Goal: Task Accomplishment & Management: Manage account settings

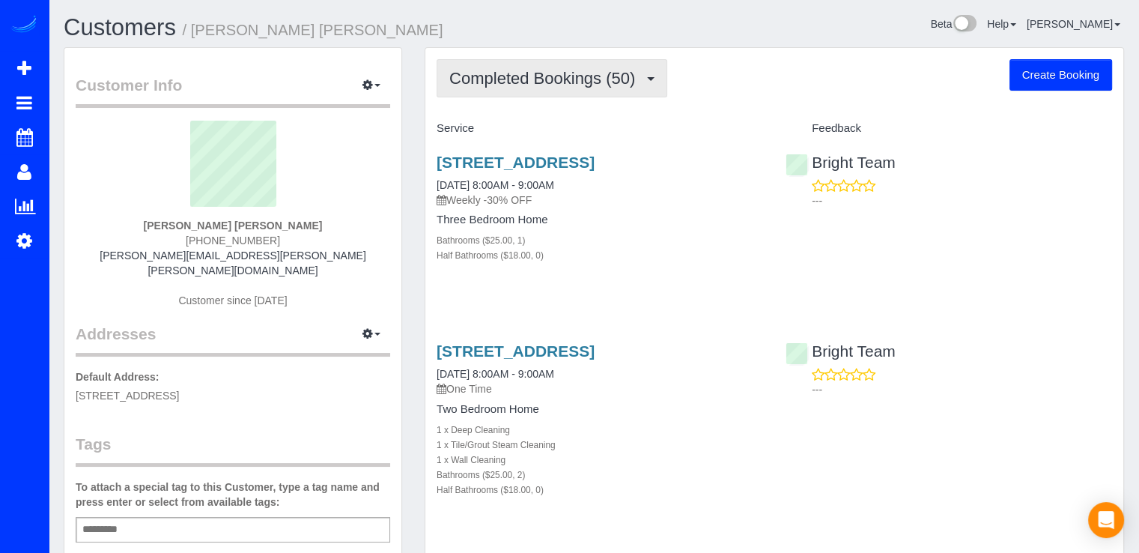
click at [562, 85] on span "Completed Bookings (50)" at bounding box center [545, 78] width 193 height 19
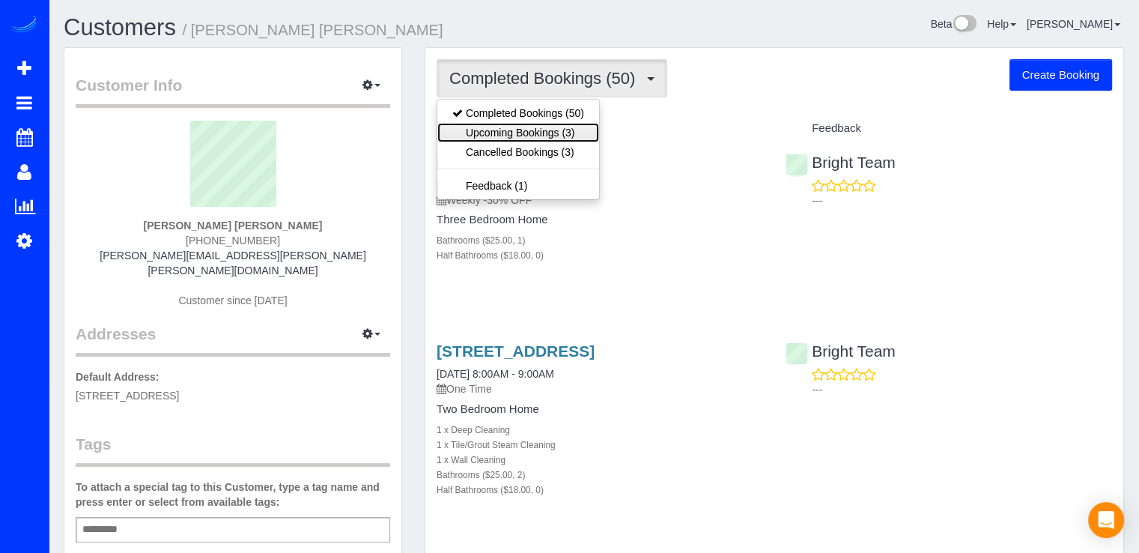
click at [548, 124] on link "Upcoming Bookings (3)" at bounding box center [518, 132] width 162 height 19
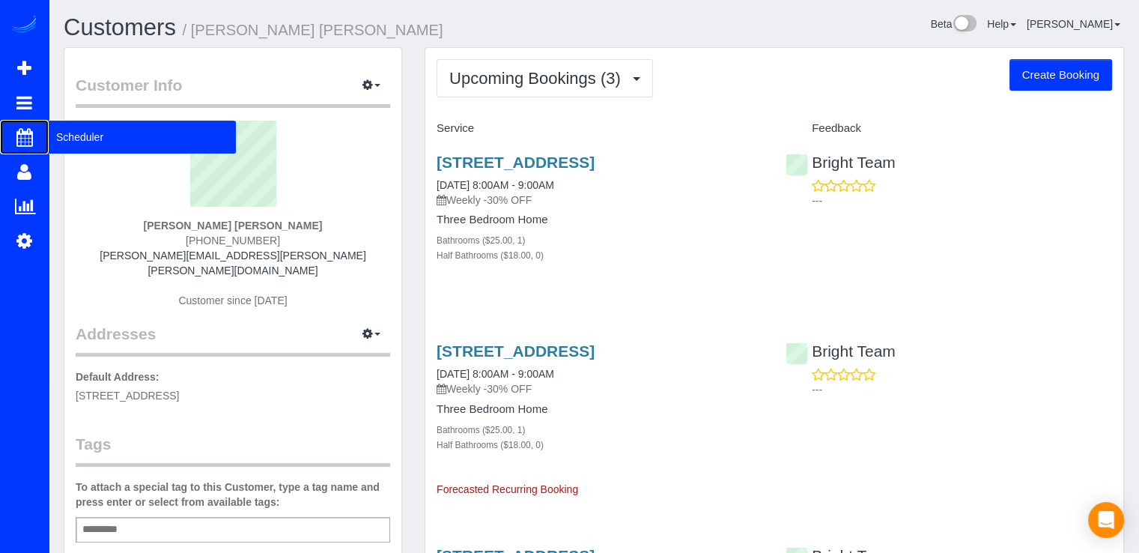
click at [87, 134] on span "Scheduler" at bounding box center [142, 137] width 187 height 34
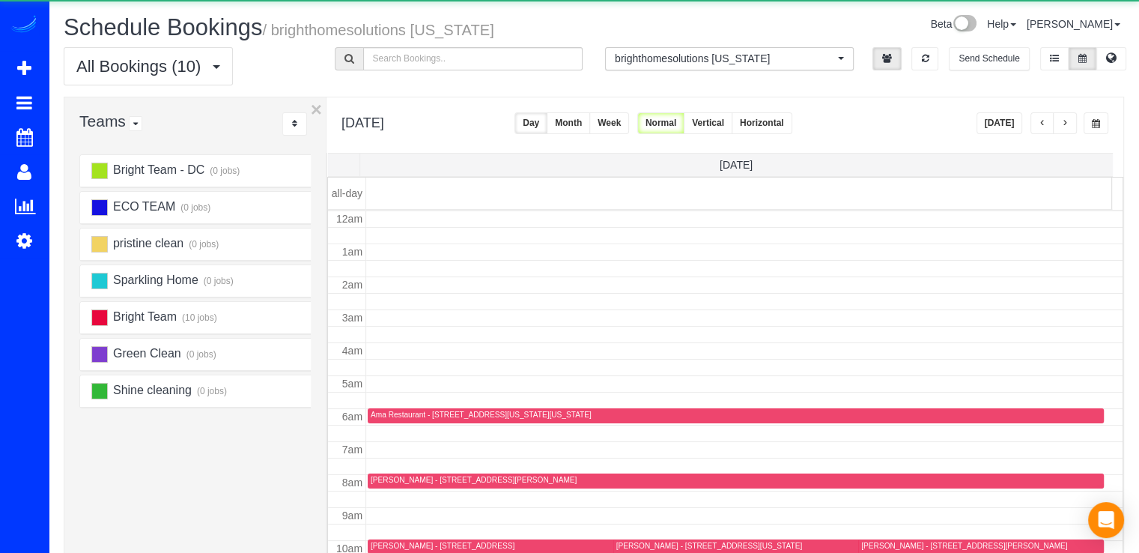
scroll to position [197, 0]
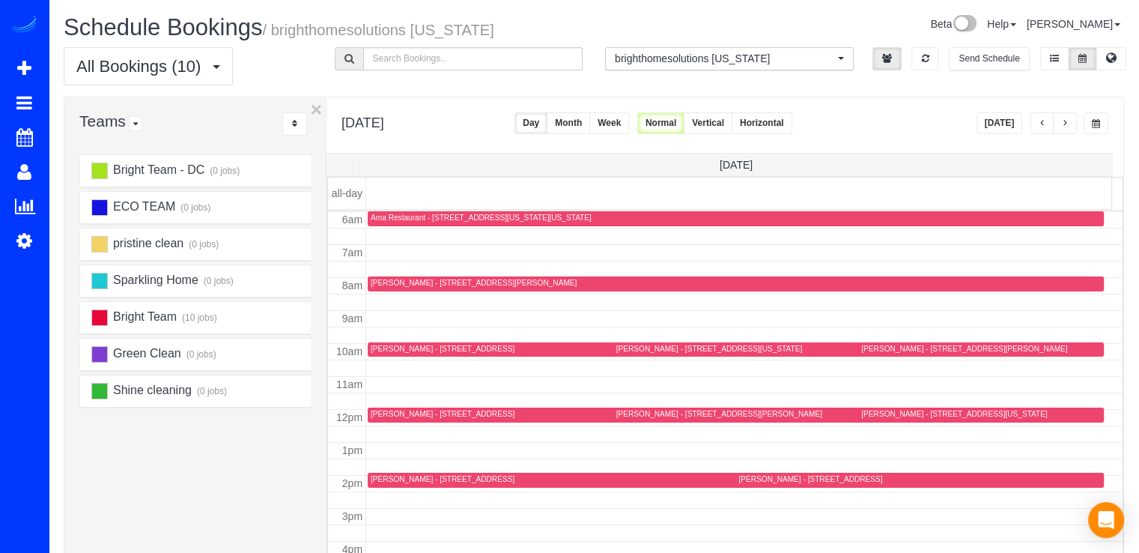
click at [1036, 122] on button "button" at bounding box center [1042, 123] width 24 height 22
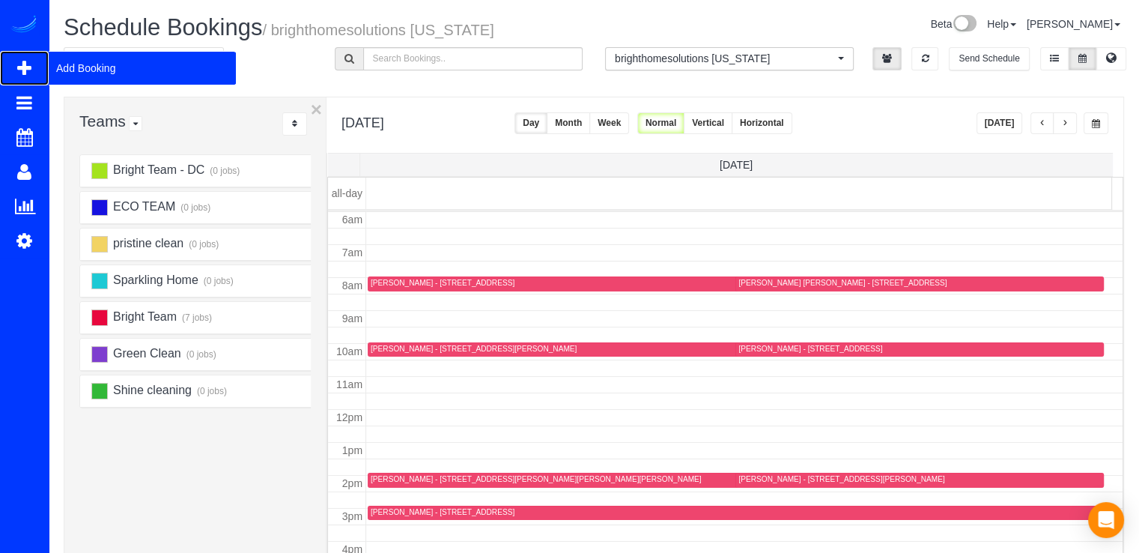
click at [90, 73] on span "Add Booking" at bounding box center [142, 68] width 187 height 34
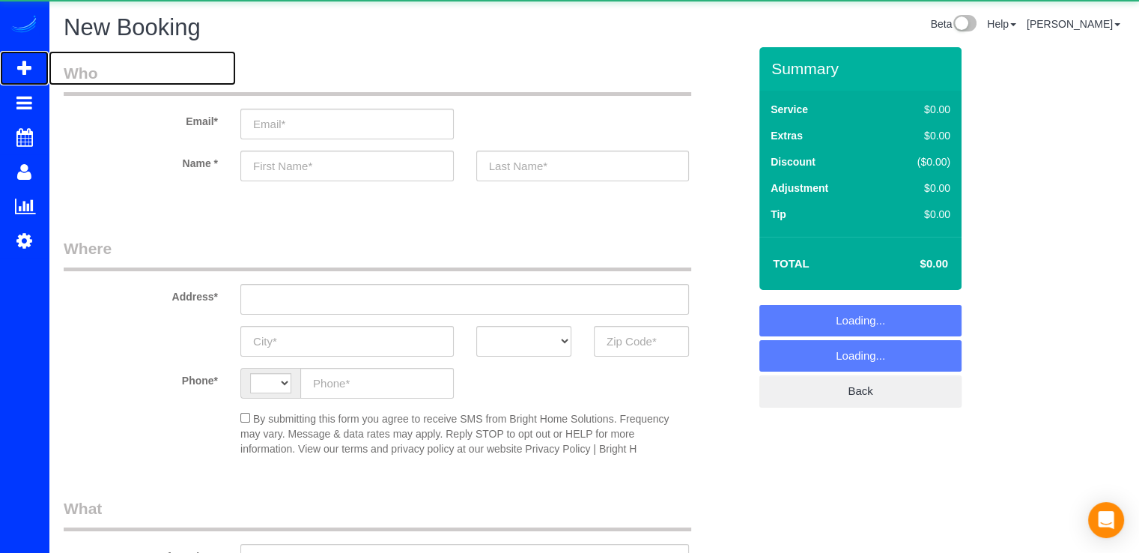
select select "string:US"
select select "object:2733"
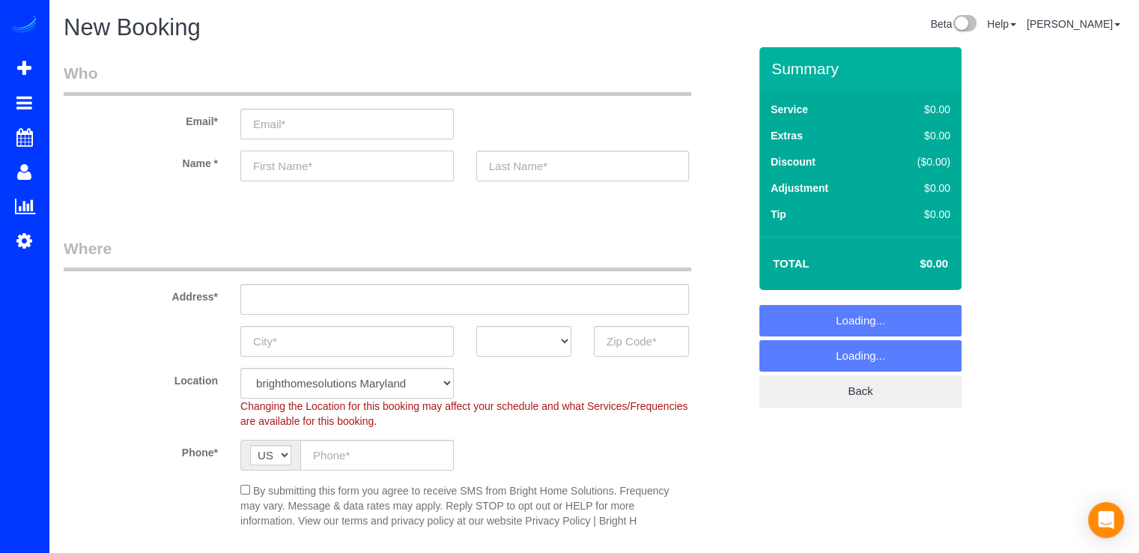
click at [282, 160] on input "text" at bounding box center [346, 166] width 213 height 31
paste input "Cynthia Bland"
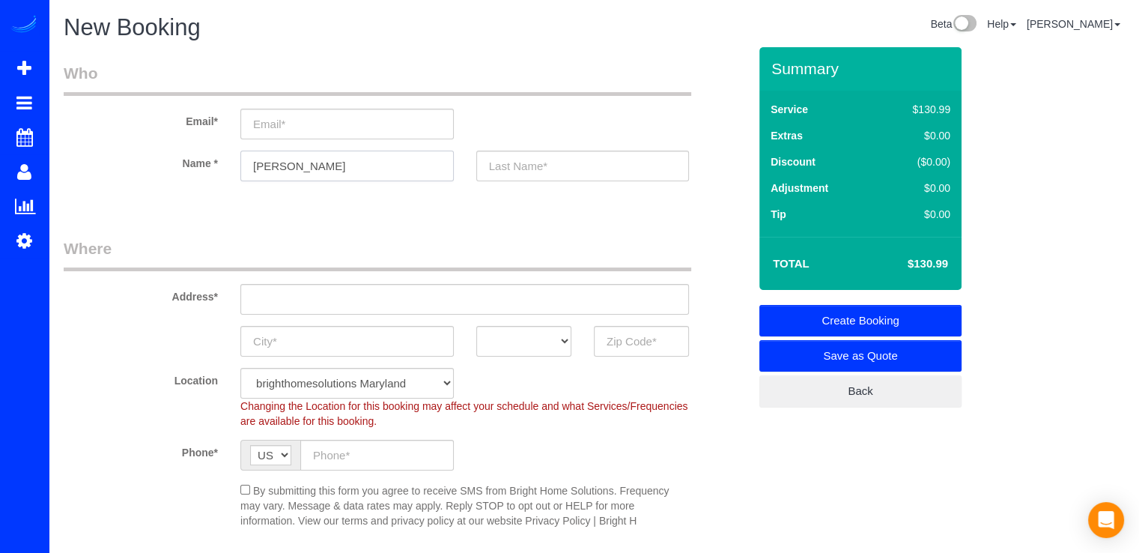
type input "Cynthia Bland"
click at [529, 172] on input "text" at bounding box center [582, 166] width 213 height 31
type input "Bland"
drag, startPoint x: 338, startPoint y: 163, endPoint x: 292, endPoint y: 166, distance: 46.5
click at [292, 166] on input "Cynthia Bland" at bounding box center [346, 166] width 213 height 31
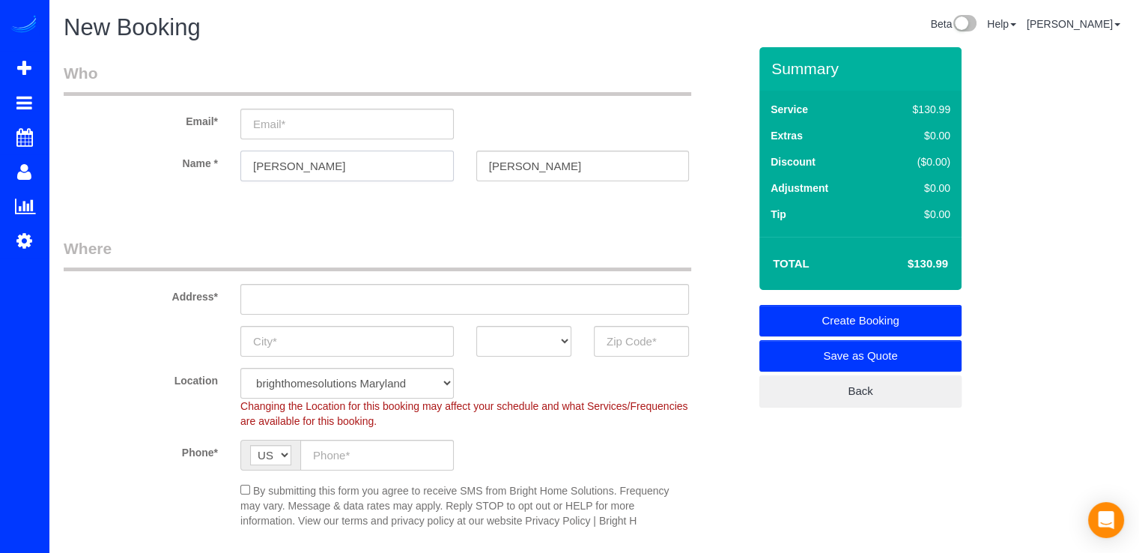
type input "Cynthia"
click at [344, 133] on input "email" at bounding box center [346, 124] width 213 height 31
paste input "blandgolden@gmail.com"
type input "blandgolden@gmail.com"
click at [273, 306] on input "text" at bounding box center [464, 299] width 449 height 31
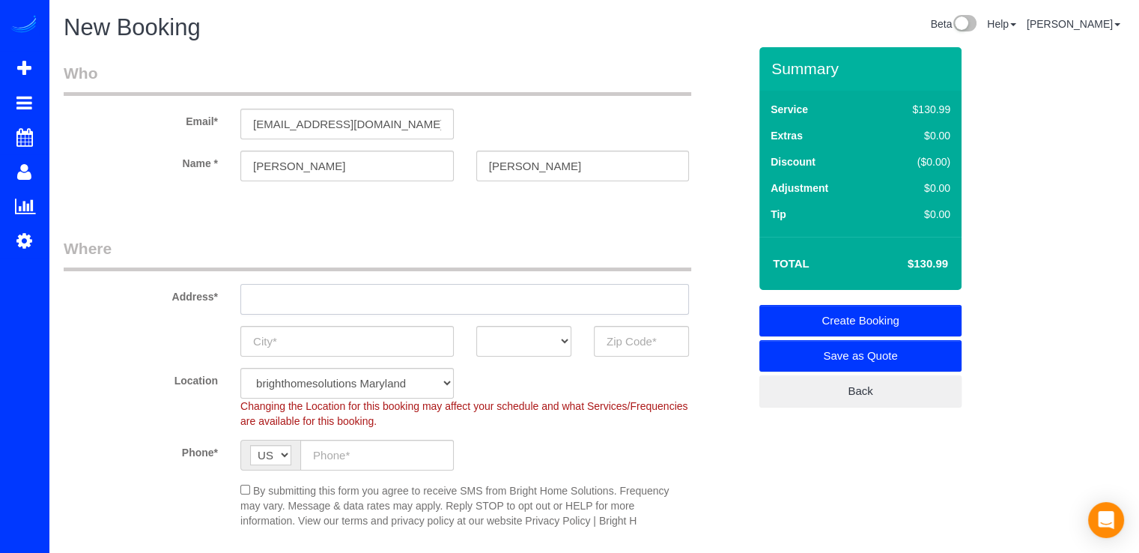
paste input "9890 Washingtonian Boulevard Apt. 913 Gaithersburg, MD 20878"
type input "9890 Washingtonian Boulevard Apt. 913 Gaithersburg, MD 20878"
click at [617, 342] on input "text" at bounding box center [641, 341] width 95 height 31
type input "20878"
click at [539, 338] on select "AK AL AR AZ CA CO CT DC DE FL GA HI IA ID IL IN KS KY LA MA MD ME MI MN MO MS M…" at bounding box center [523, 341] width 95 height 31
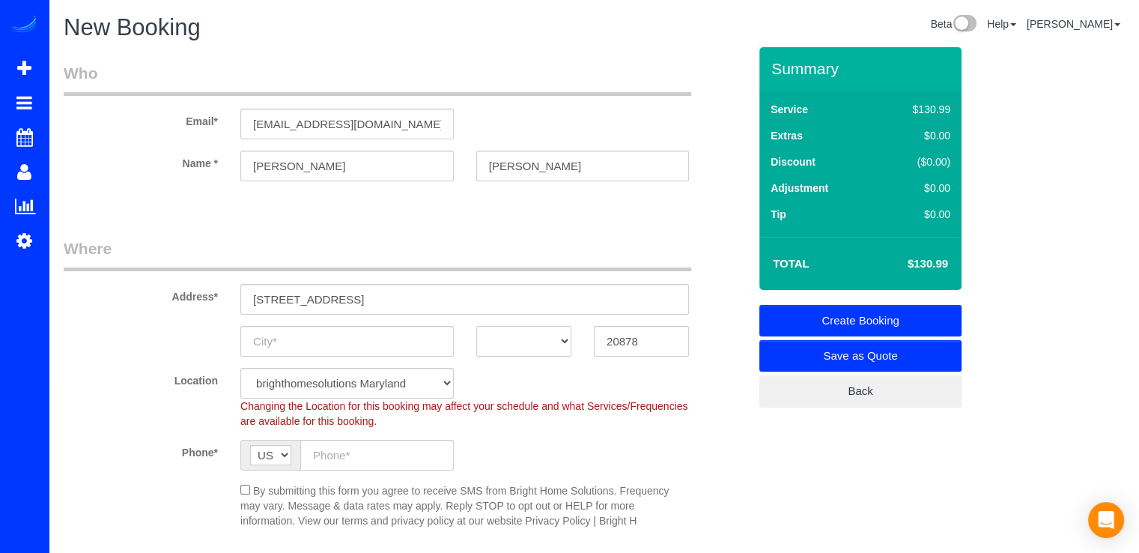
select select "MD"
click at [476, 326] on select "AK AL AR AZ CA CO CT DC DE FL GA HI IA ID IL IN KS KY LA MA MD ME MI MN MO MS M…" at bounding box center [523, 341] width 95 height 31
click at [344, 334] on input "text" at bounding box center [346, 341] width 213 height 31
type input "Gaithersburg"
drag, startPoint x: 603, startPoint y: 291, endPoint x: 461, endPoint y: 301, distance: 142.6
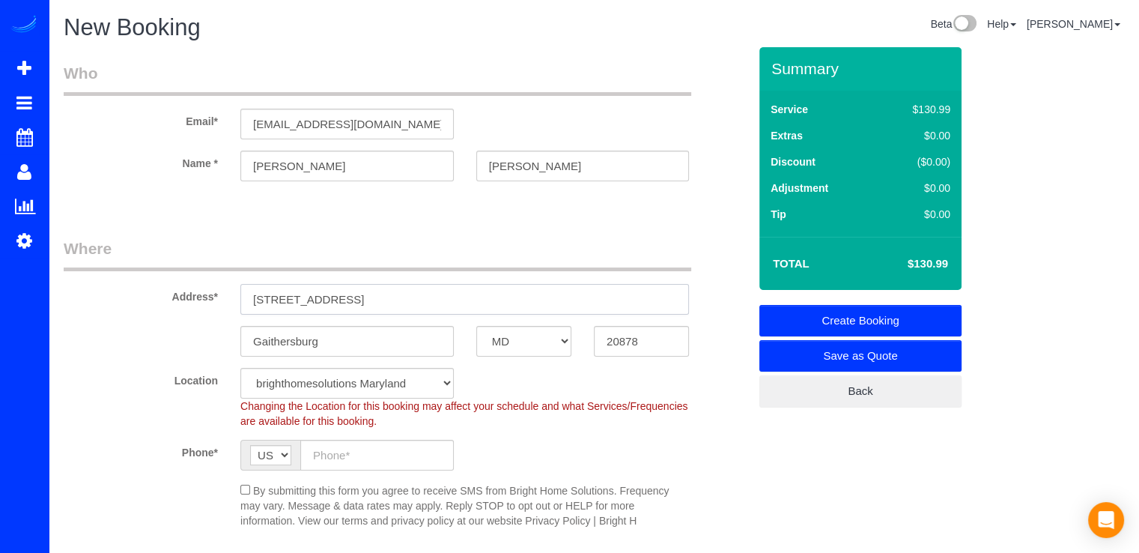
click at [461, 301] on input "9890 Washingtonian Boulevard Apt. 913 Gaithersburg, MD 20878" at bounding box center [464, 299] width 449 height 31
type input "9890 Washingtonian Boulevard Apt. 913"
click at [309, 453] on input "text" at bounding box center [377, 455] width 154 height 31
paste input "(917) 995-7028"
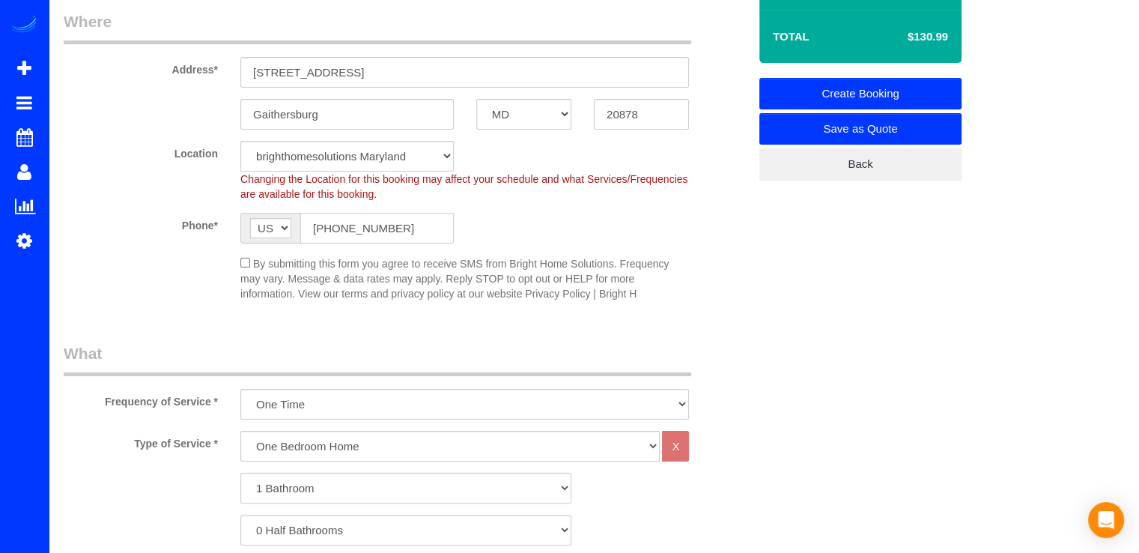
scroll to position [374, 0]
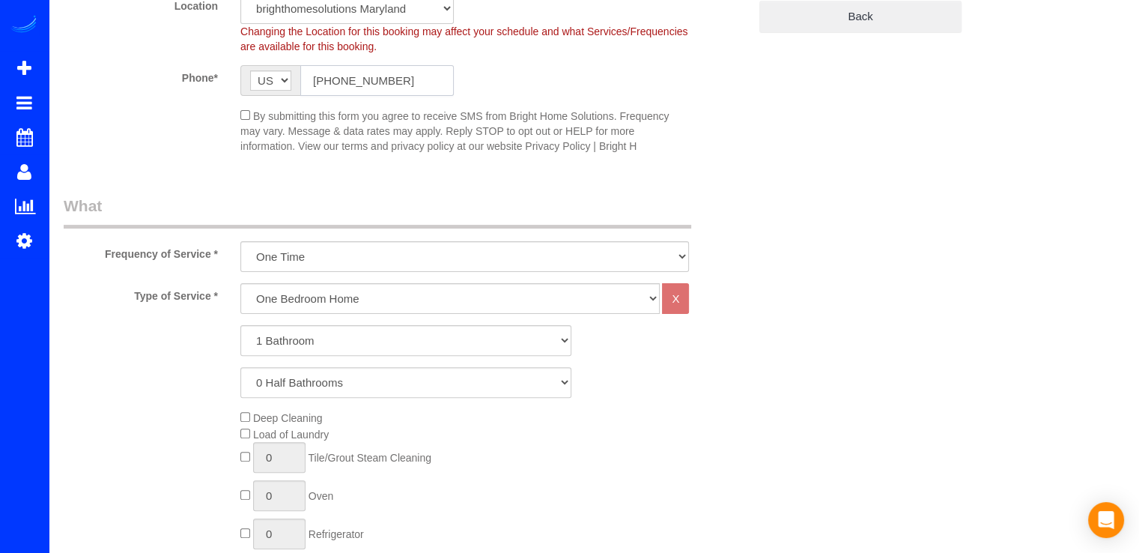
type input "(917) 995-7028"
click at [389, 298] on select "One Bedroom Home Two Bedroom Home Three Bedroom Home Four Bedroom Home Five Bed…" at bounding box center [449, 298] width 419 height 31
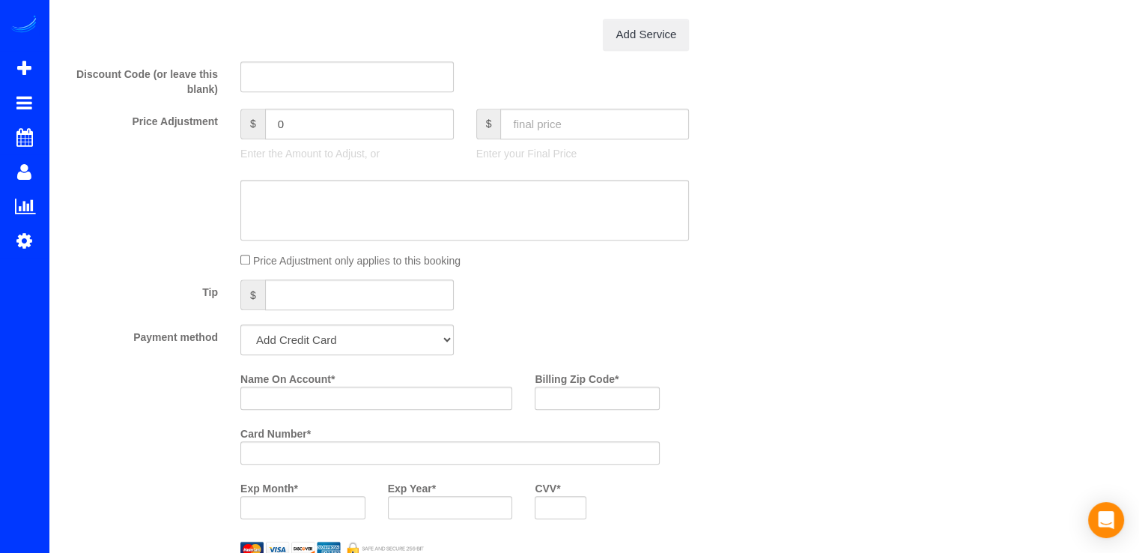
scroll to position [1273, 0]
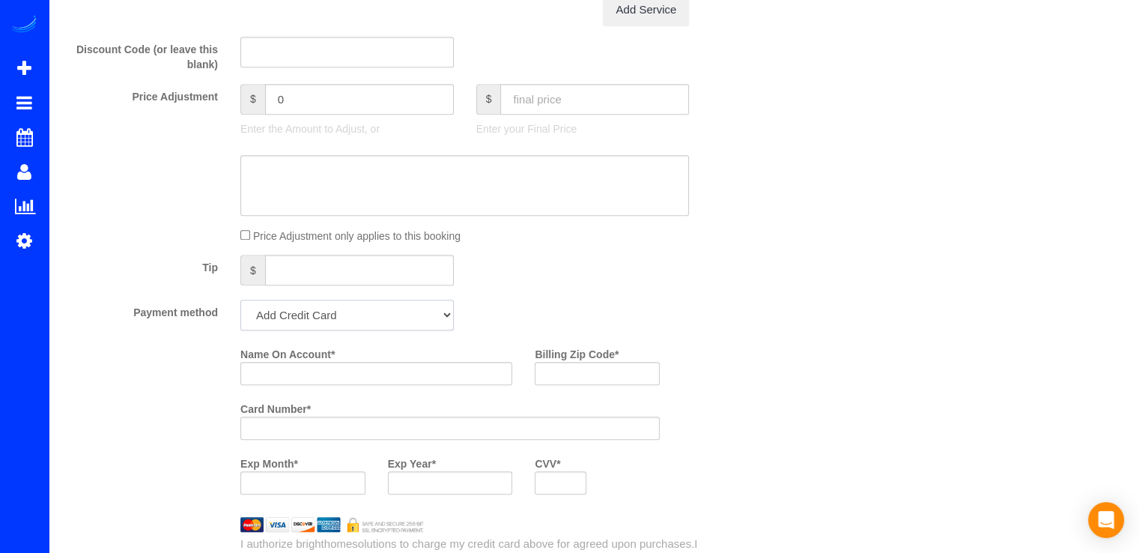
click at [318, 315] on select "Add Credit Card Cash Check Paypal" at bounding box center [346, 315] width 213 height 31
select select "string:check"
click at [240, 303] on select "Add Credit Card Cash Check Paypal" at bounding box center [346, 315] width 213 height 31
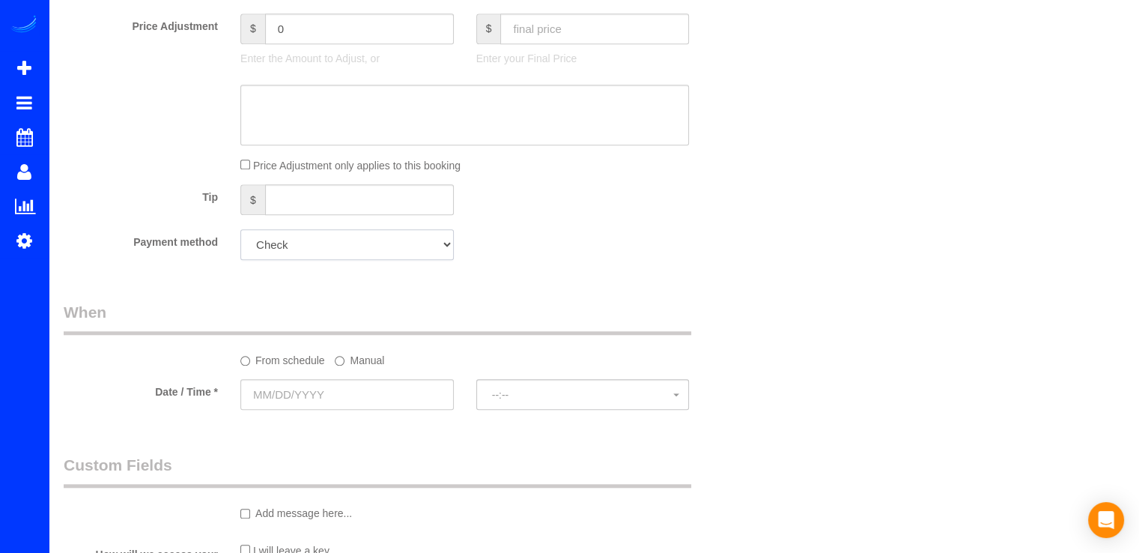
scroll to position [1423, 0]
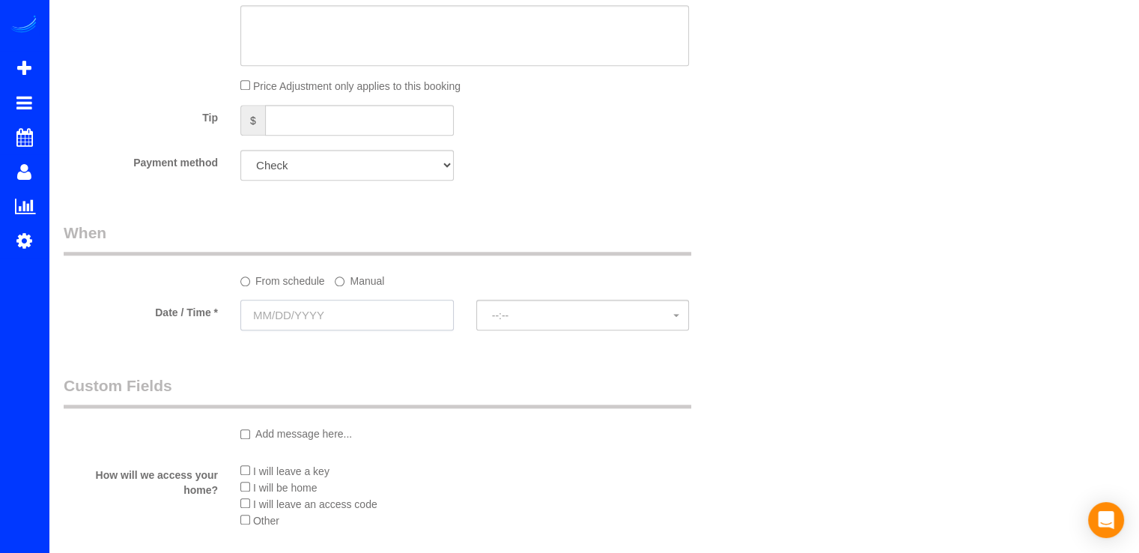
click at [320, 308] on input "text" at bounding box center [346, 315] width 213 height 31
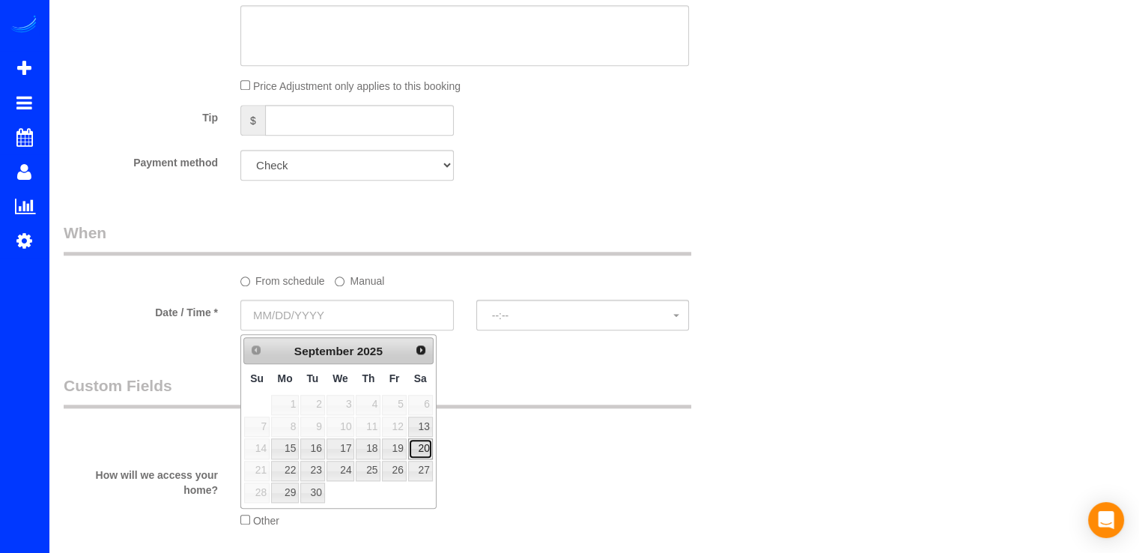
click at [423, 445] on link "20" at bounding box center [420, 448] width 25 height 20
type input "09/20/2025"
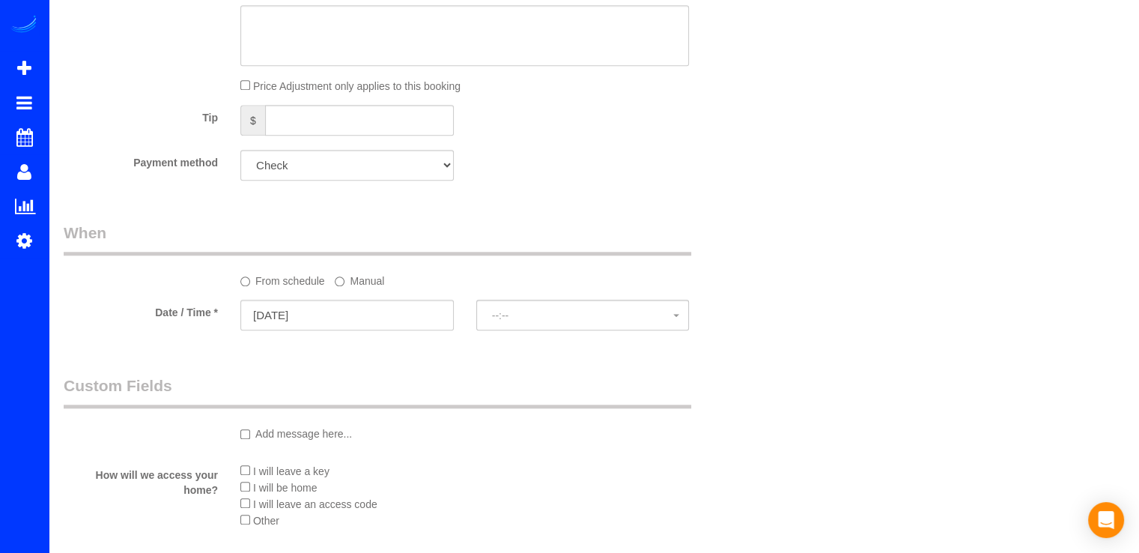
select select "spot1"
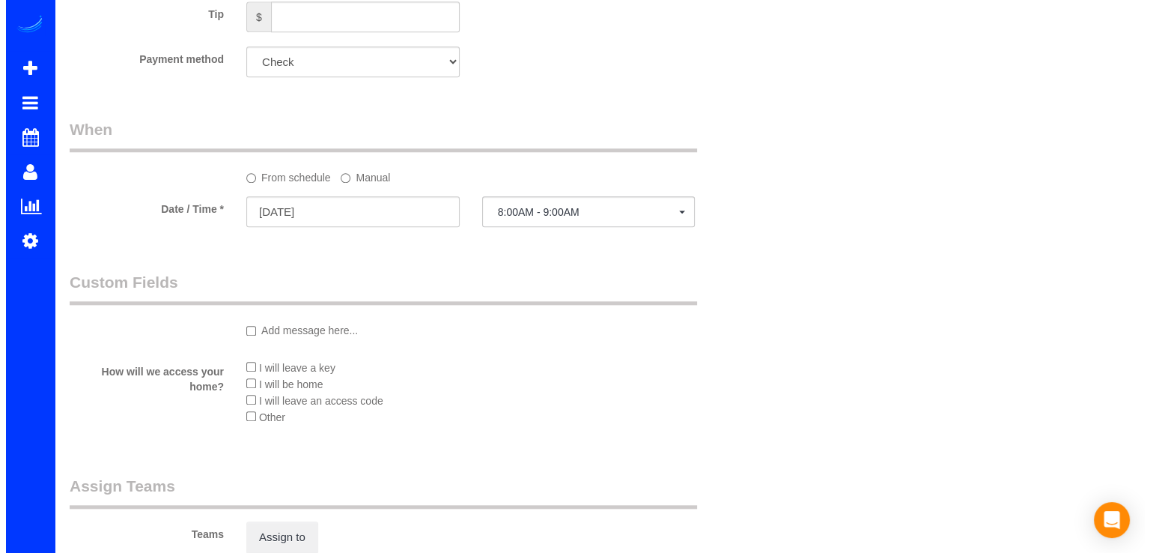
scroll to position [1647, 0]
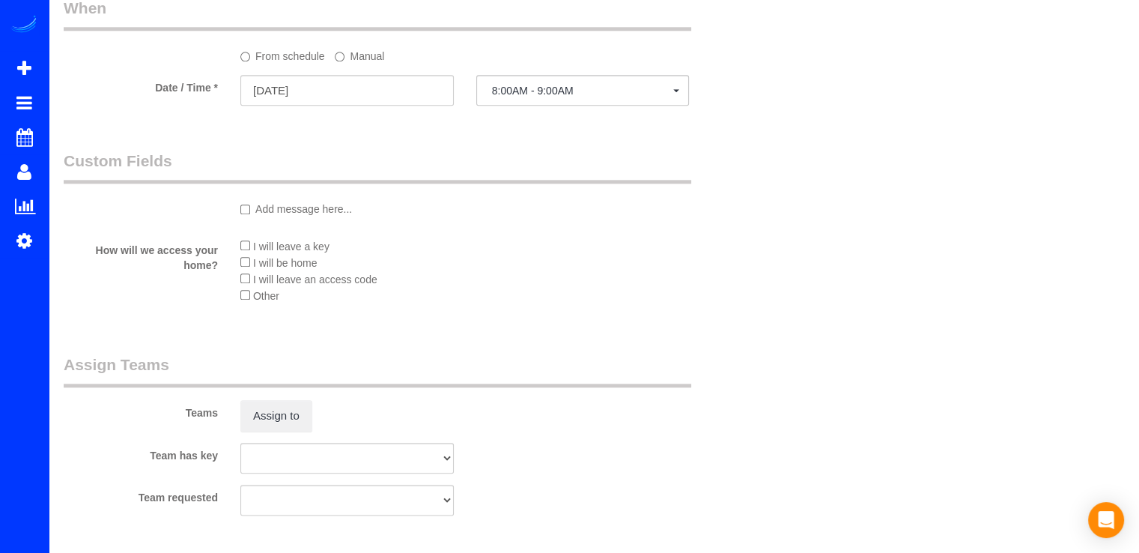
click at [252, 294] on li "Other" at bounding box center [464, 295] width 449 height 16
click at [298, 414] on button "Assign to" at bounding box center [276, 415] width 72 height 31
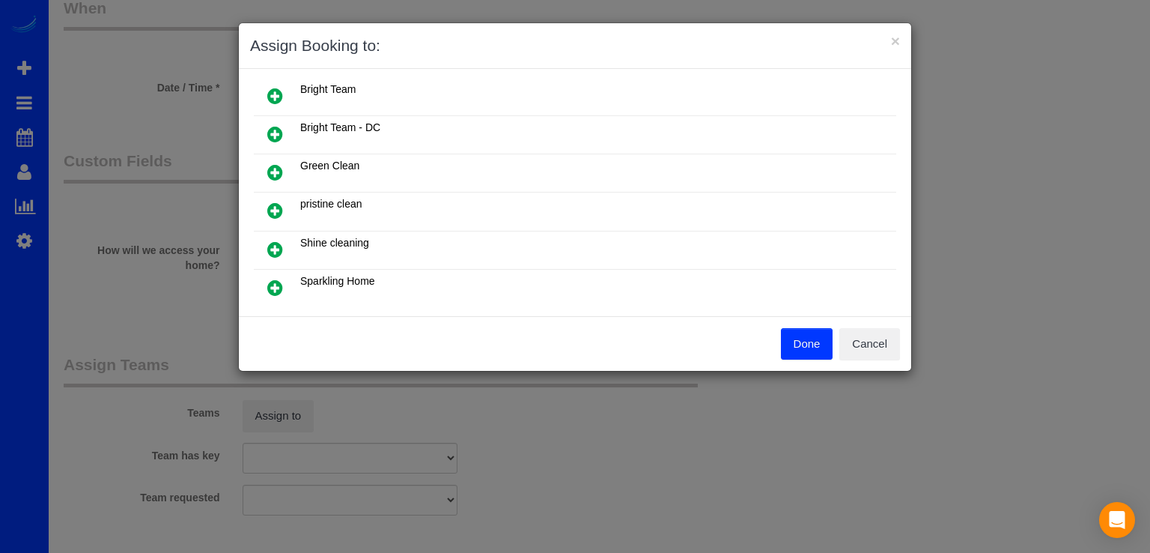
scroll to position [0, 0]
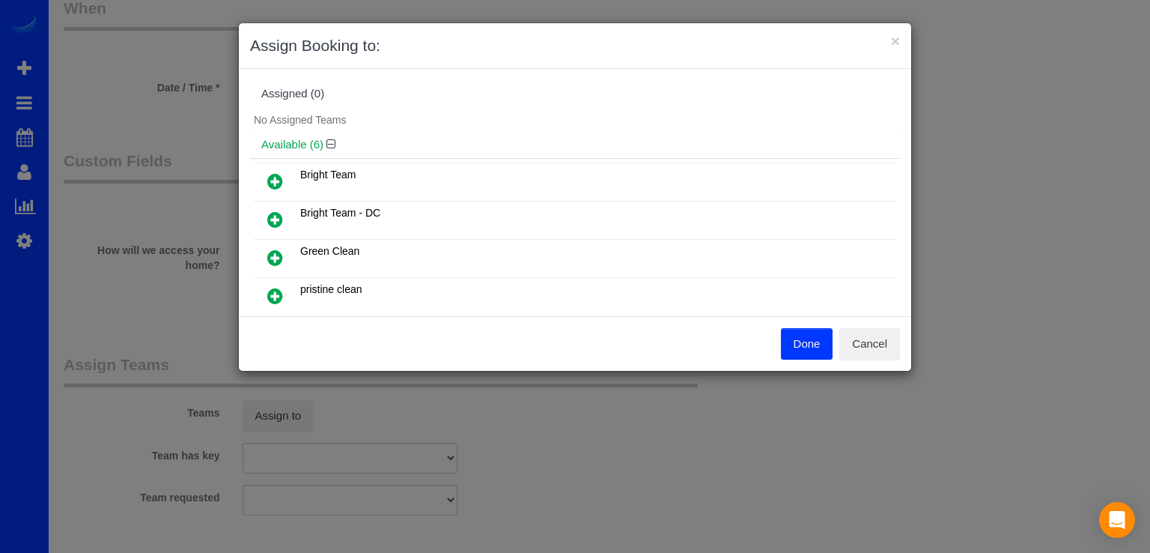
click at [278, 178] on icon at bounding box center [275, 181] width 16 height 18
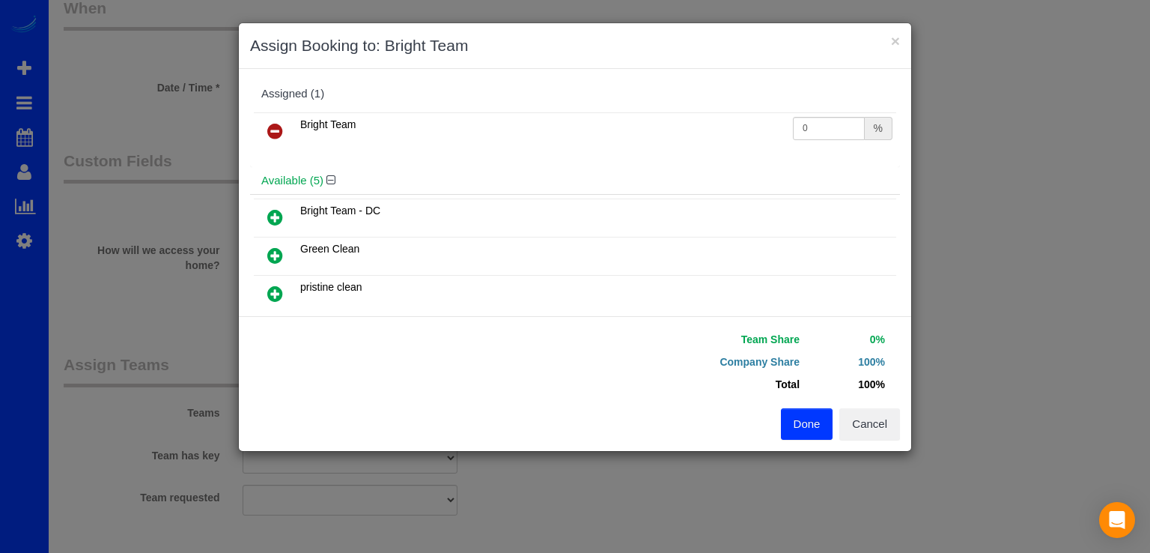
click at [271, 210] on icon at bounding box center [275, 217] width 16 height 18
click at [277, 173] on icon at bounding box center [275, 169] width 16 height 18
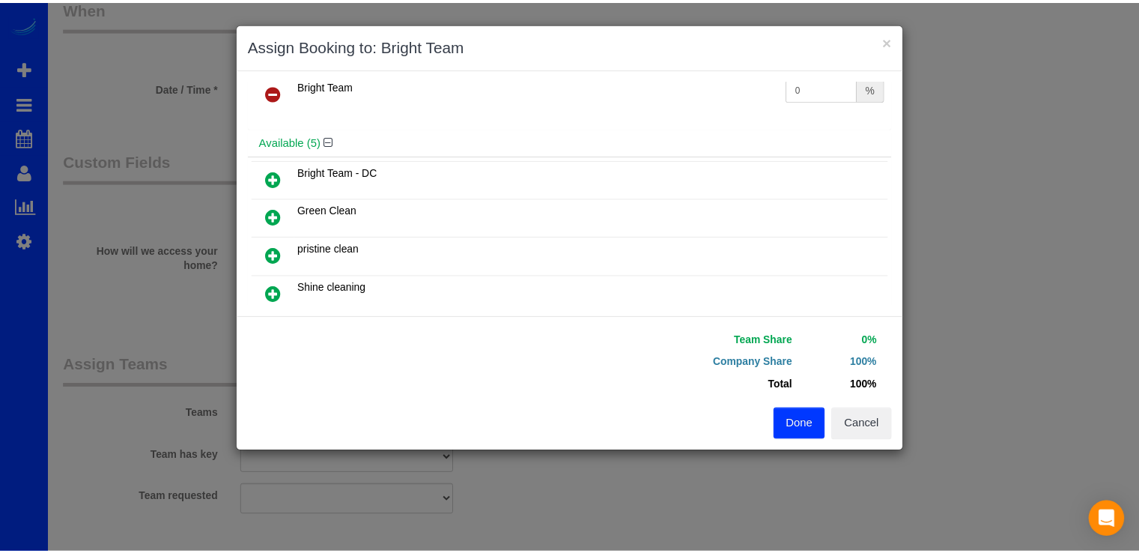
scroll to position [75, 0]
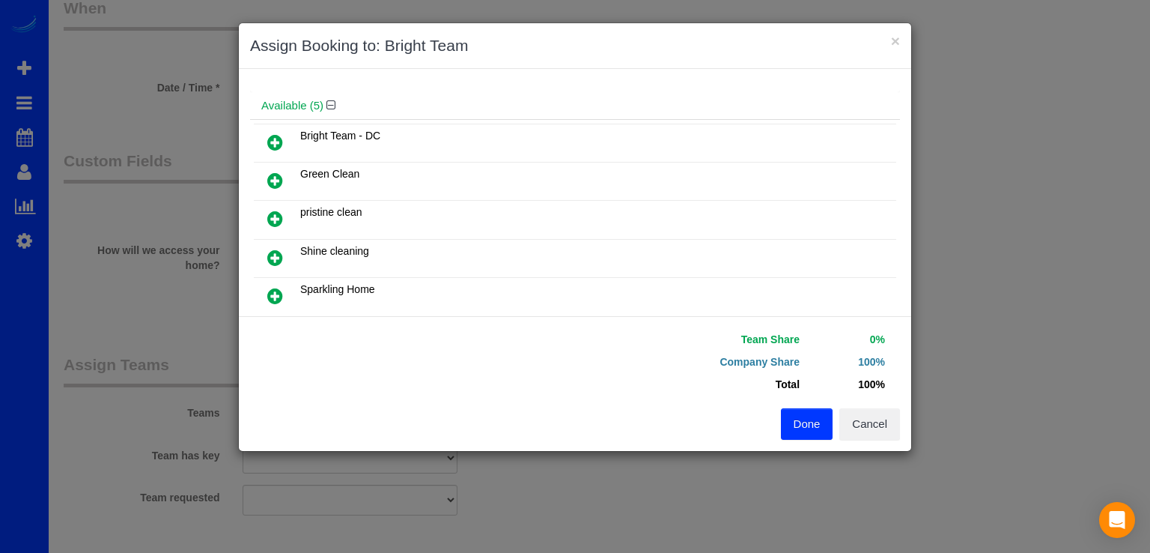
click at [279, 249] on icon at bounding box center [275, 258] width 16 height 18
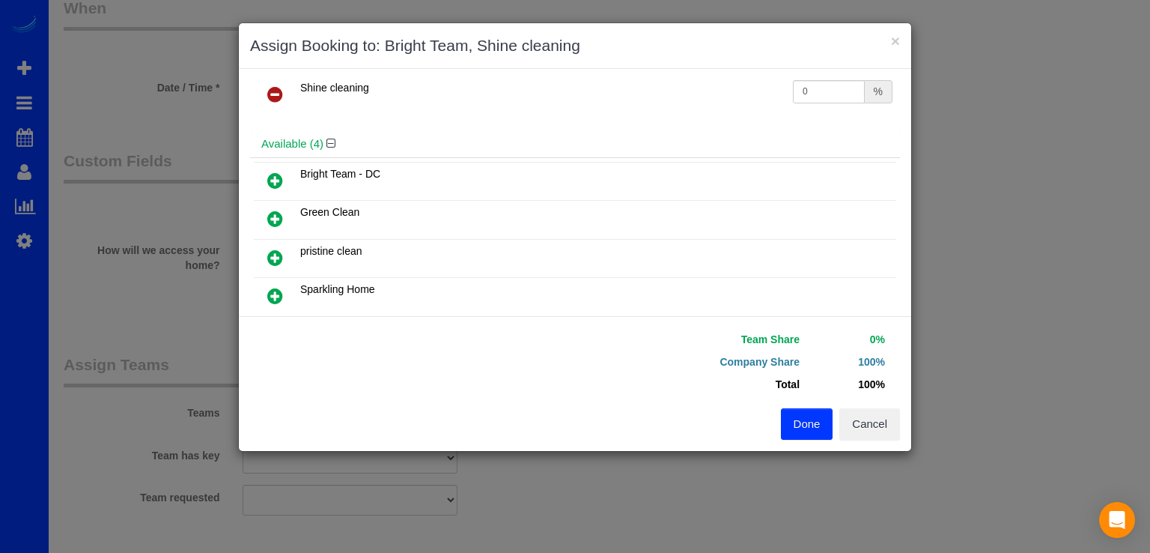
click at [814, 424] on button "Done" at bounding box center [807, 423] width 52 height 31
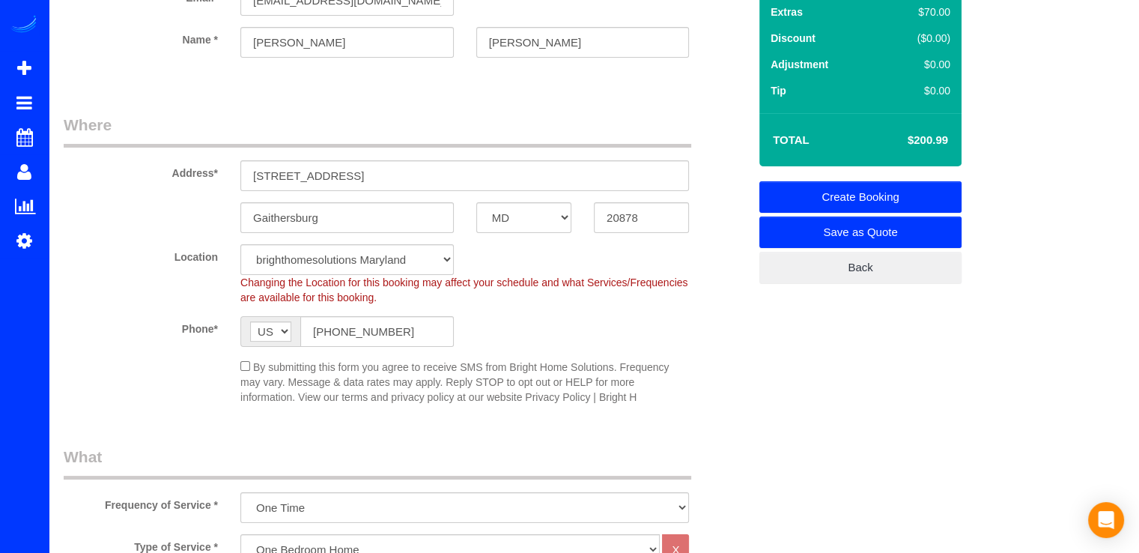
scroll to position [0, 0]
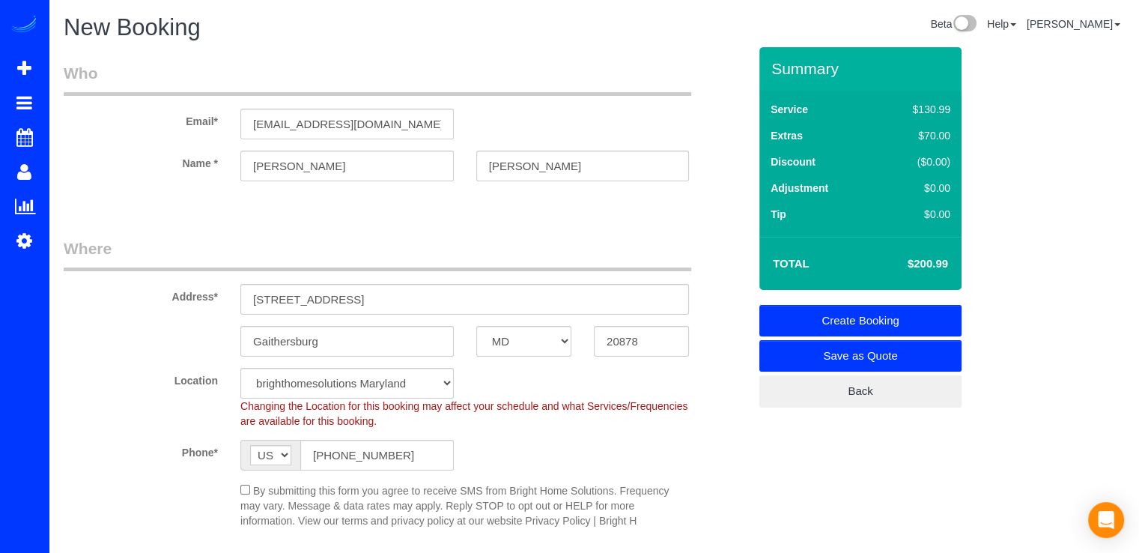
click at [908, 317] on link "Create Booking" at bounding box center [860, 320] width 202 height 31
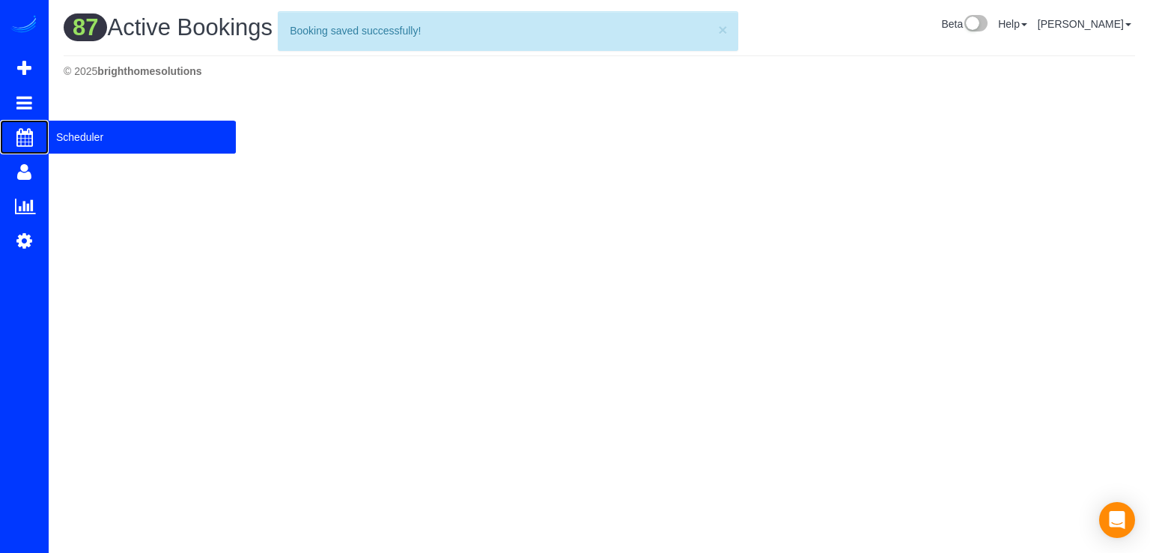
click at [123, 142] on span "Scheduler" at bounding box center [142, 137] width 187 height 34
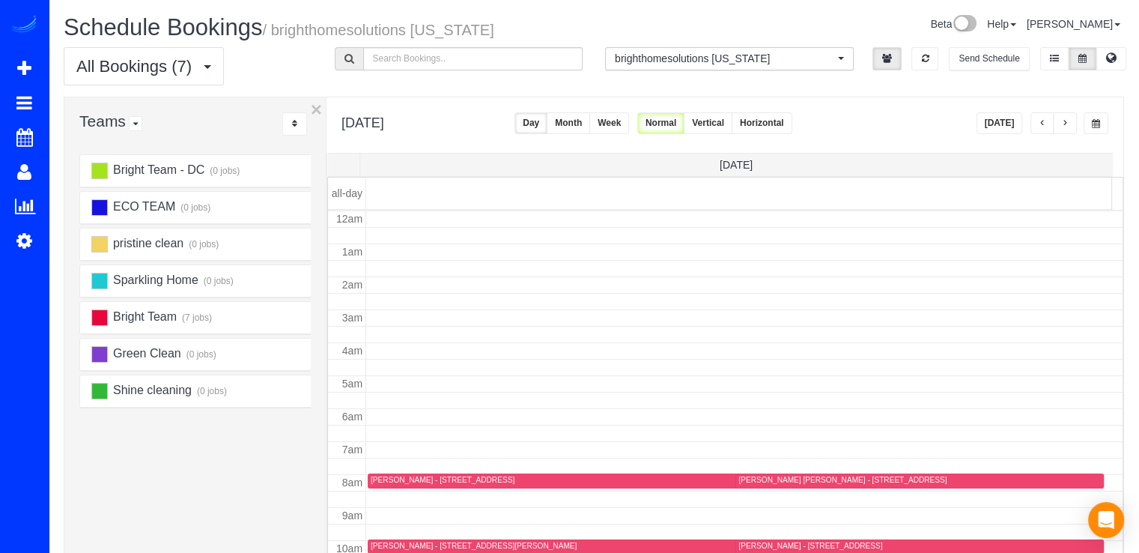
scroll to position [197, 0]
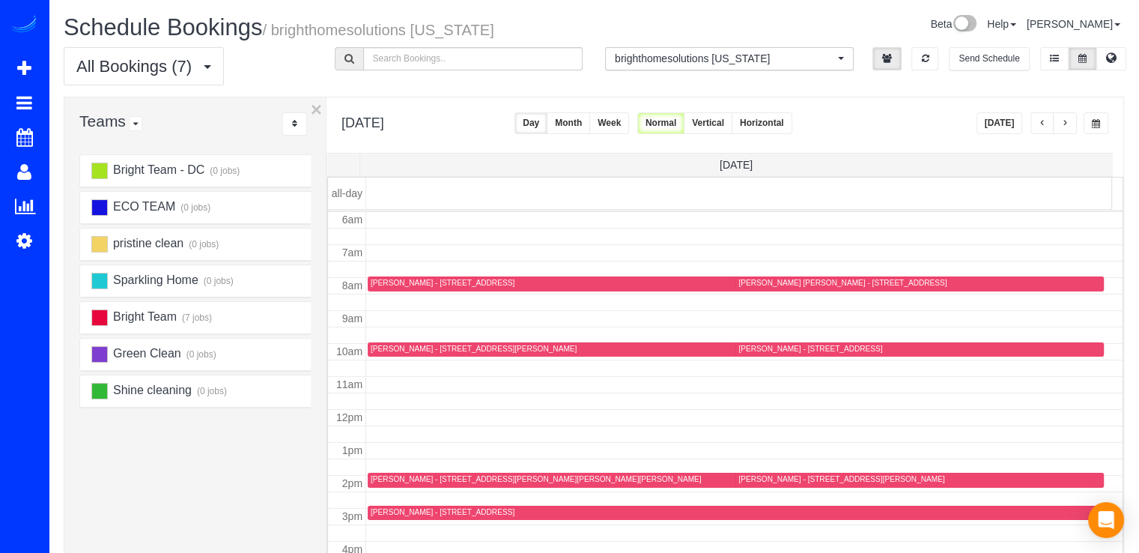
click at [1048, 127] on button "button" at bounding box center [1042, 123] width 24 height 22
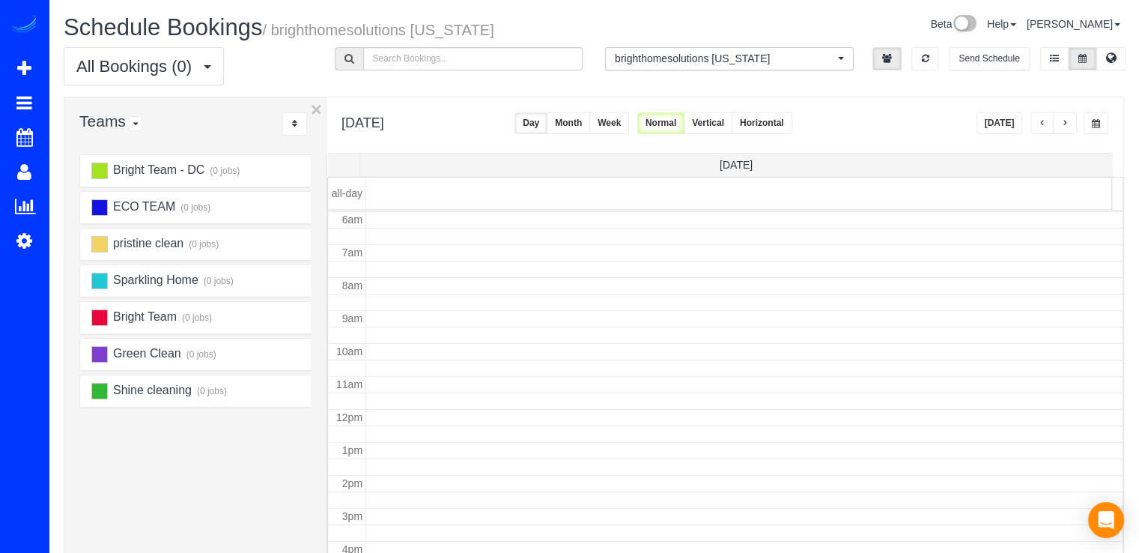
click at [1045, 121] on span "button" at bounding box center [1042, 123] width 7 height 9
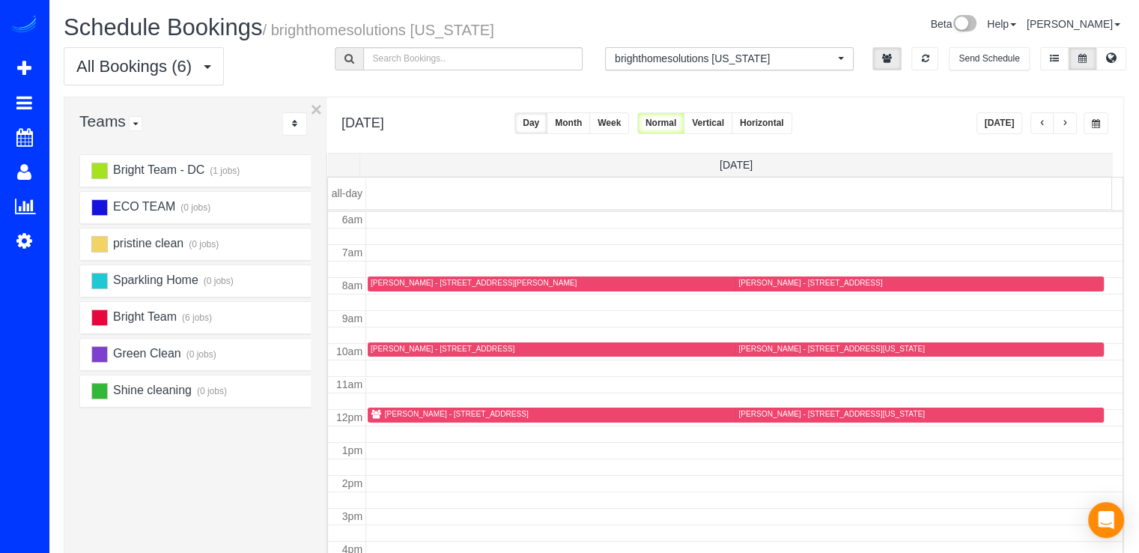
click at [1073, 120] on button "button" at bounding box center [1065, 123] width 24 height 22
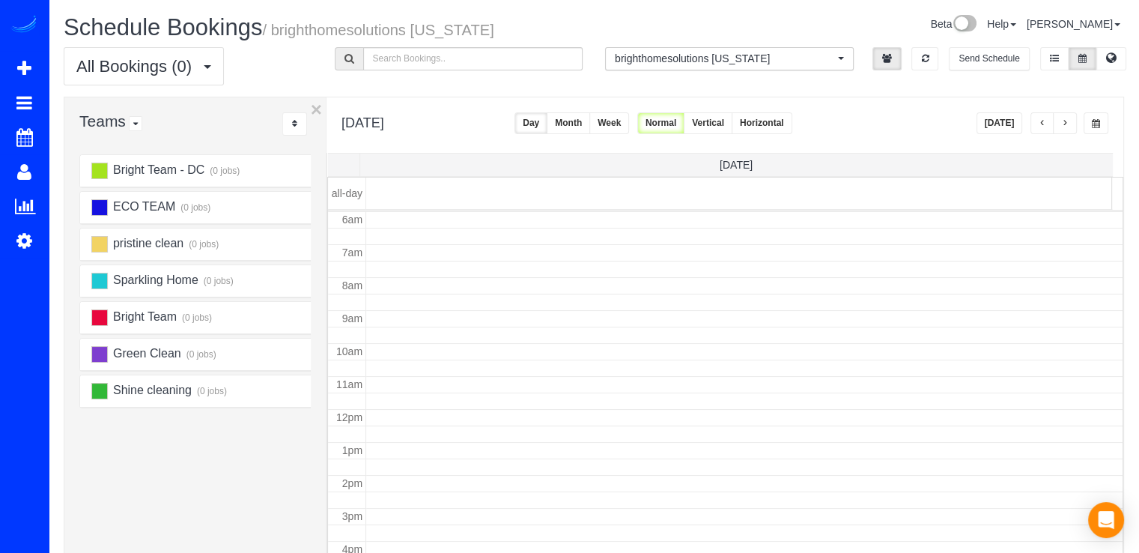
click at [1071, 121] on button "button" at bounding box center [1065, 123] width 24 height 22
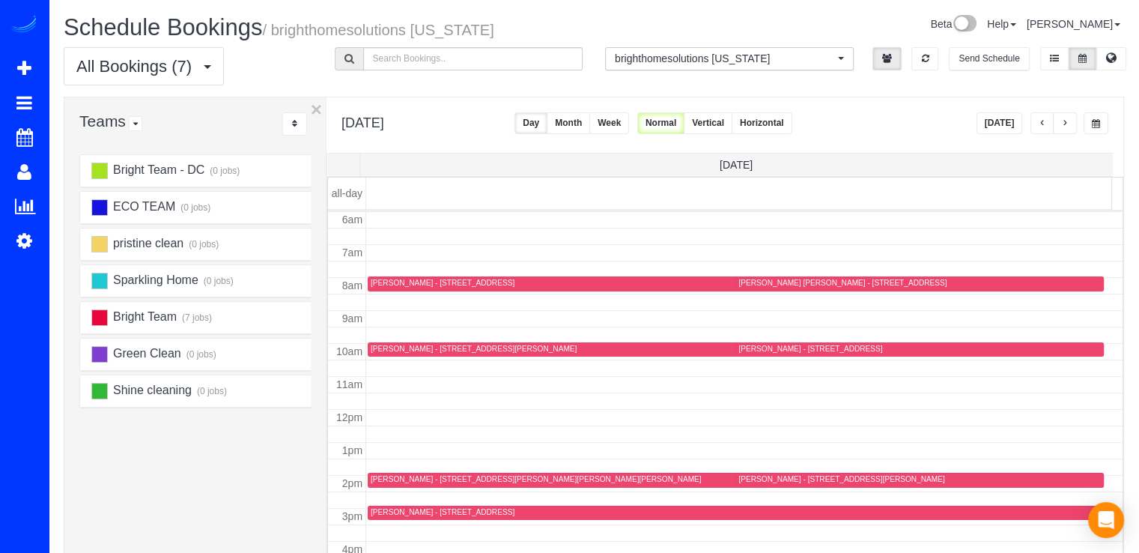
click at [1015, 115] on button "[DATE]" at bounding box center [999, 123] width 46 height 22
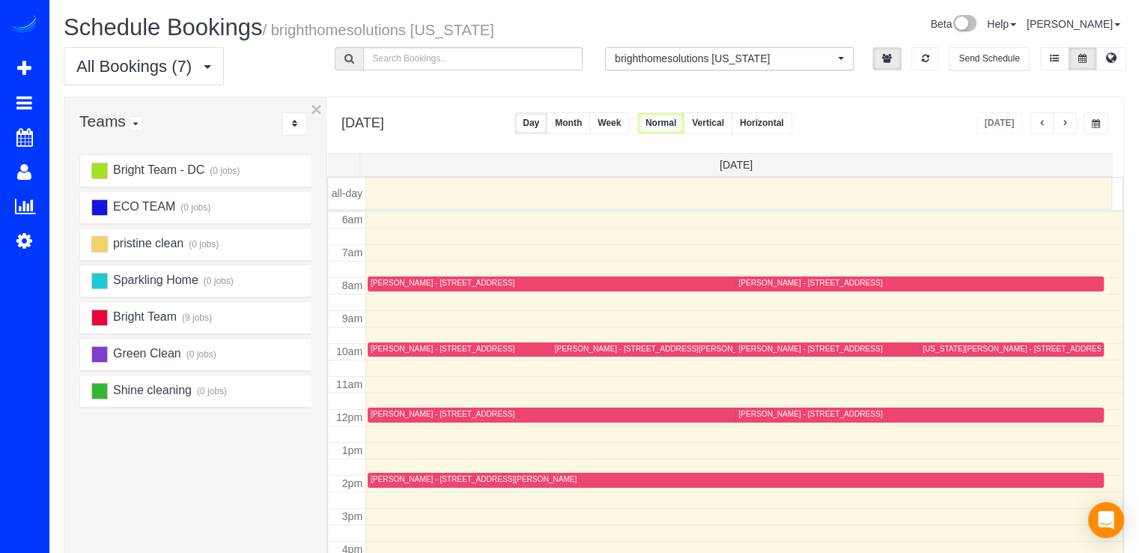
click at [1039, 121] on span "button" at bounding box center [1042, 123] width 7 height 9
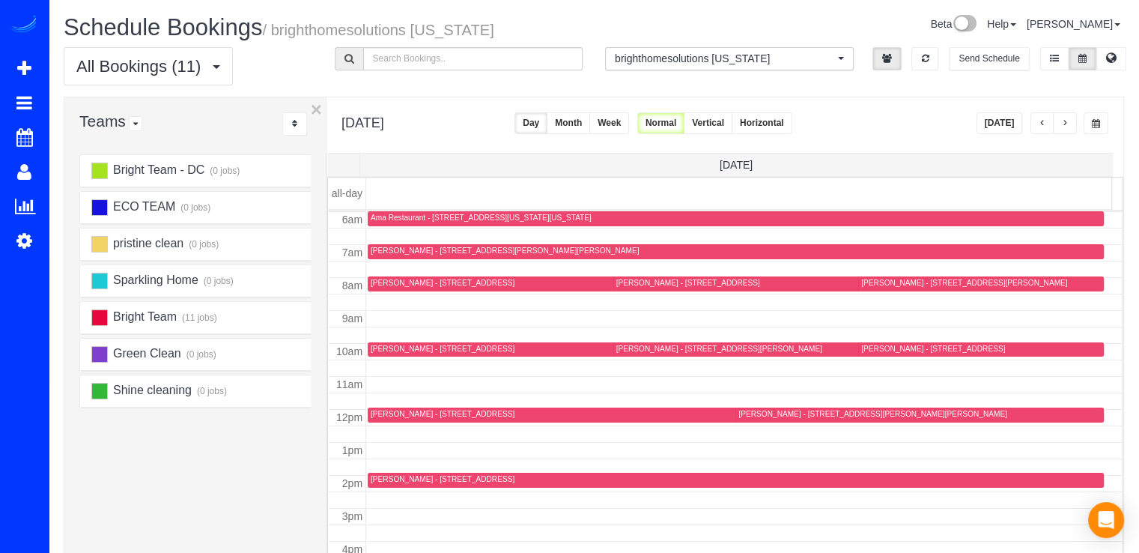
click at [1039, 128] on button "button" at bounding box center [1042, 123] width 24 height 22
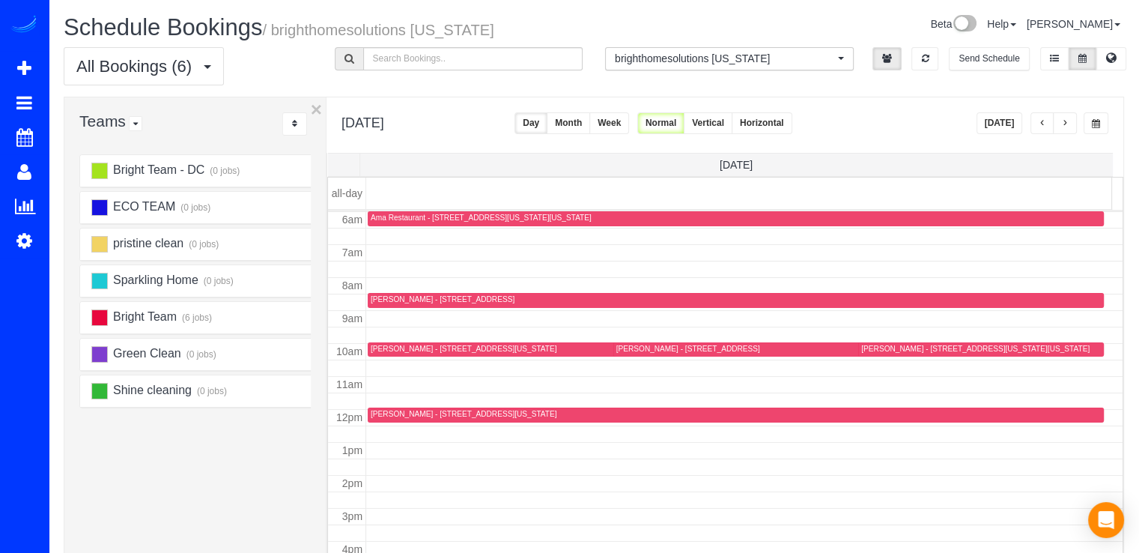
click at [1042, 127] on span "button" at bounding box center [1042, 123] width 7 height 9
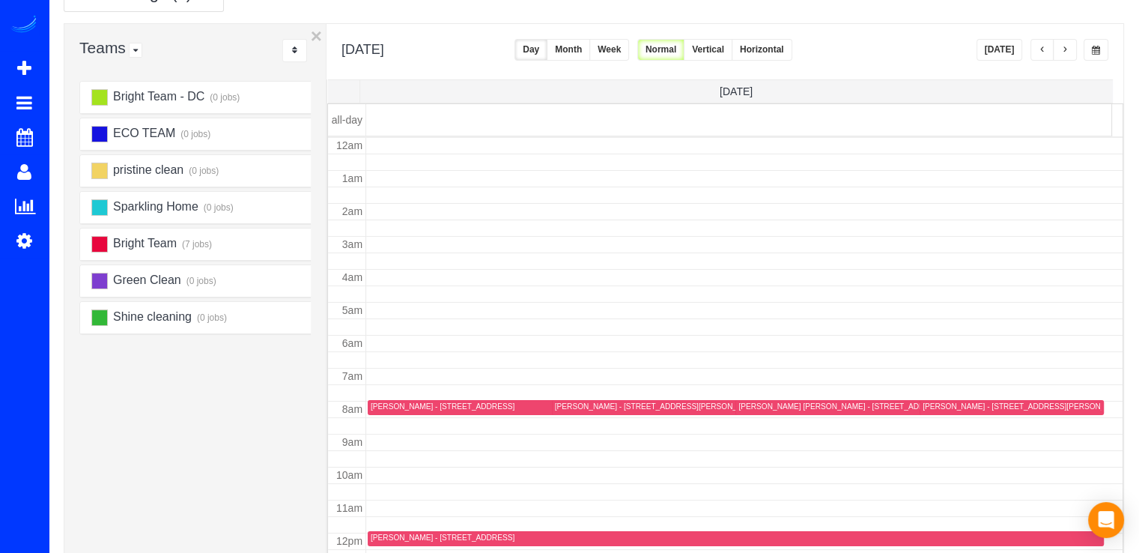
scroll to position [0, 0]
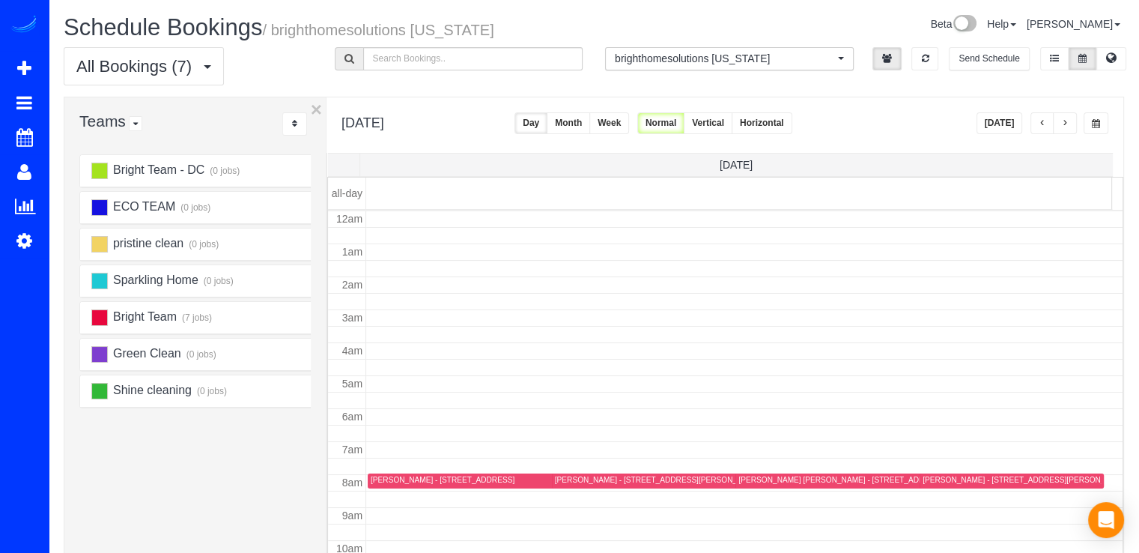
click at [1066, 120] on span "button" at bounding box center [1064, 123] width 7 height 9
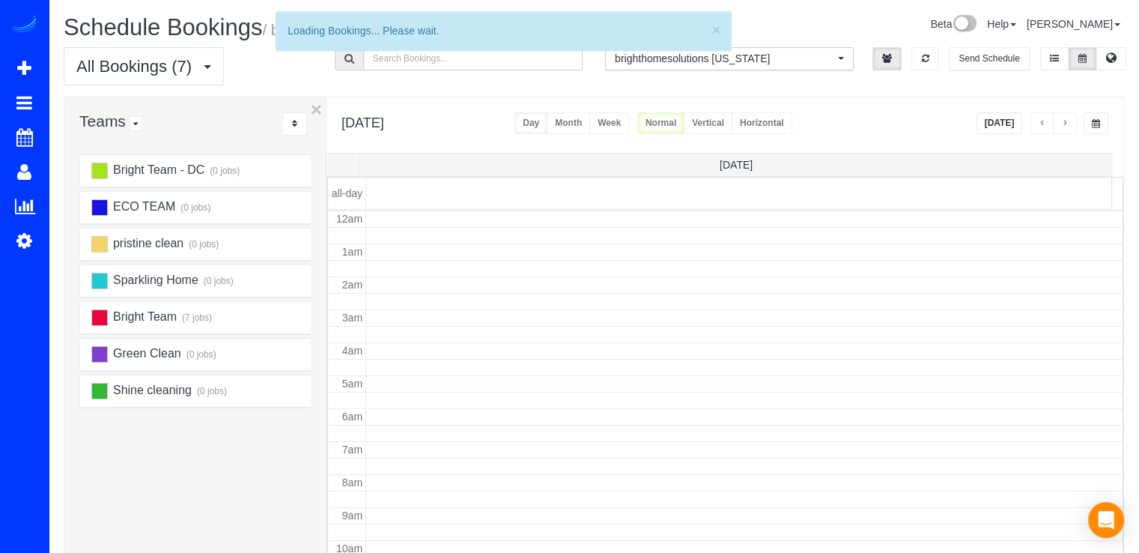
scroll to position [197, 0]
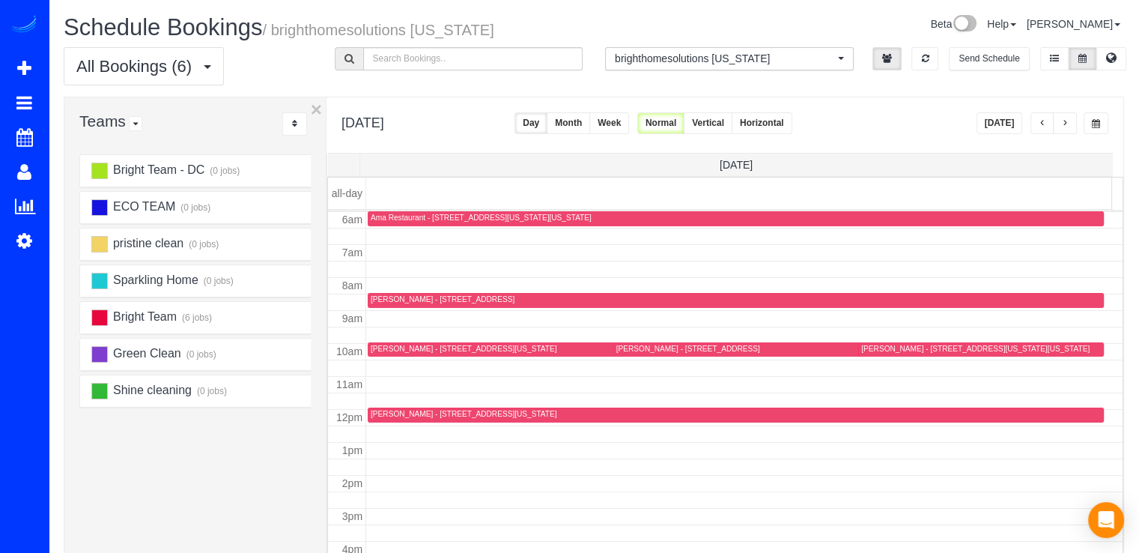
click at [803, 60] on span "brighthomesolutions [US_STATE]" at bounding box center [724, 58] width 219 height 15
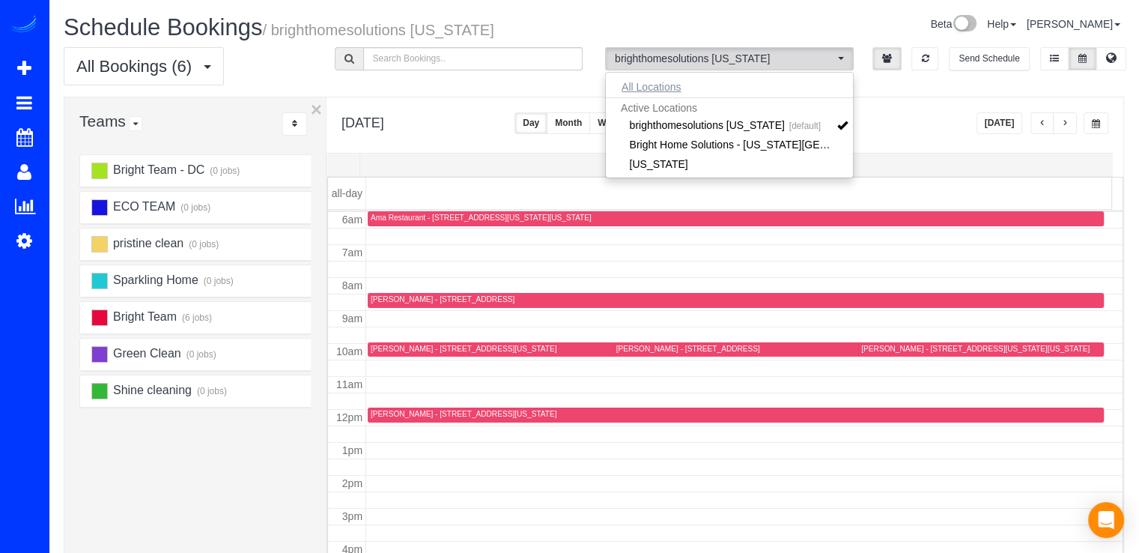
click at [674, 82] on button "All Locations" at bounding box center [651, 86] width 91 height 21
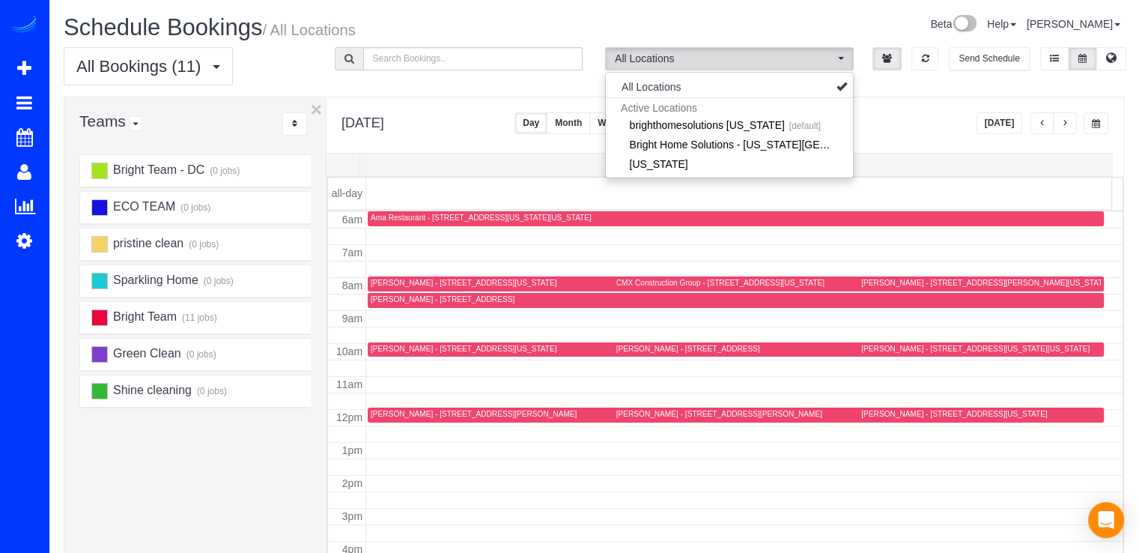
click at [1040, 122] on span "button" at bounding box center [1042, 123] width 7 height 9
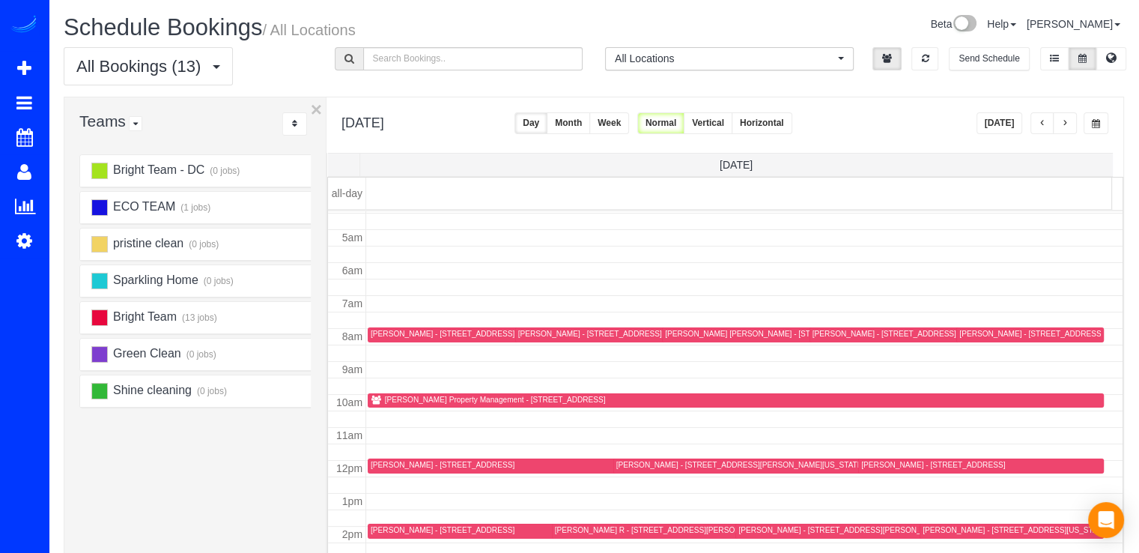
scroll to position [122, 0]
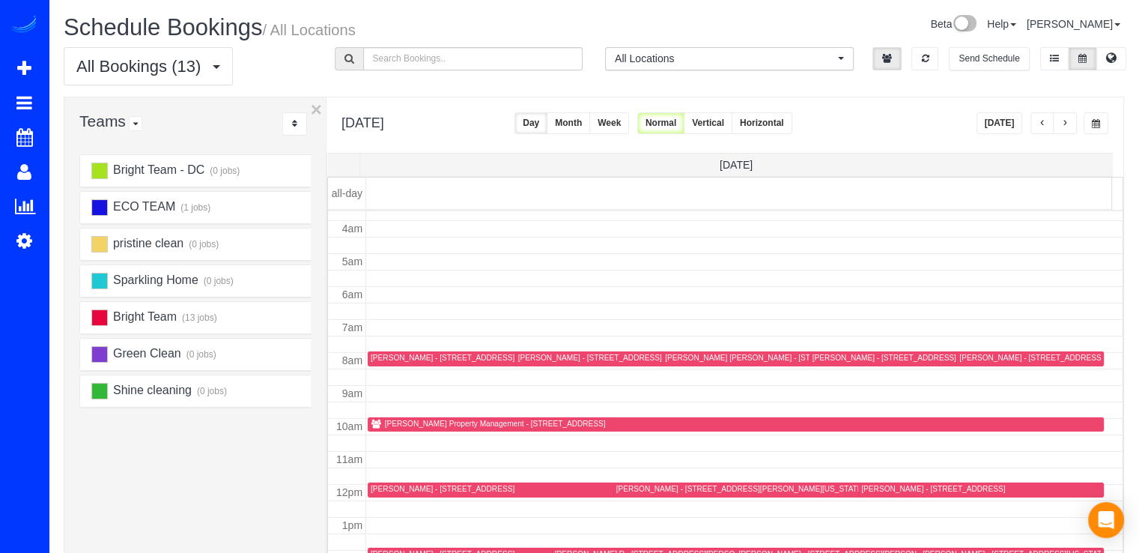
click at [1065, 127] on span "button" at bounding box center [1064, 123] width 7 height 9
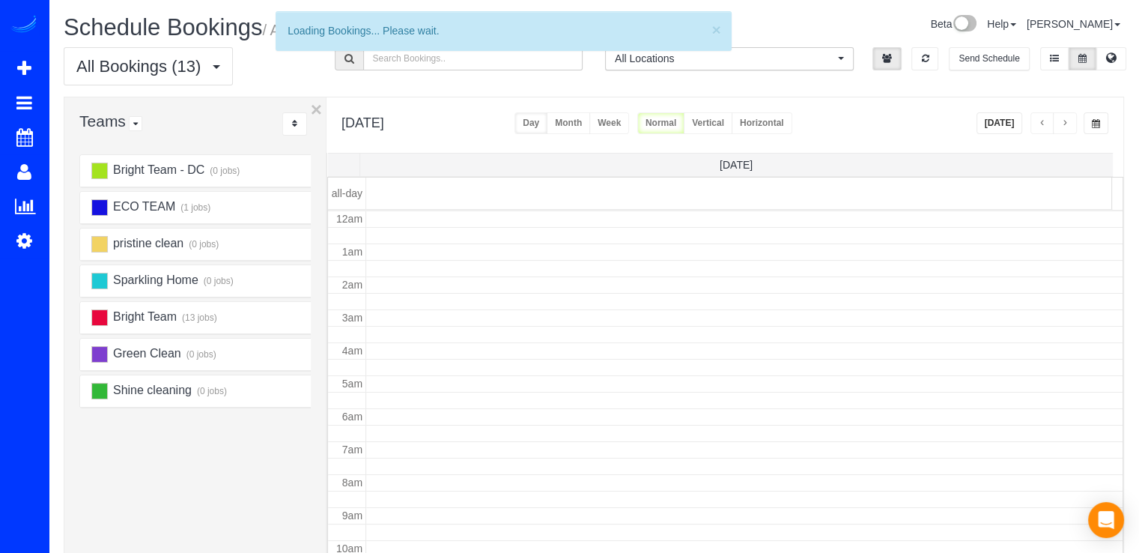
scroll to position [197, 0]
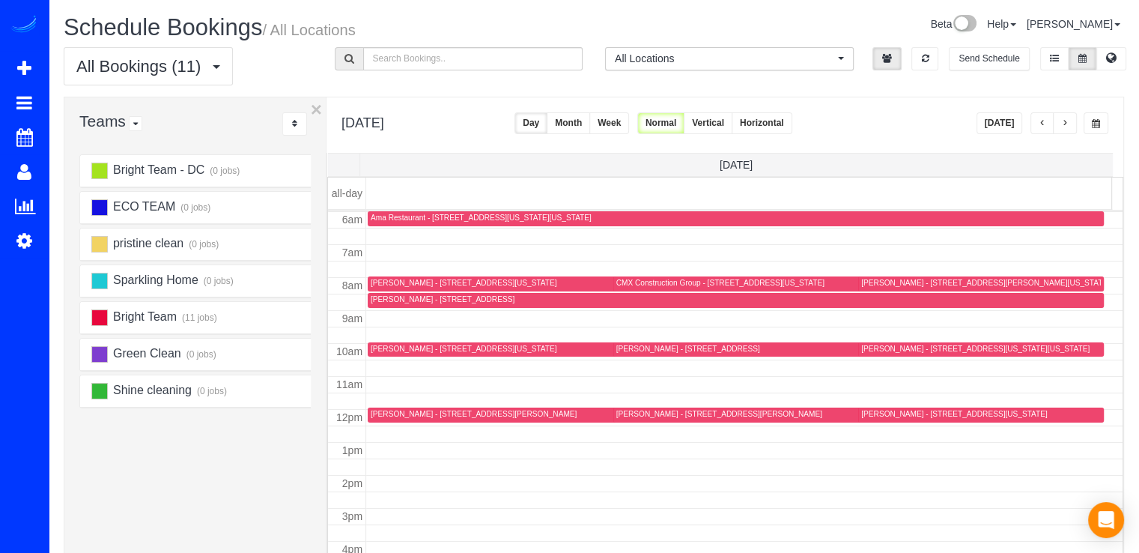
click at [1065, 127] on span "button" at bounding box center [1064, 123] width 7 height 9
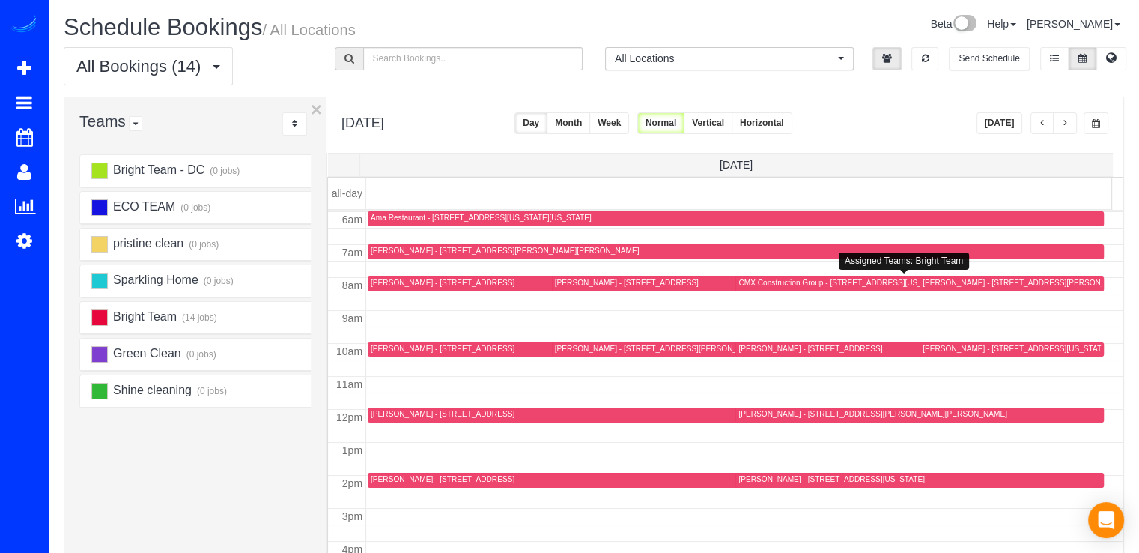
click at [768, 285] on div "CMX Construction Group - 2754 Chain Bridge Rd Nw, Washington, DC 20016" at bounding box center [842, 283] width 208 height 10
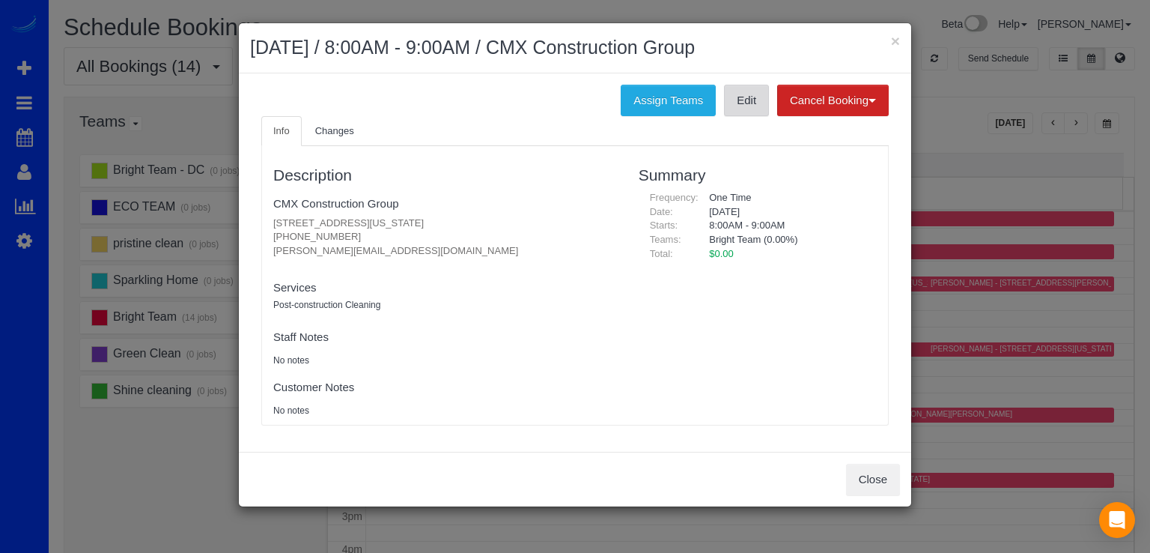
click at [731, 103] on link "Edit" at bounding box center [746, 100] width 45 height 31
click at [744, 112] on link "Edit" at bounding box center [746, 100] width 45 height 31
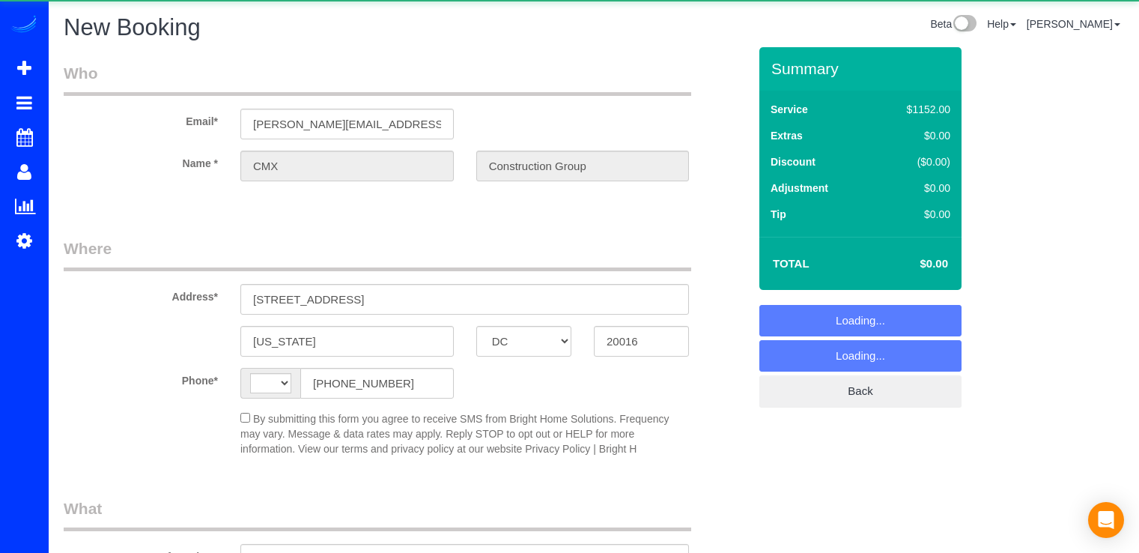
select select "DC"
select select "string:US"
select select "object:645"
select select "string:fspay"
select select "3"
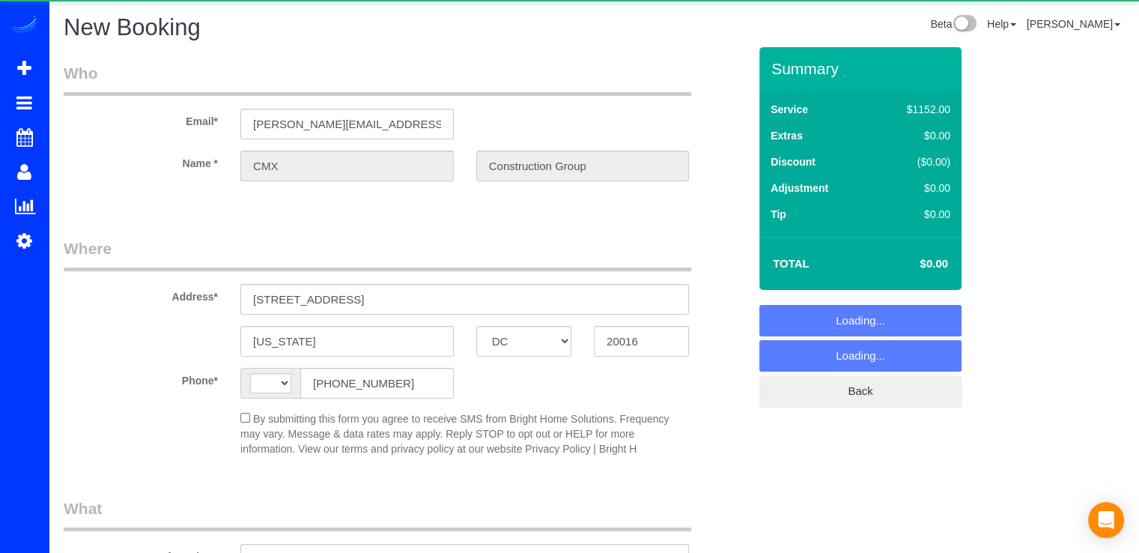
select select "480"
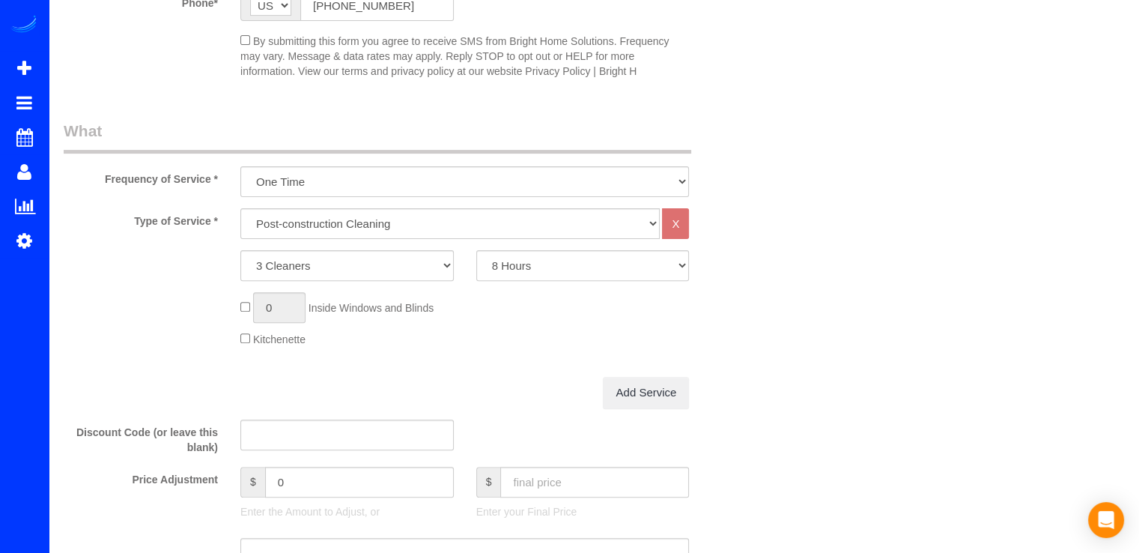
select select "object:743"
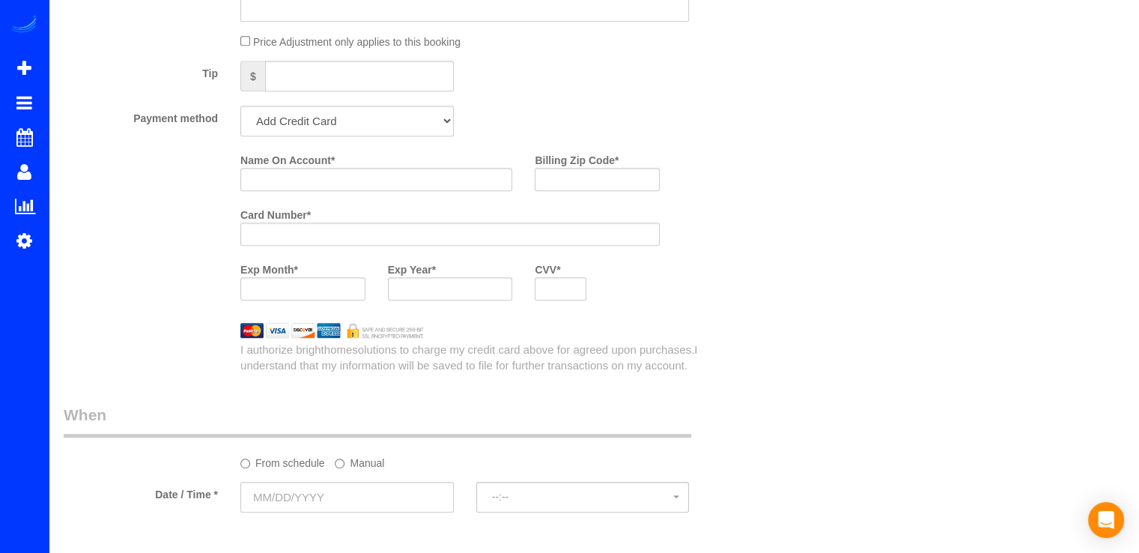
scroll to position [1151, 0]
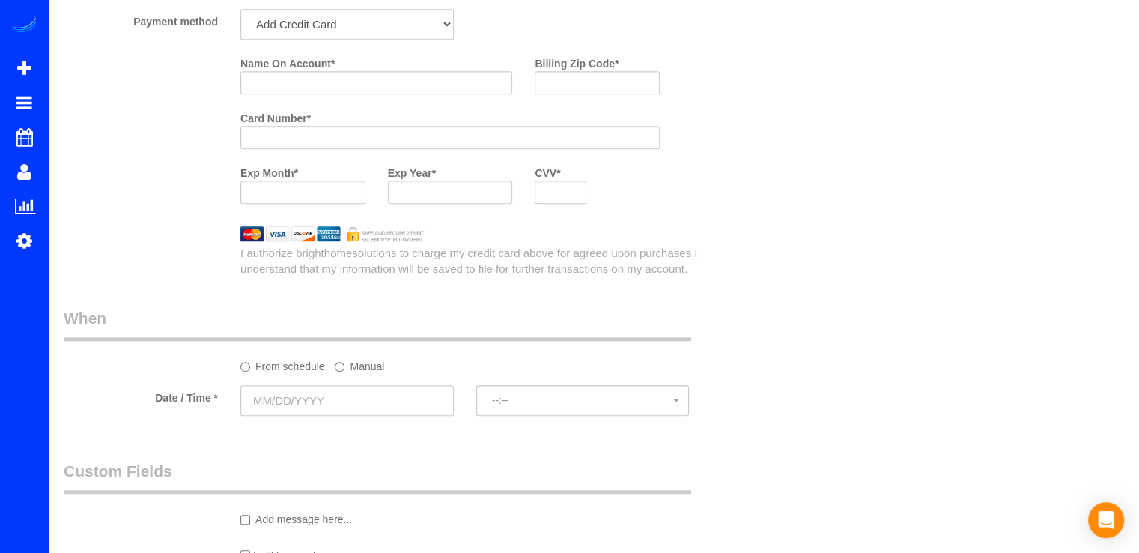
click at [543, 383] on sui-booking-spot "From schedule Manual Date / Time * --:-- --:--" at bounding box center [406, 363] width 684 height 112
click at [368, 390] on input "text" at bounding box center [346, 400] width 213 height 31
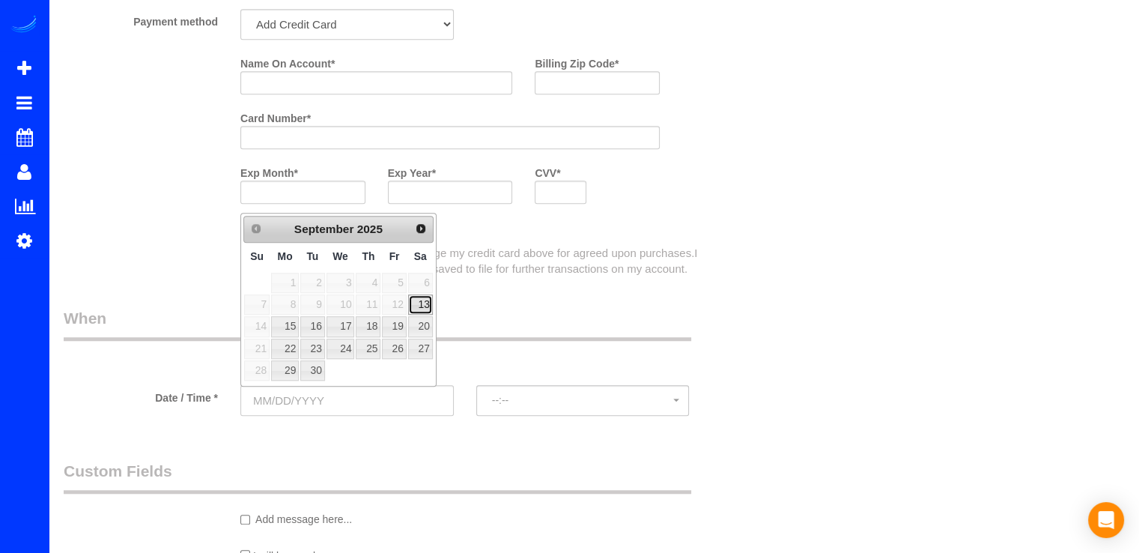
click at [426, 300] on link "13" at bounding box center [420, 304] width 25 height 20
type input "09/13/2025"
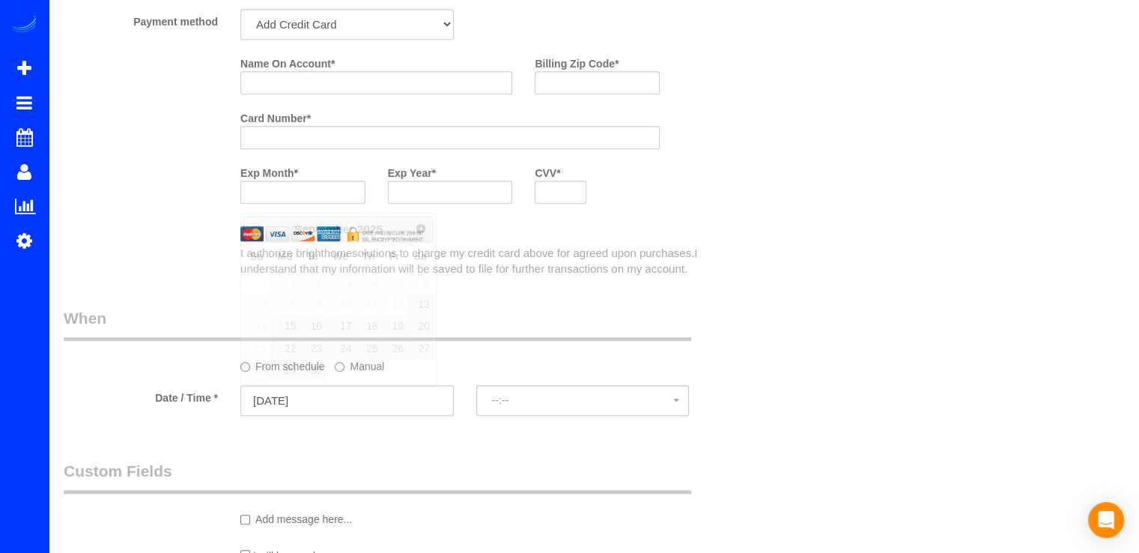
select select "spot1"
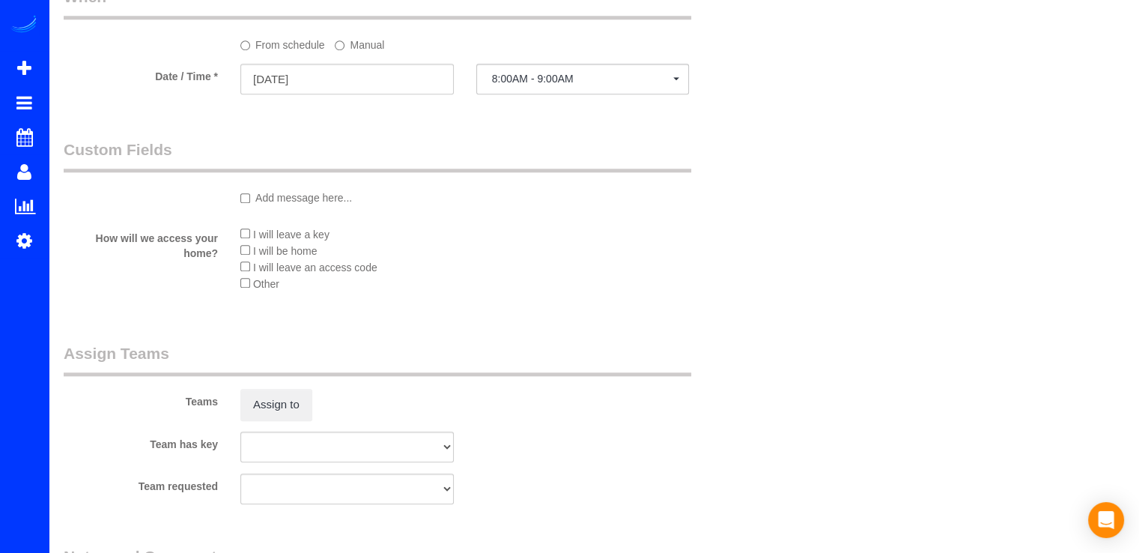
scroll to position [1471, 0]
click at [284, 399] on button "Assign to" at bounding box center [276, 404] width 72 height 31
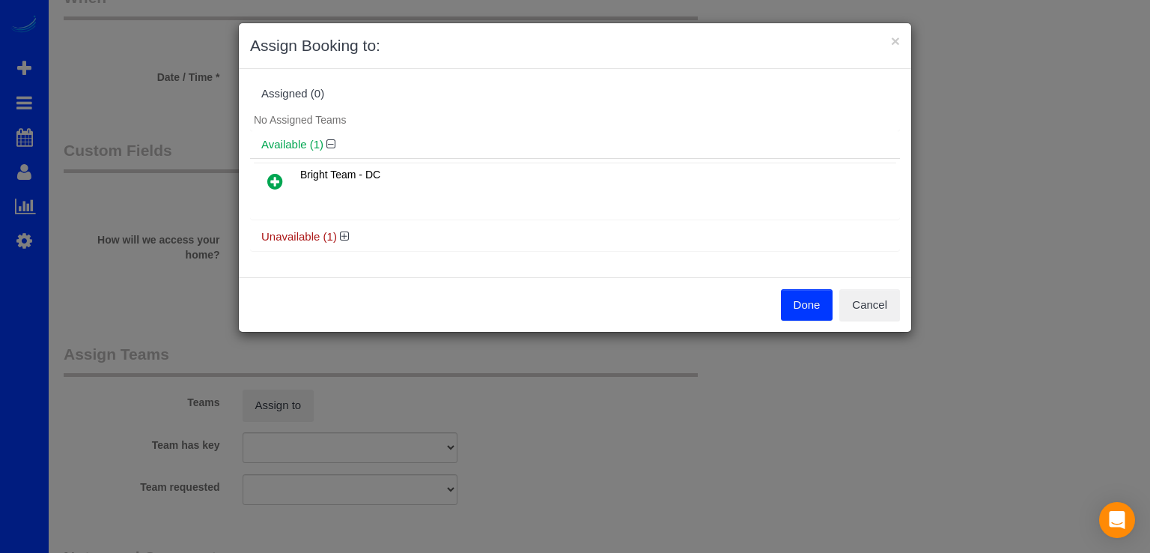
click at [809, 304] on button "Done" at bounding box center [807, 304] width 52 height 31
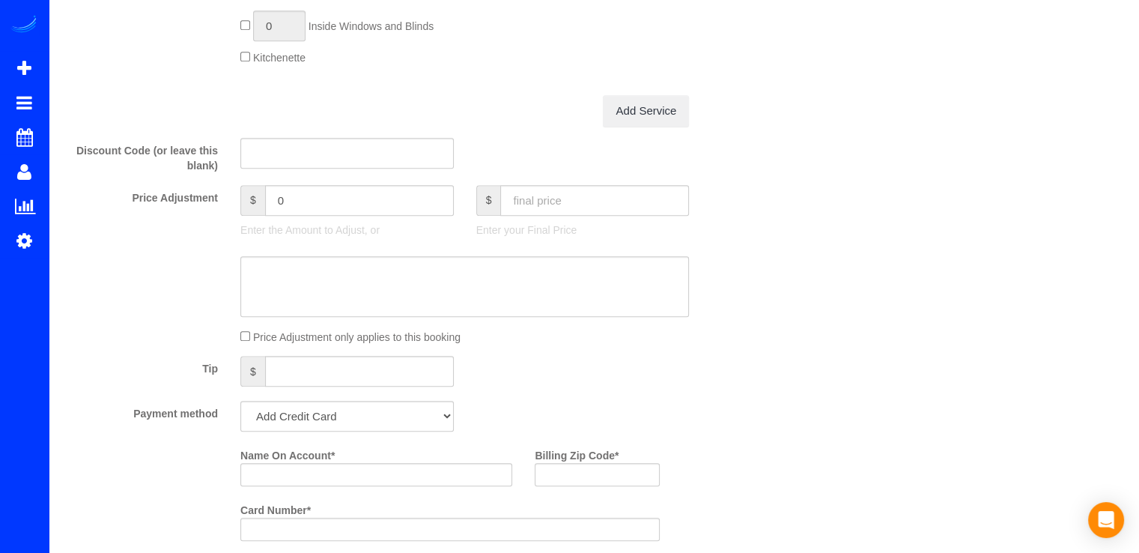
scroll to position [824, 0]
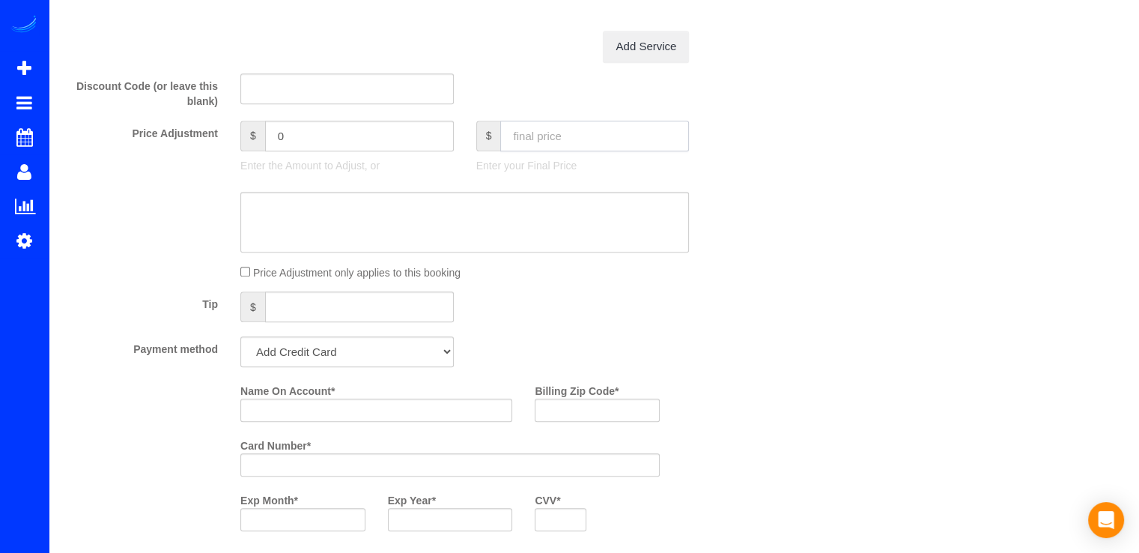
click at [572, 144] on input "text" at bounding box center [594, 136] width 189 height 31
type input "0"
type input "-1152"
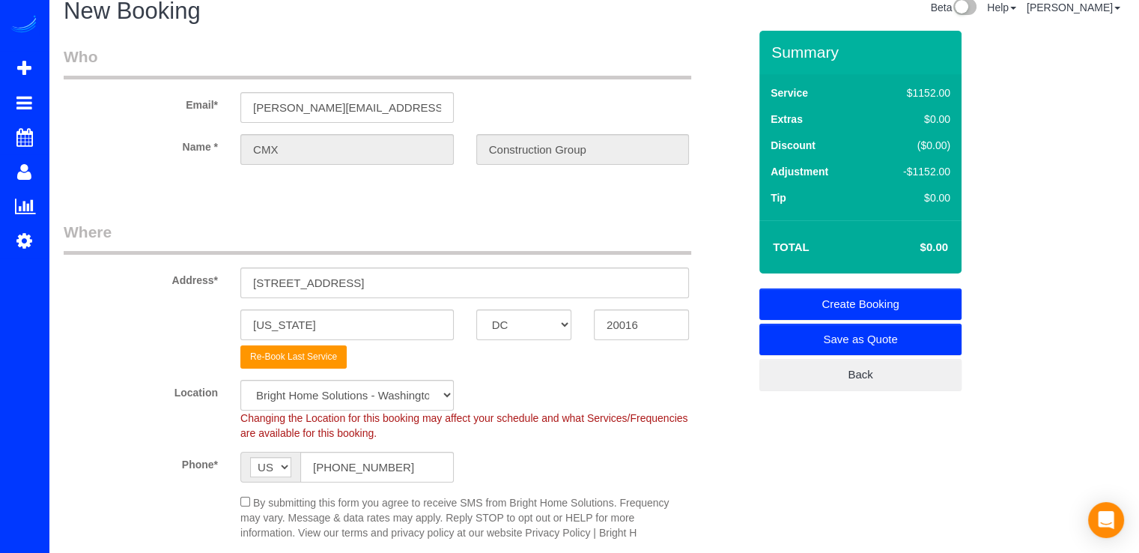
scroll to position [0, 0]
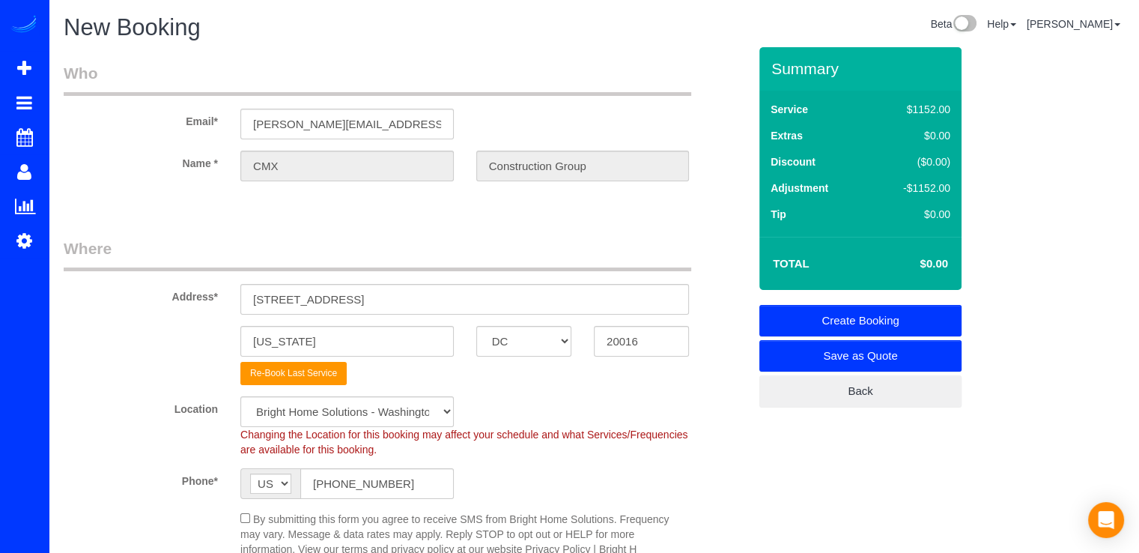
click at [925, 318] on link "Create Booking" at bounding box center [860, 320] width 202 height 31
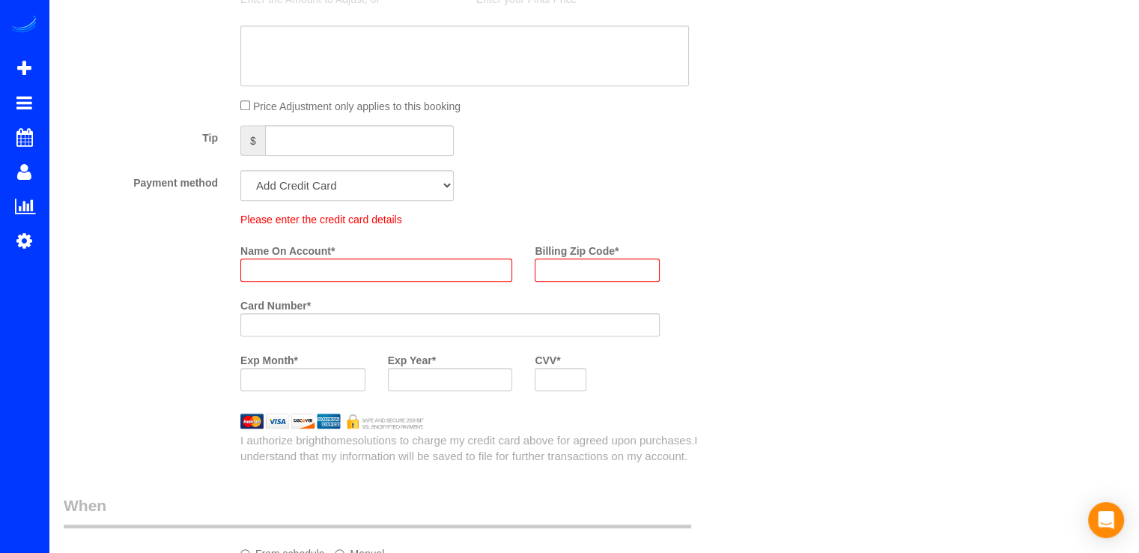
scroll to position [1030, 0]
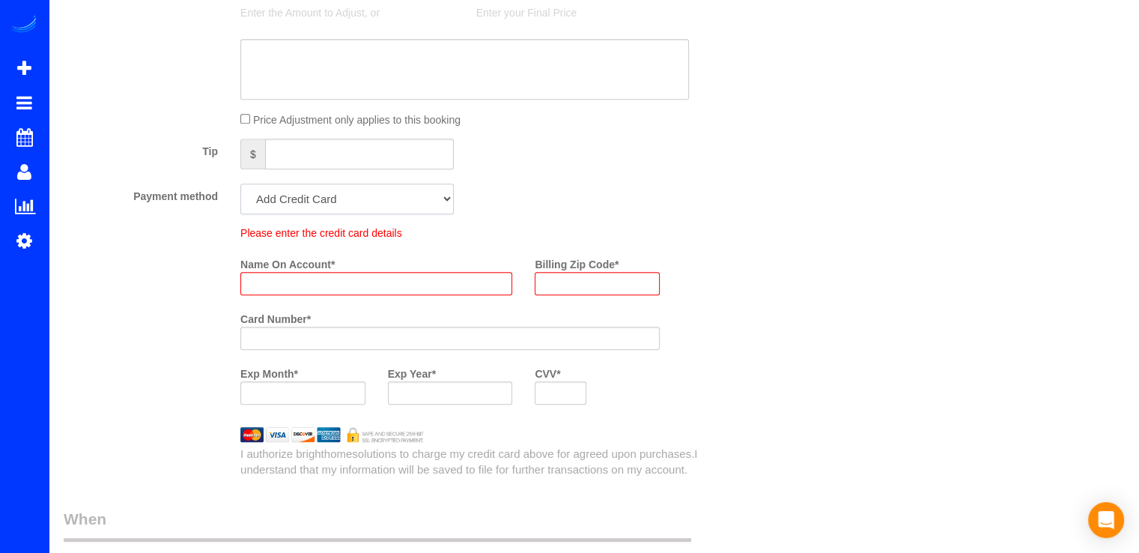
drag, startPoint x: 377, startPoint y: 197, endPoint x: 374, endPoint y: 211, distance: 14.5
click at [377, 197] on select "Amex - 7002 - 07/2028 Amex - 7002 - 07/2028 (Default) Add Credit Card ─────────…" at bounding box center [346, 198] width 213 height 31
select select "string:check"
click at [240, 183] on select "Amex - 7002 - 07/2028 Amex - 7002 - 07/2028 (Default) Add Credit Card ─────────…" at bounding box center [346, 198] width 213 height 31
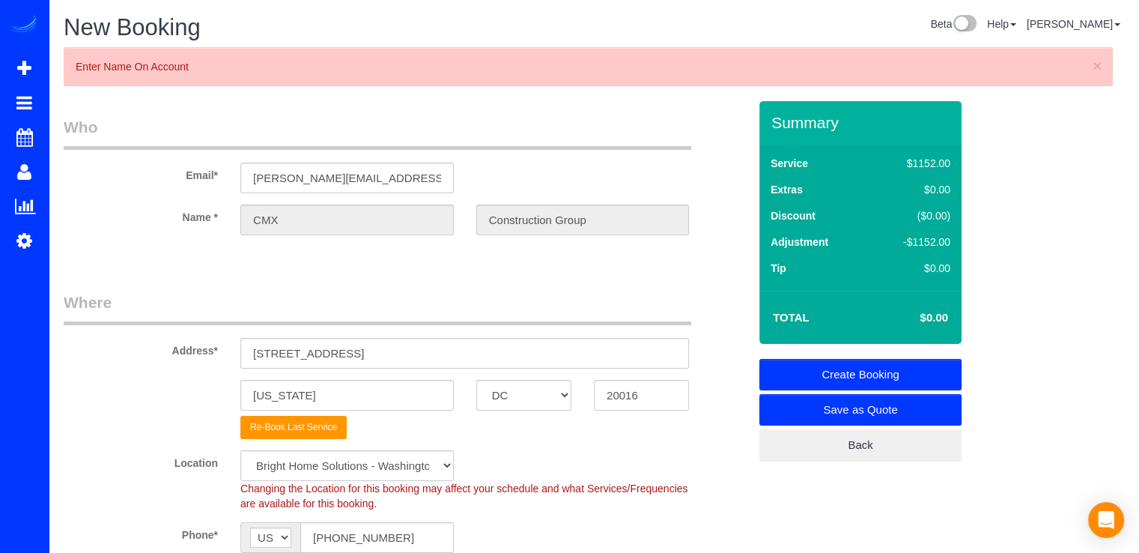
scroll to position [0, 0]
click at [880, 365] on link "Create Booking" at bounding box center [860, 374] width 202 height 31
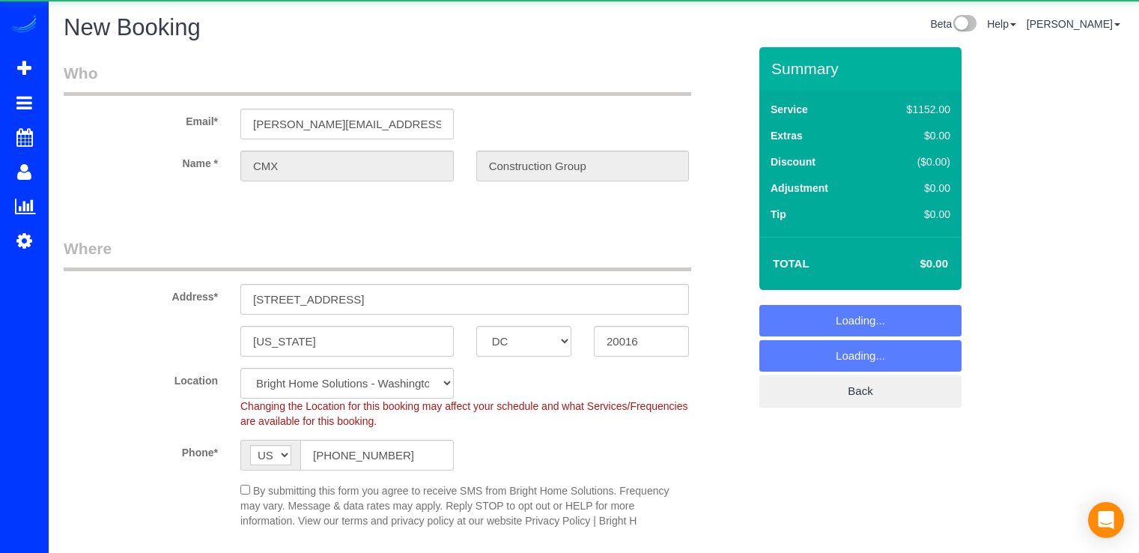
select select "DC"
select select "3"
select select "480"
select select "string:fspay"
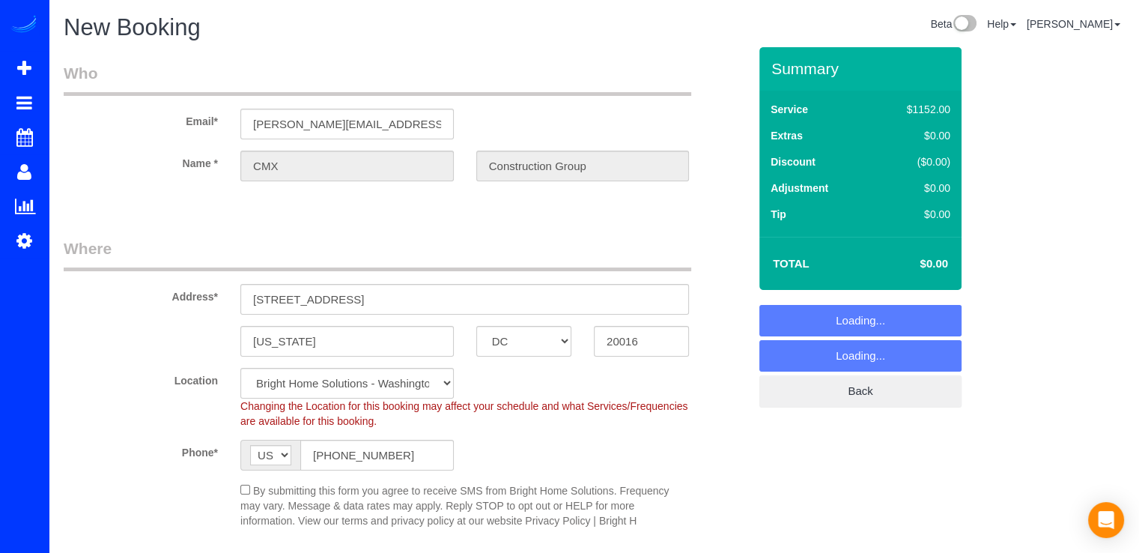
select select "object:743"
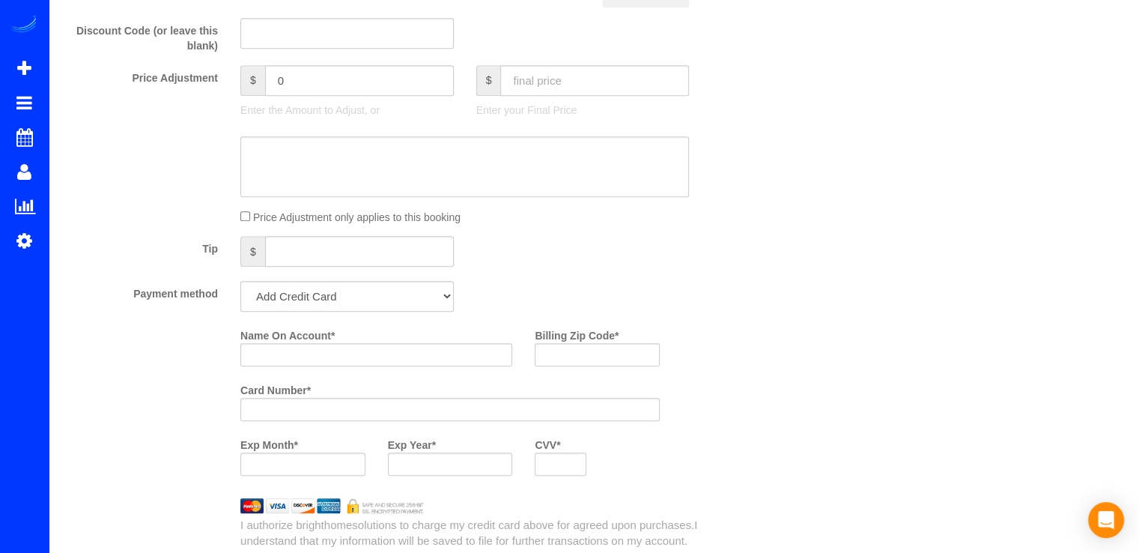
scroll to position [749, 0]
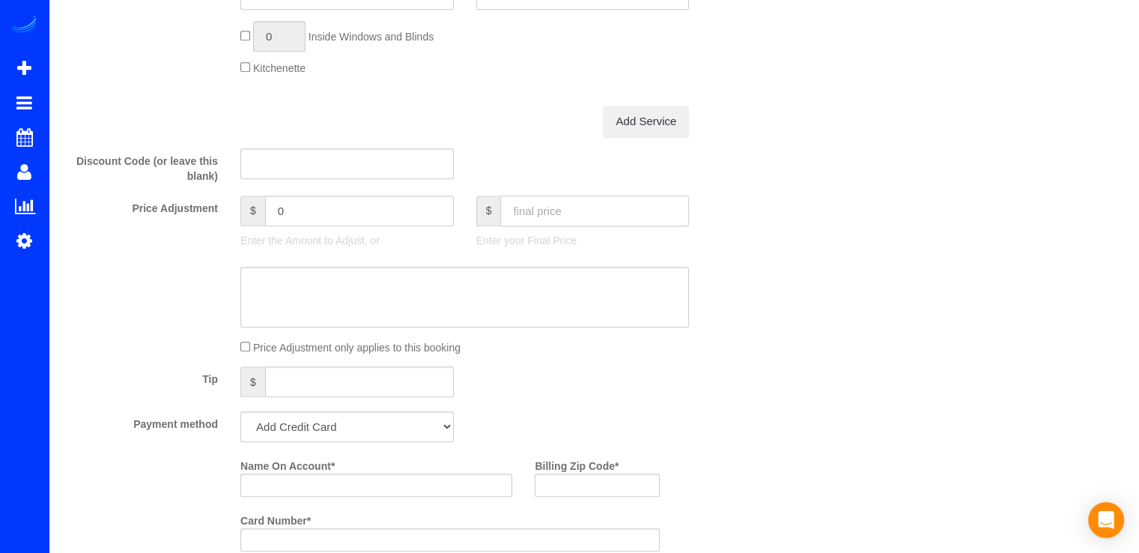
drag, startPoint x: 596, startPoint y: 201, endPoint x: 581, endPoint y: 201, distance: 15.0
click at [595, 201] on input "text" at bounding box center [594, 210] width 189 height 31
type input "0"
click at [353, 440] on select "Amex - 7002 - 07/2028 Amex - 7002 - 07/2028 (Default) Add Credit Card ─────────…" at bounding box center [346, 426] width 213 height 31
type input "-1152"
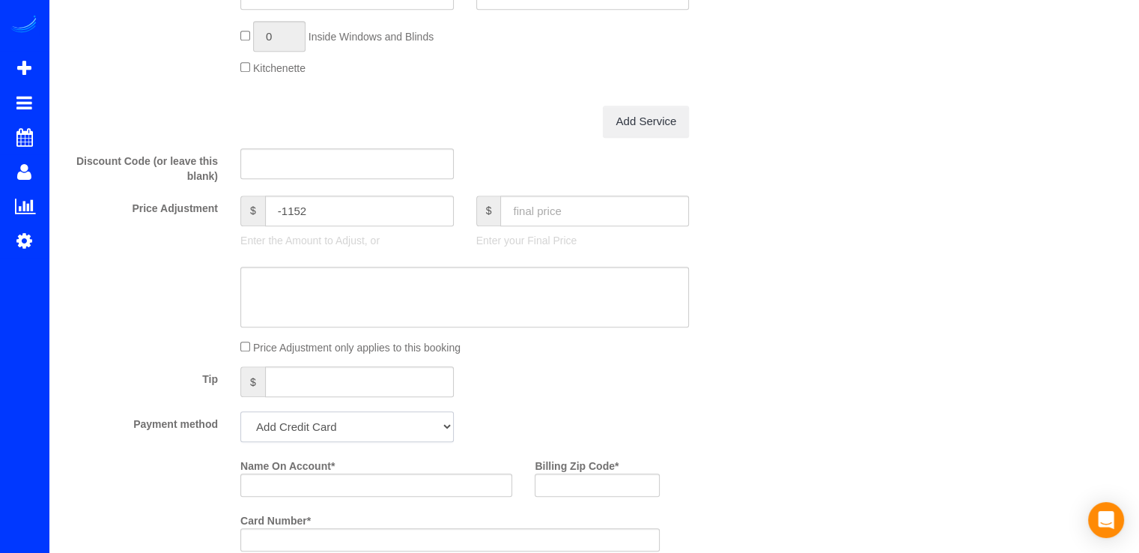
select select "string:check"
click at [240, 411] on select "Amex - 7002 - 07/2028 Amex - 7002 - 07/2028 (Default) Add Credit Card ─────────…" at bounding box center [346, 426] width 213 height 31
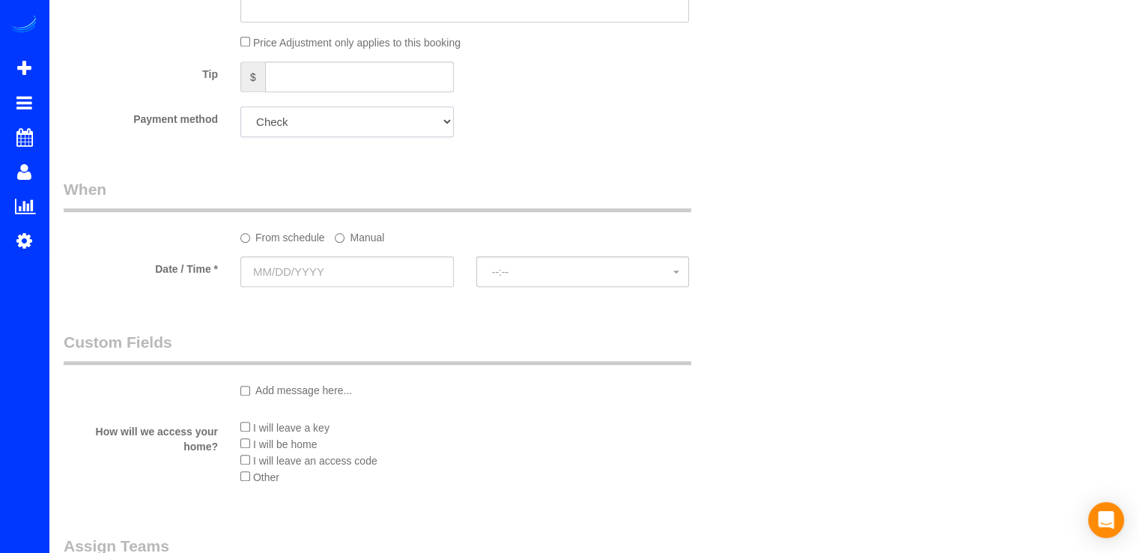
scroll to position [1198, 0]
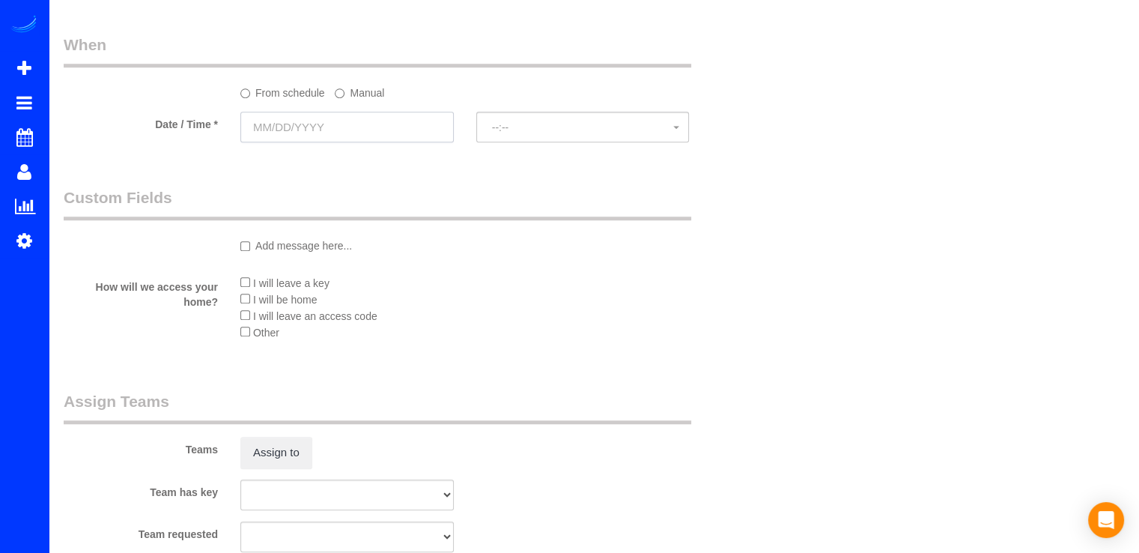
click at [314, 133] on input "text" at bounding box center [346, 127] width 213 height 31
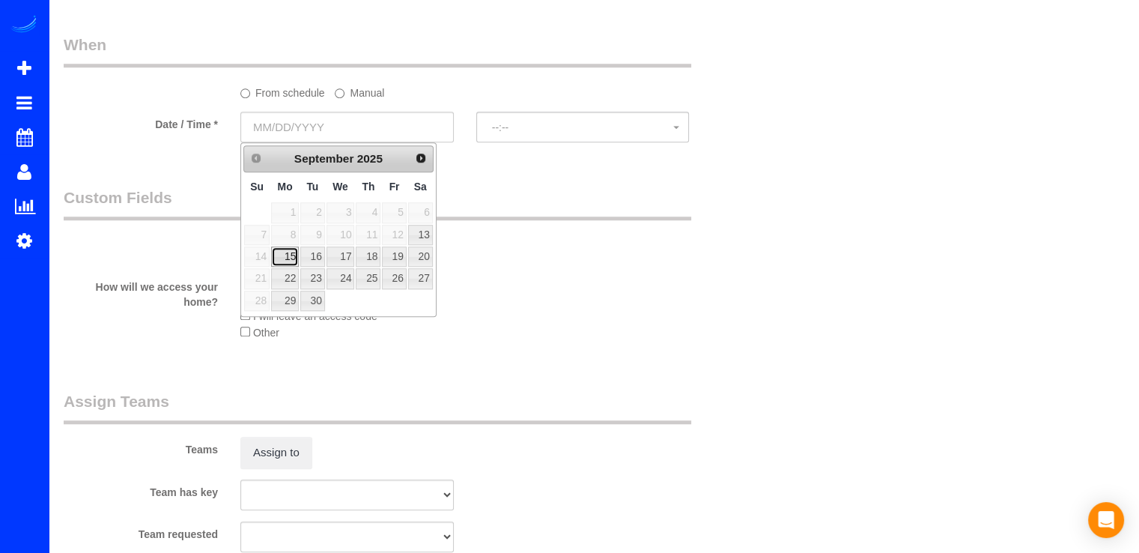
click at [283, 256] on link "15" at bounding box center [285, 256] width 28 height 20
type input "09/15/2025"
select select "spot1"
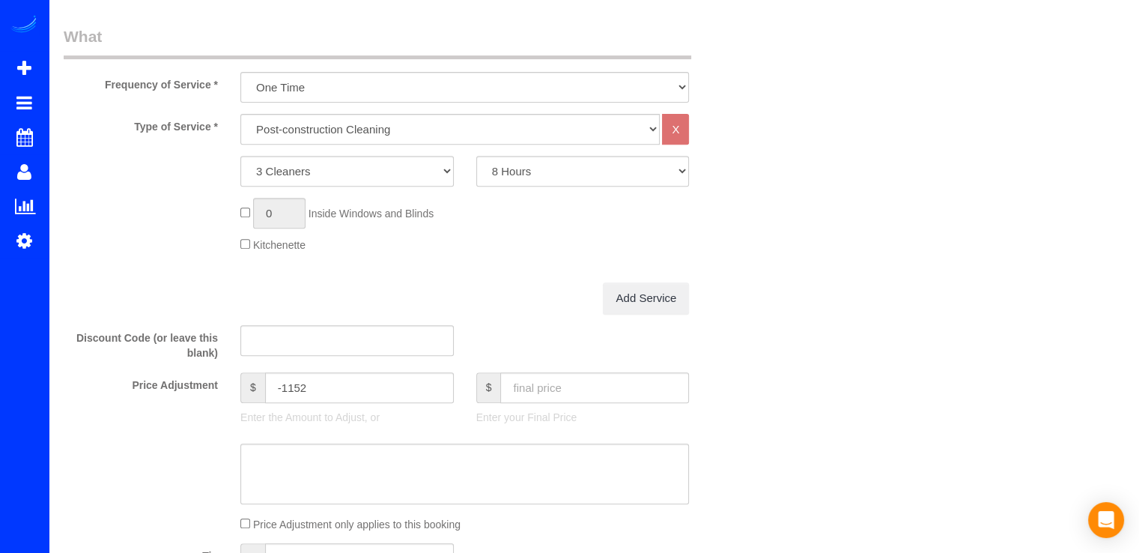
scroll to position [0, 0]
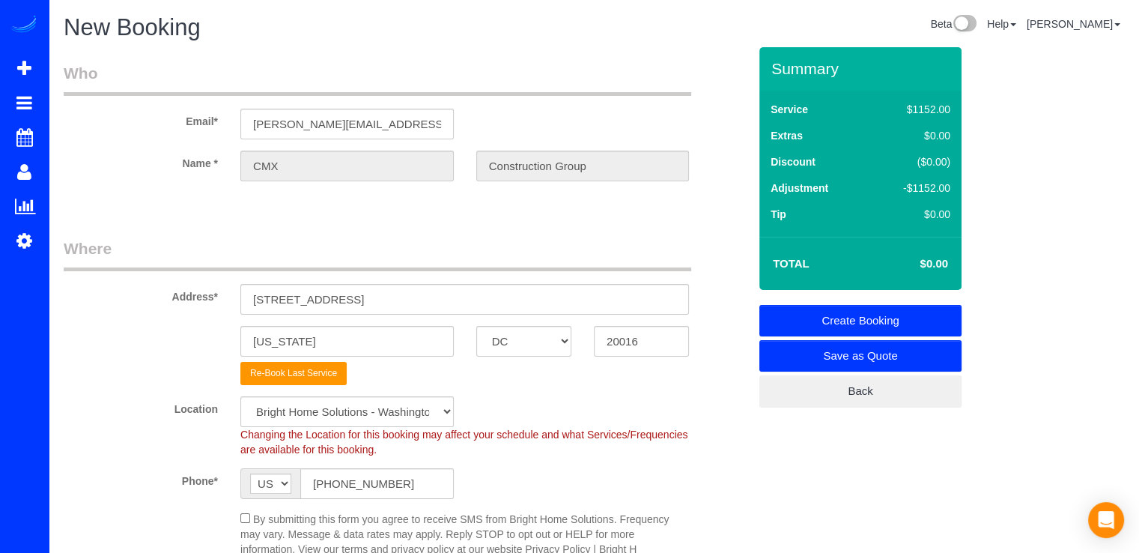
click at [959, 312] on link "Create Booking" at bounding box center [860, 320] width 202 height 31
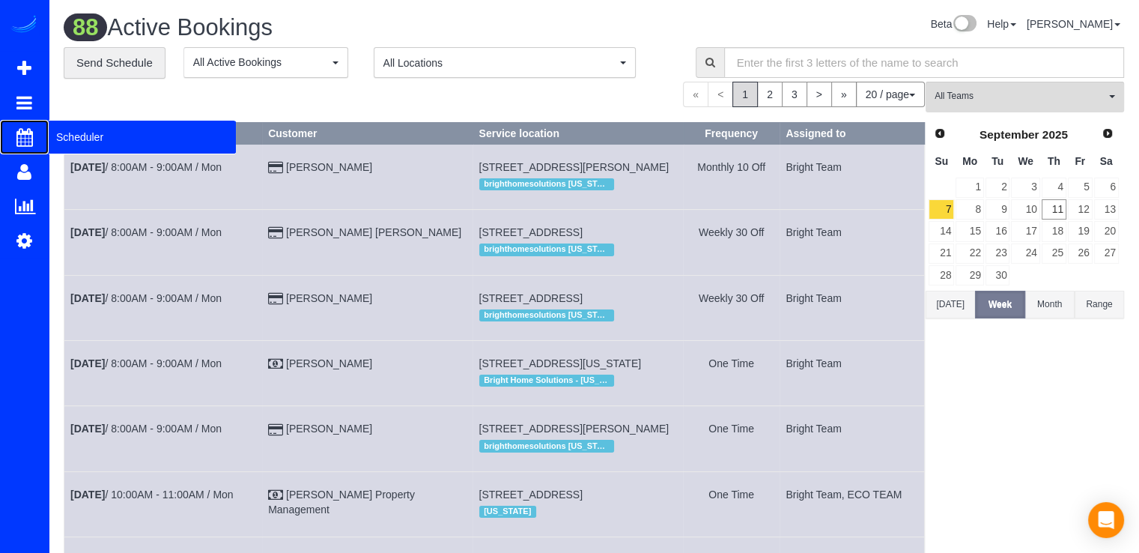
click at [67, 139] on span "Scheduler" at bounding box center [142, 137] width 187 height 34
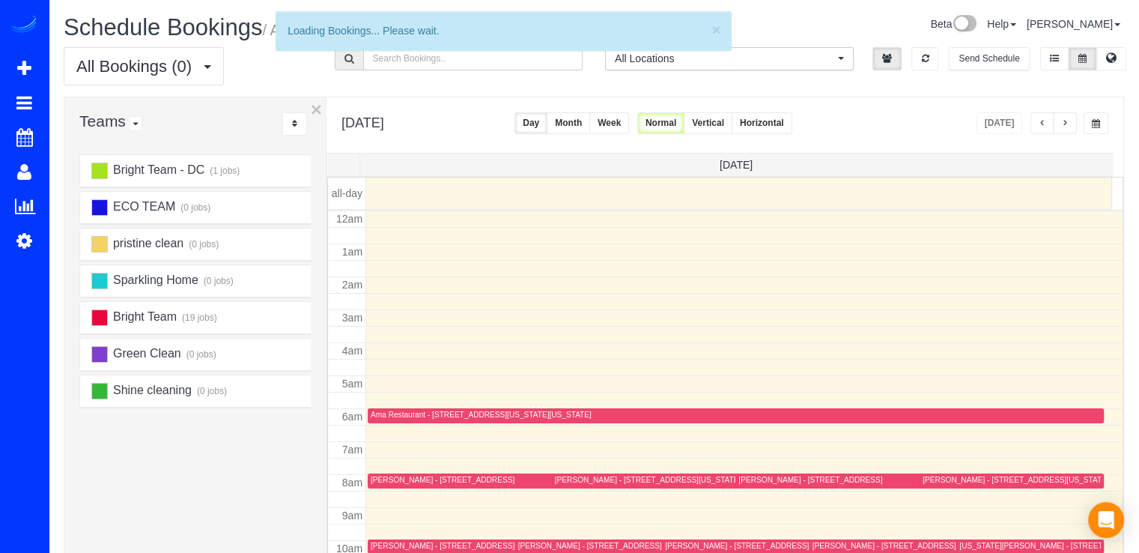
scroll to position [197, 0]
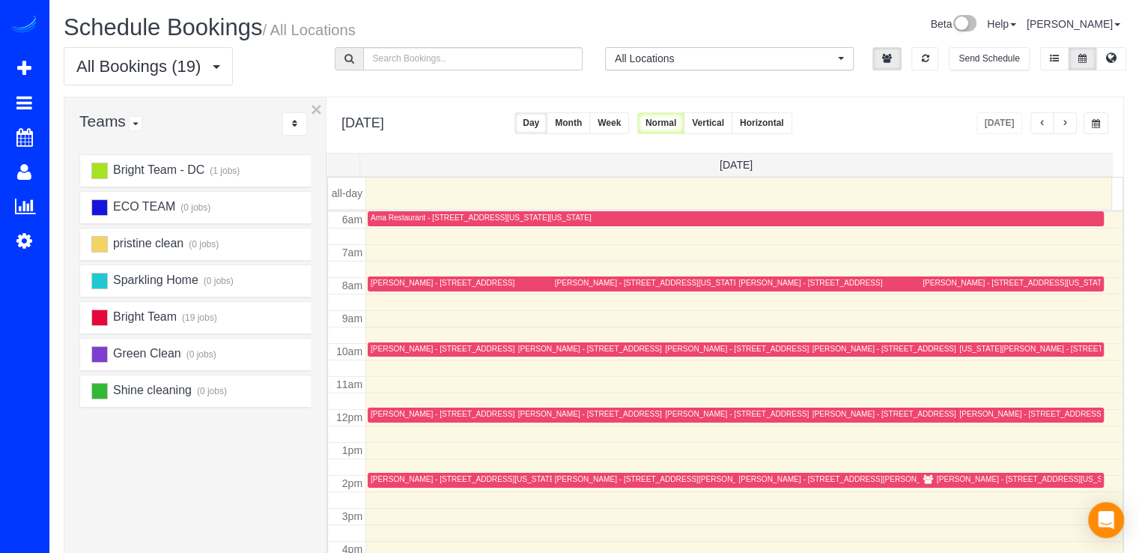
click at [1071, 130] on button "button" at bounding box center [1065, 123] width 24 height 22
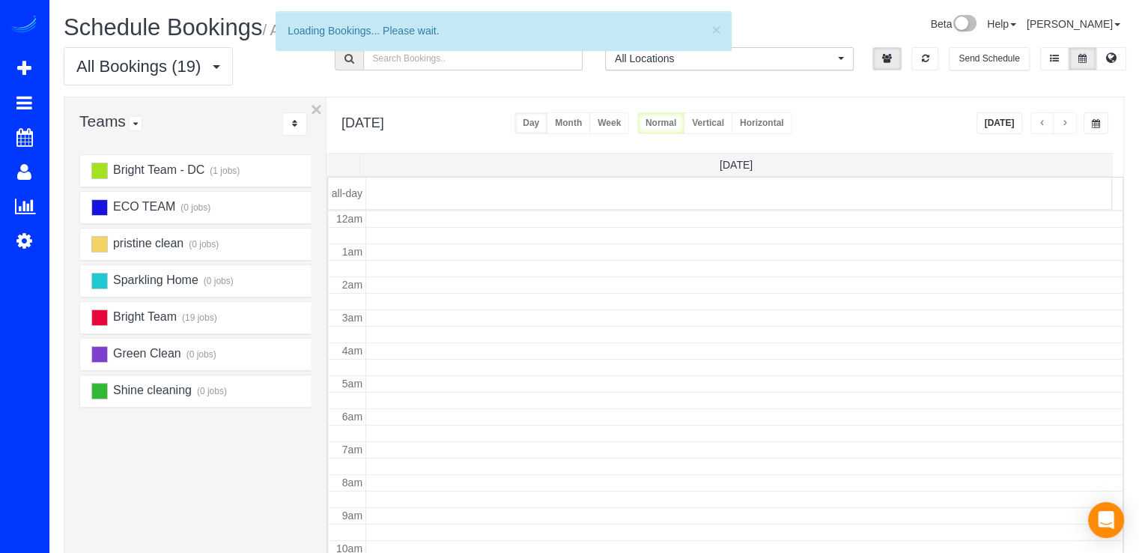
click at [1071, 130] on button "button" at bounding box center [1065, 123] width 24 height 22
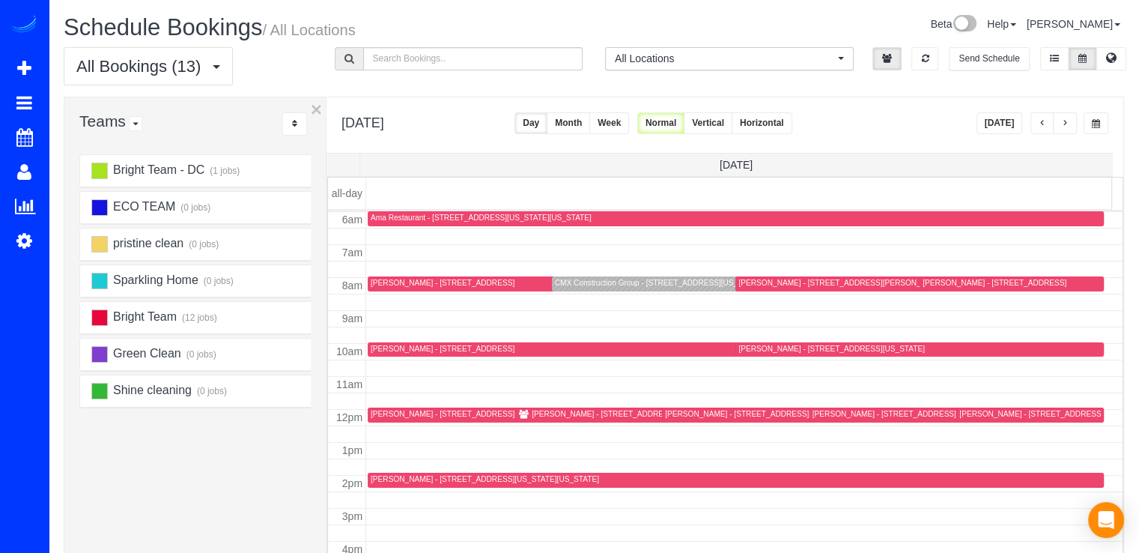
click at [575, 278] on div "CMX Construction Group - 2754 Chain Bridge Rd Nw, Washington, DC 20016" at bounding box center [659, 283] width 208 height 10
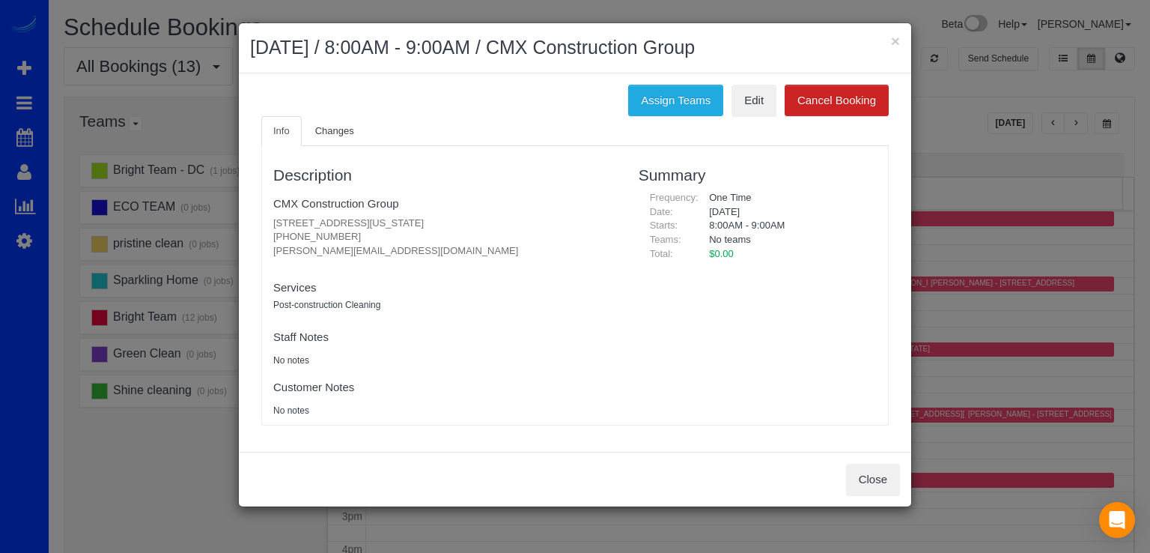
drag, startPoint x: 652, startPoint y: 73, endPoint x: 653, endPoint y: 86, distance: 13.5
click at [652, 76] on div "Assign Teams Edit Cancel Booking Info Changes Description CMX Construction Grou…" at bounding box center [575, 262] width 672 height 379
click at [654, 109] on button "Assign Teams" at bounding box center [675, 100] width 95 height 31
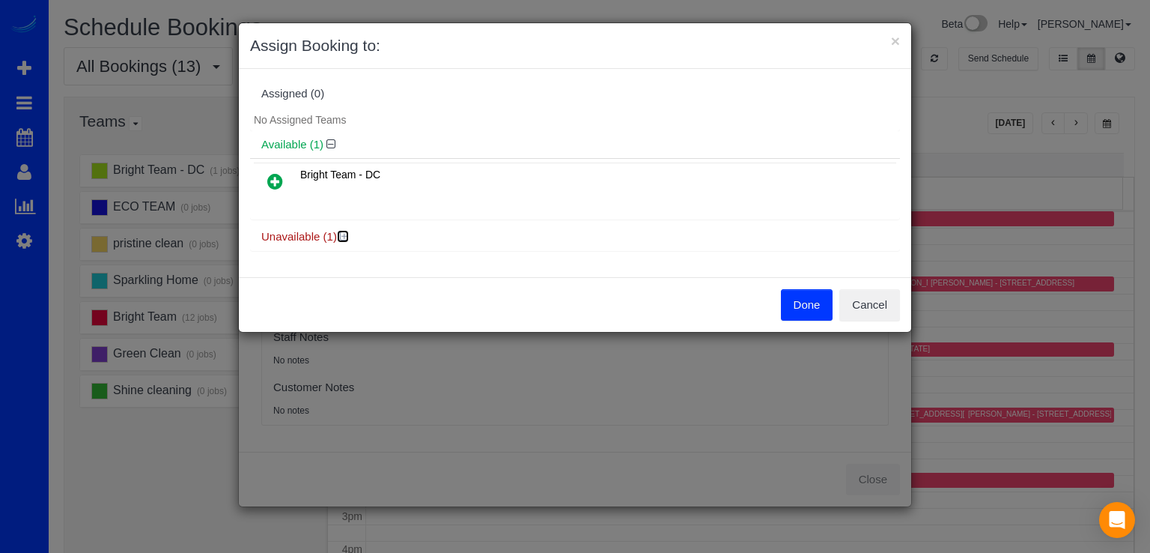
click at [346, 234] on icon at bounding box center [344, 236] width 9 height 11
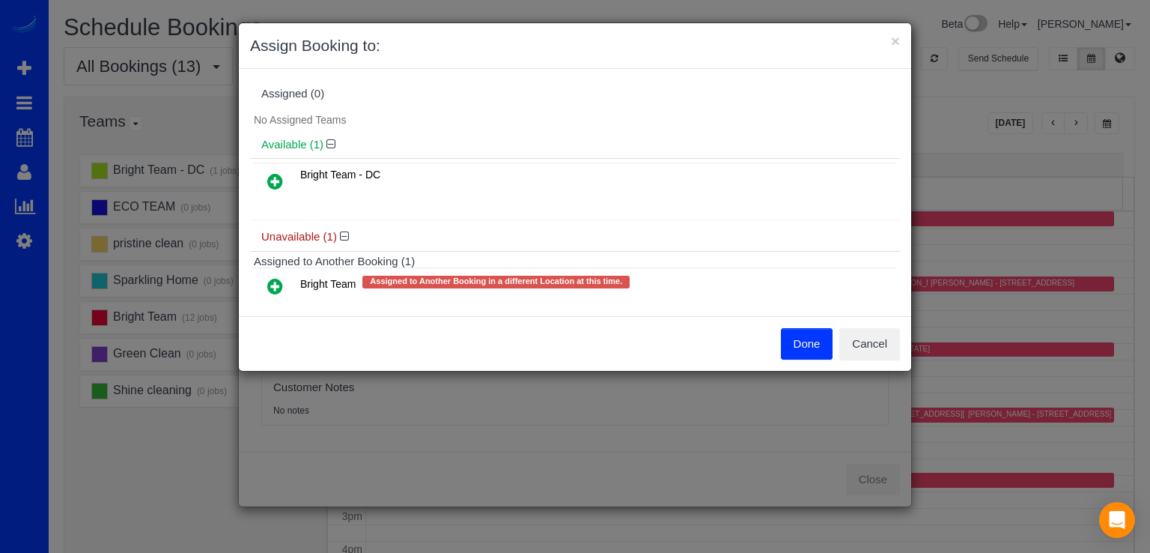
click at [270, 282] on icon at bounding box center [275, 286] width 16 height 18
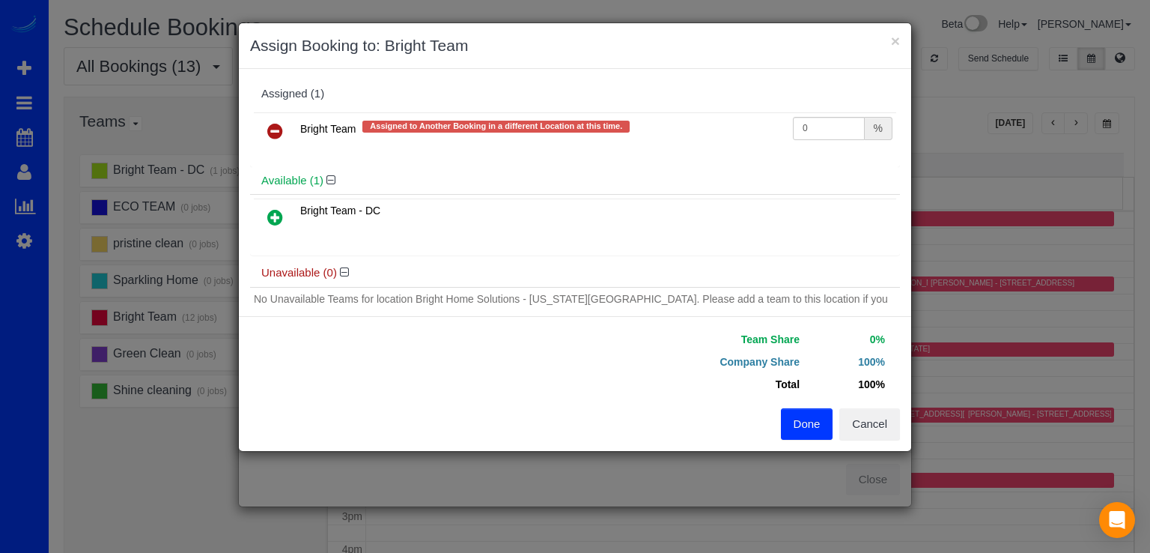
click at [794, 416] on button "Done" at bounding box center [807, 423] width 52 height 31
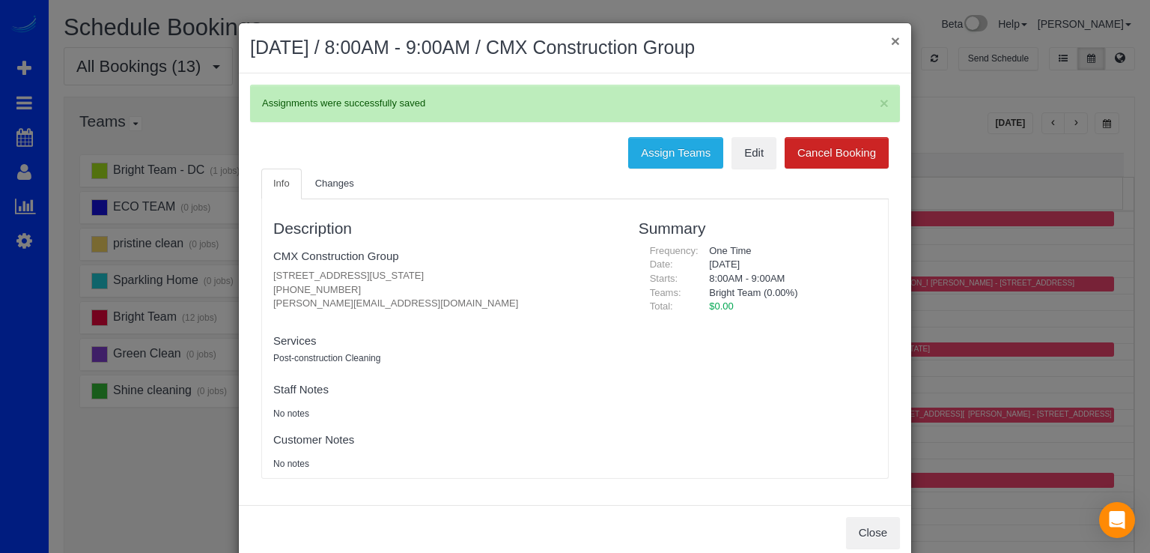
drag, startPoint x: 893, startPoint y: 43, endPoint x: 959, endPoint y: 130, distance: 110.1
click at [893, 43] on button "×" at bounding box center [895, 41] width 9 height 16
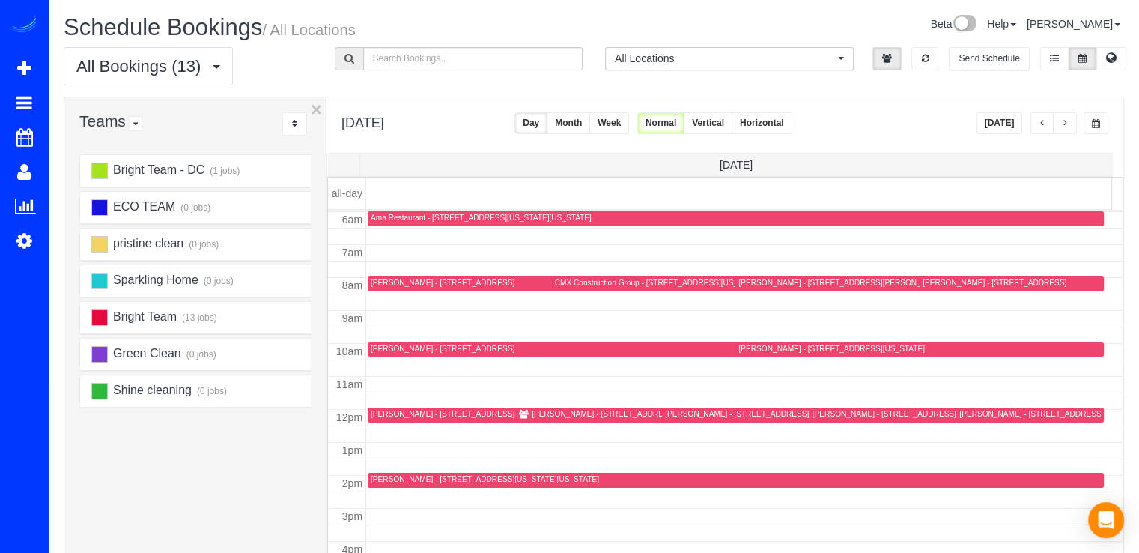
click at [1070, 130] on button "button" at bounding box center [1065, 123] width 24 height 22
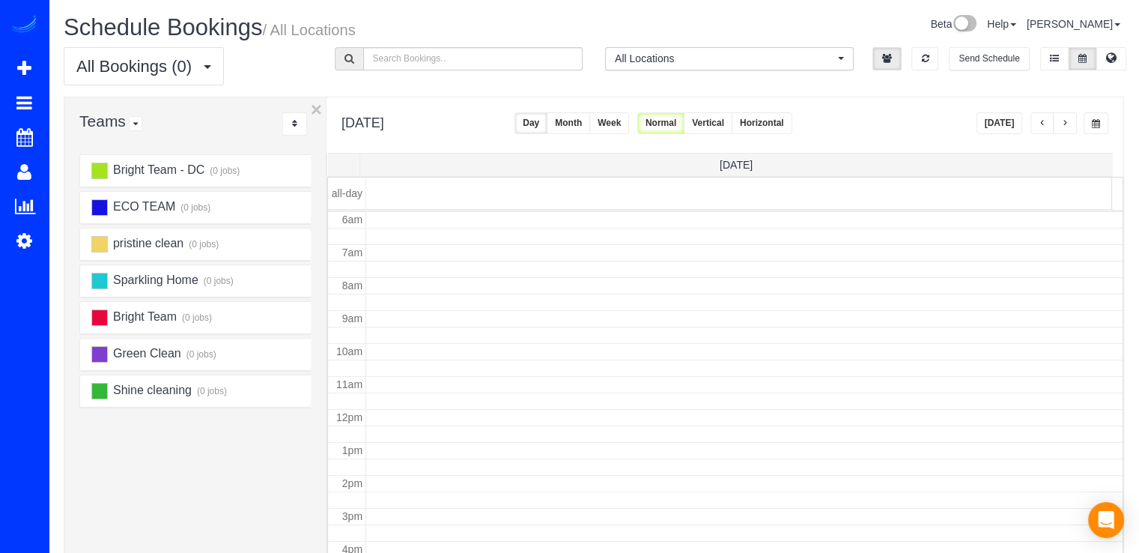
click at [1070, 130] on button "button" at bounding box center [1065, 123] width 24 height 22
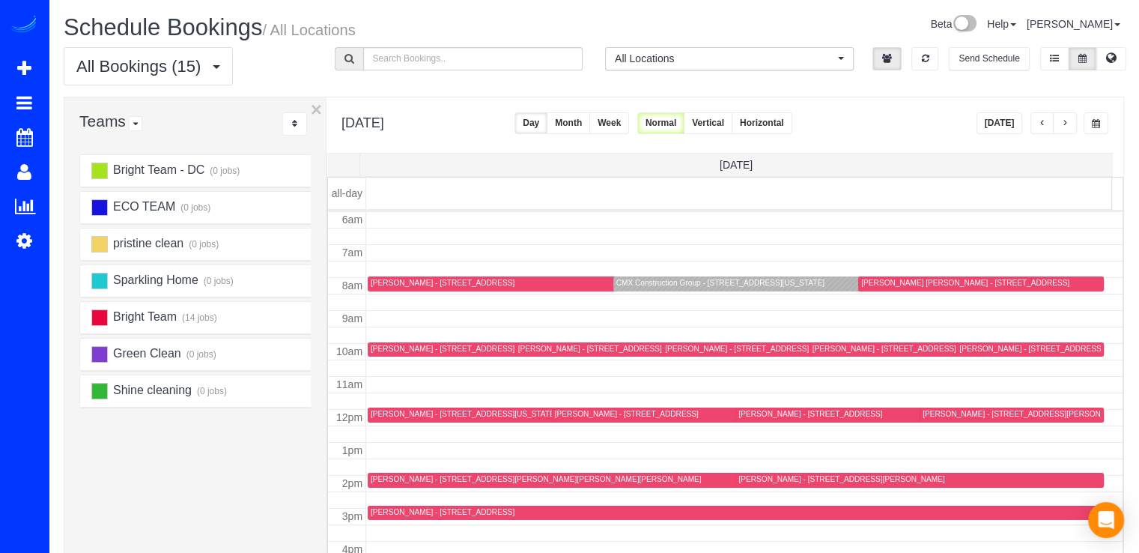
click at [616, 279] on div "CMX Construction Group - 2754 Chain Bridge Rd Nw, Washington, DC 20016" at bounding box center [720, 283] width 208 height 10
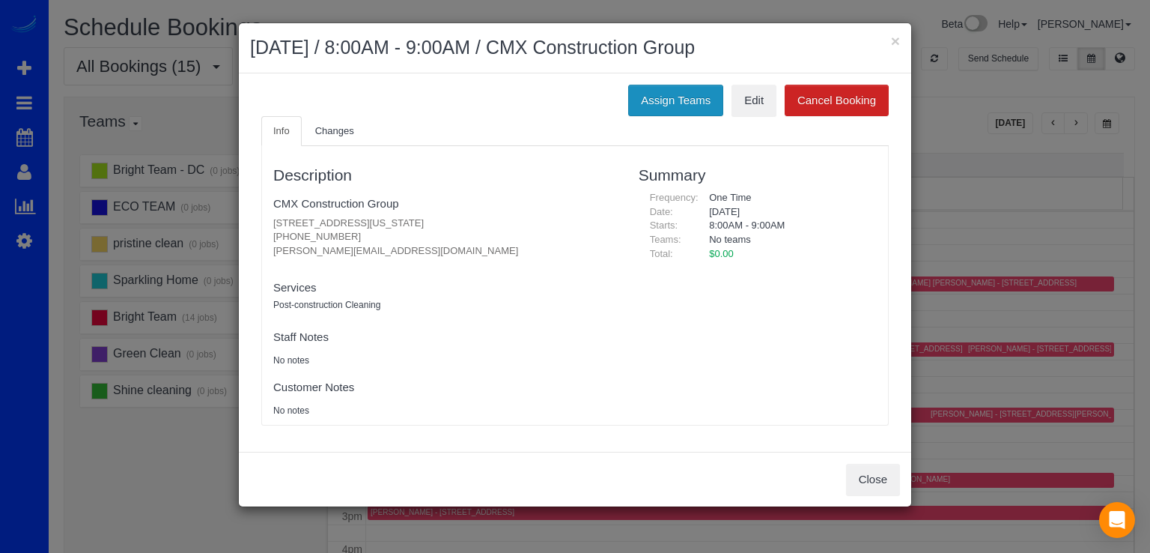
click at [675, 106] on button "Assign Teams" at bounding box center [675, 100] width 95 height 31
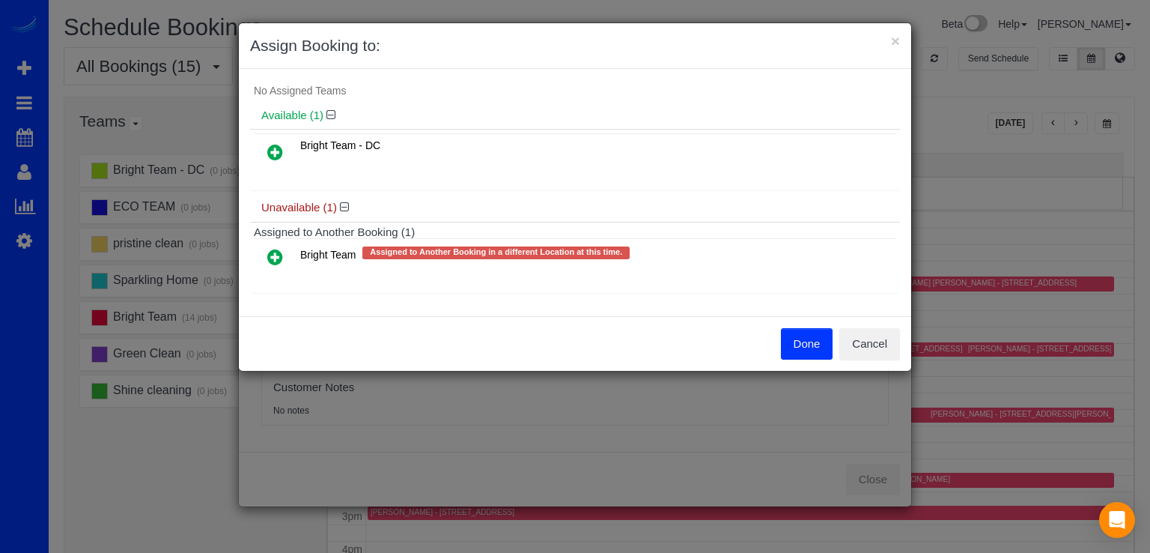
click at [279, 258] on icon at bounding box center [275, 257] width 16 height 18
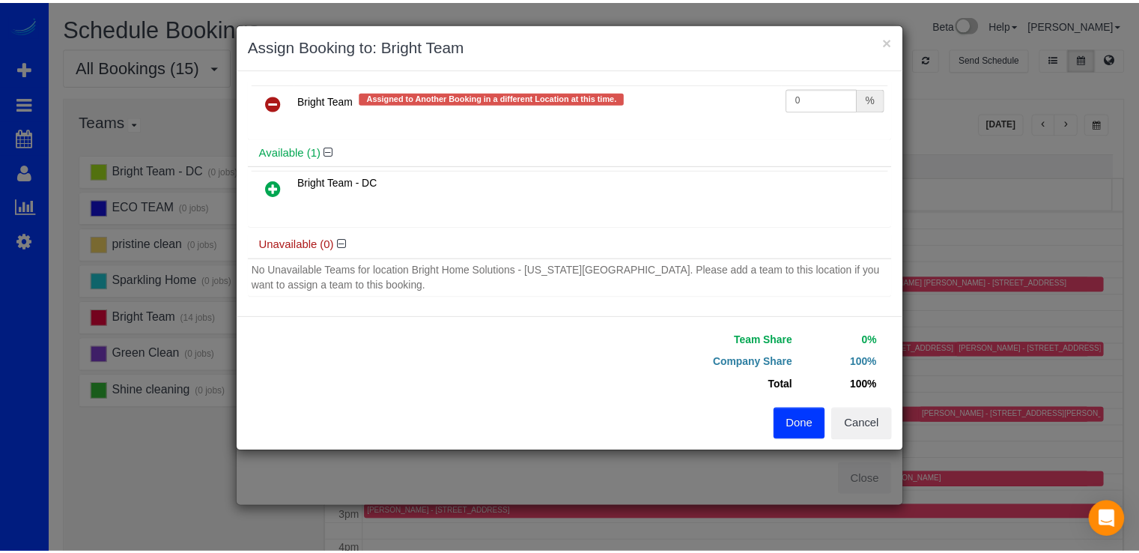
scroll to position [14, 0]
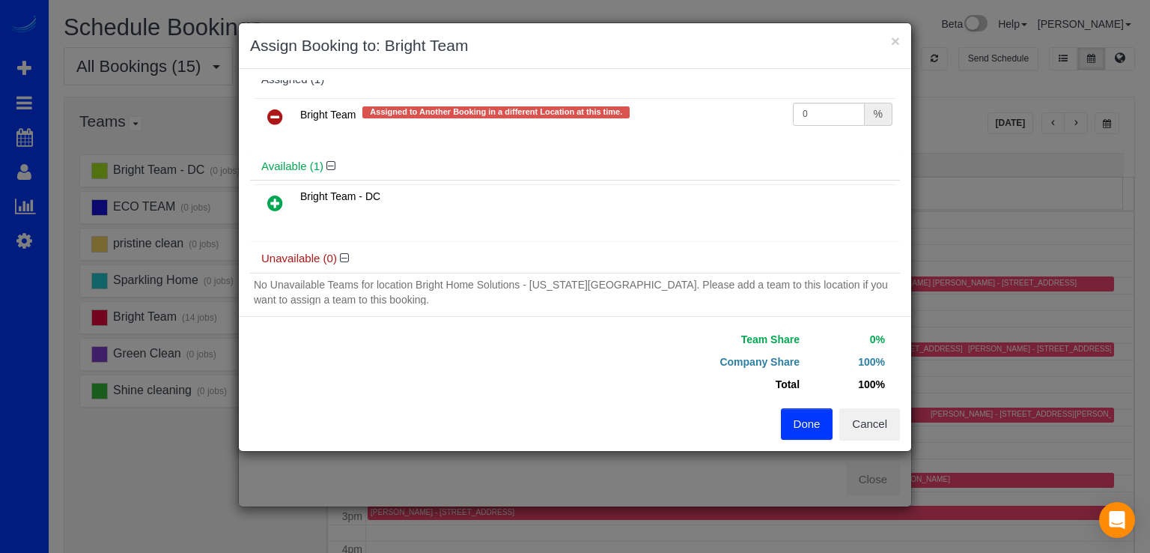
click at [813, 430] on button "Done" at bounding box center [807, 423] width 52 height 31
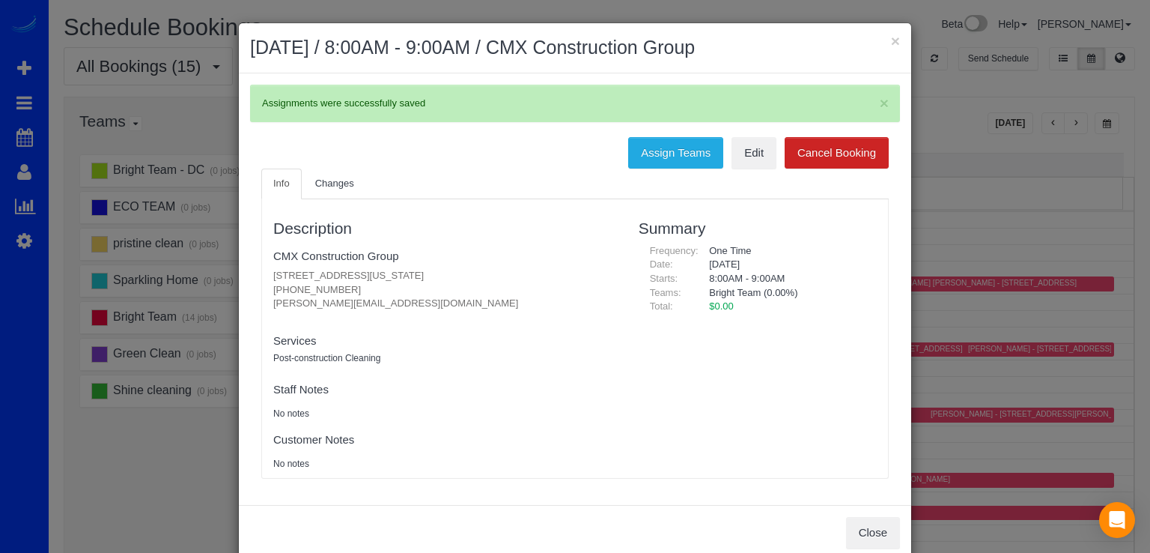
click at [881, 43] on h2 "September 15, 2025 / 8:00AM - 9:00AM / CMX Construction Group" at bounding box center [575, 47] width 650 height 27
click at [891, 37] on button "×" at bounding box center [895, 41] width 9 height 16
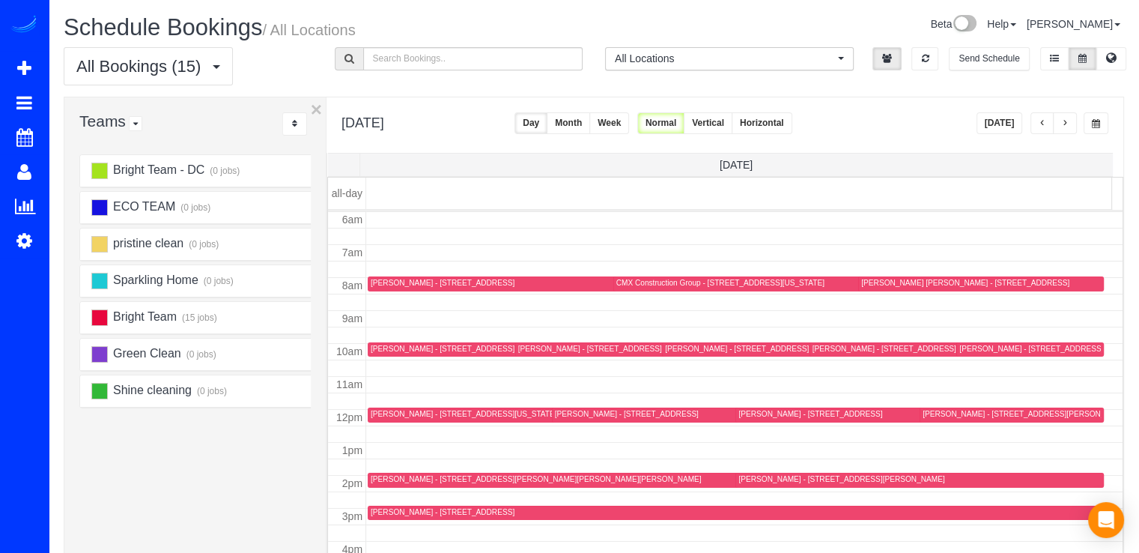
scroll to position [272, 0]
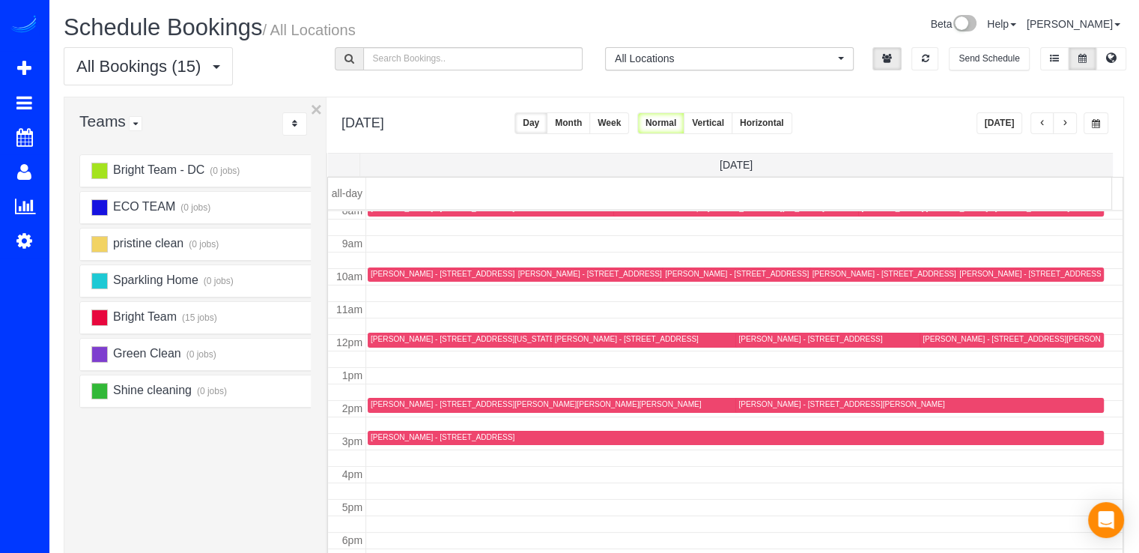
click at [1036, 124] on button "button" at bounding box center [1042, 123] width 24 height 22
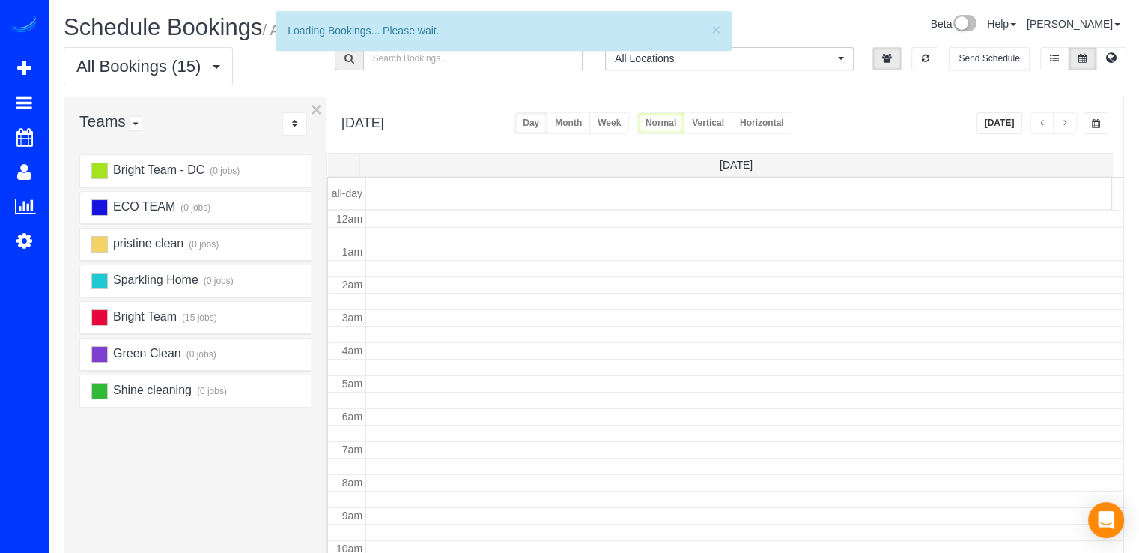
scroll to position [197, 0]
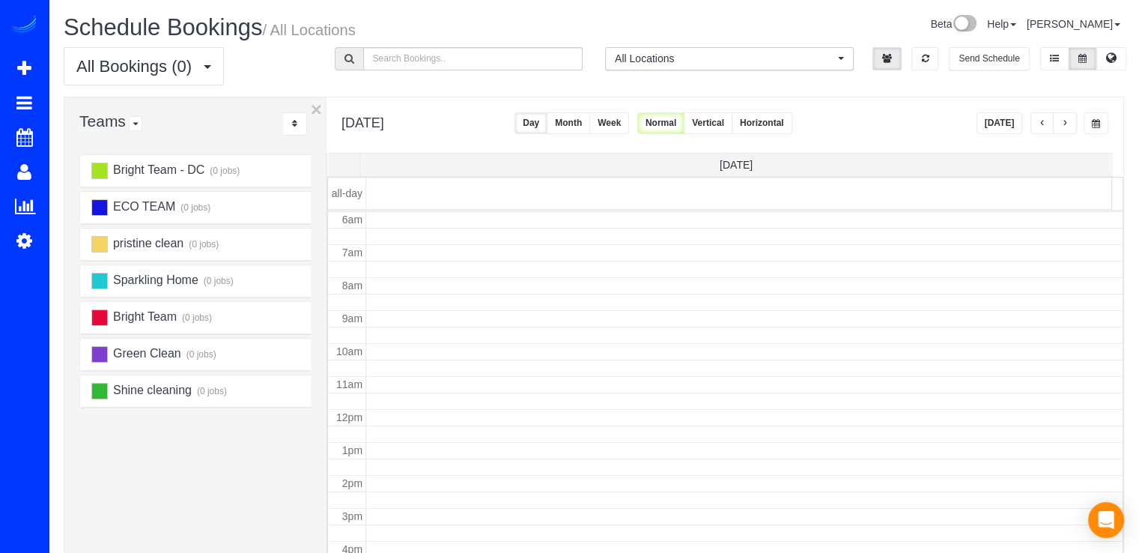
click at [1039, 122] on span "button" at bounding box center [1042, 123] width 7 height 9
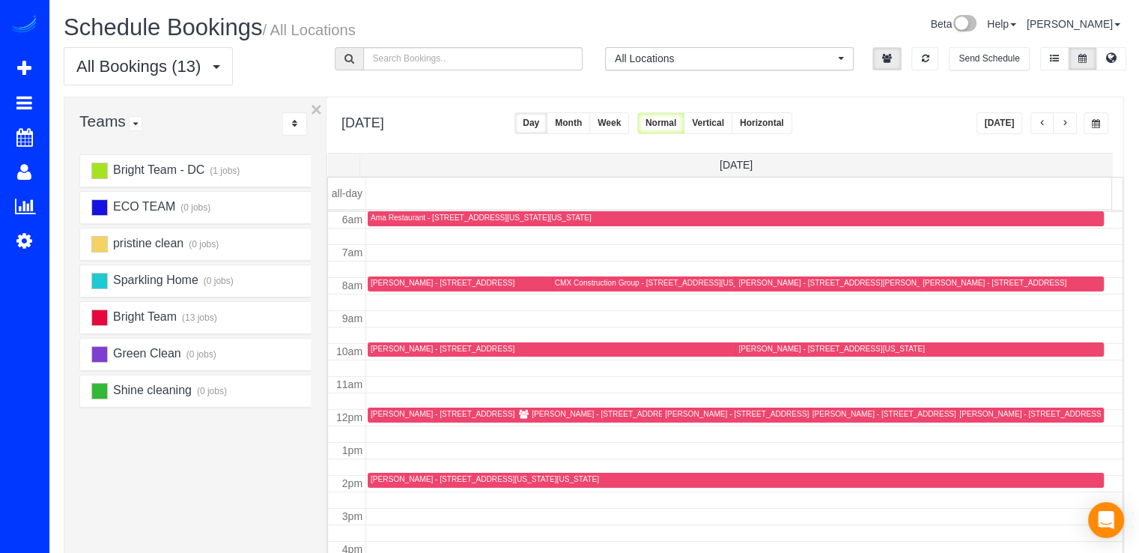
click at [1042, 126] on span "button" at bounding box center [1042, 123] width 7 height 9
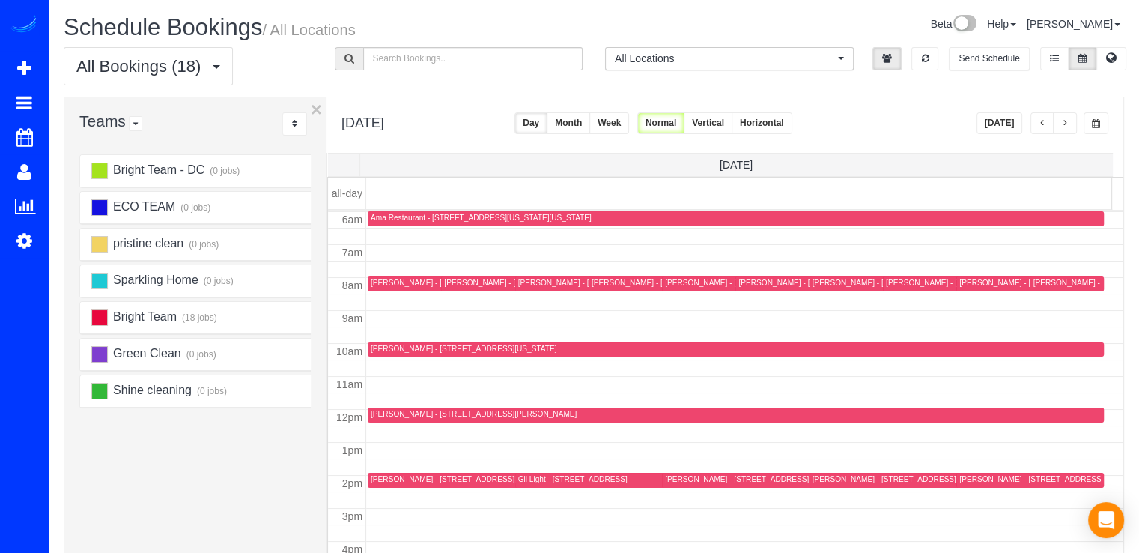
click at [1045, 124] on span "button" at bounding box center [1042, 123] width 7 height 9
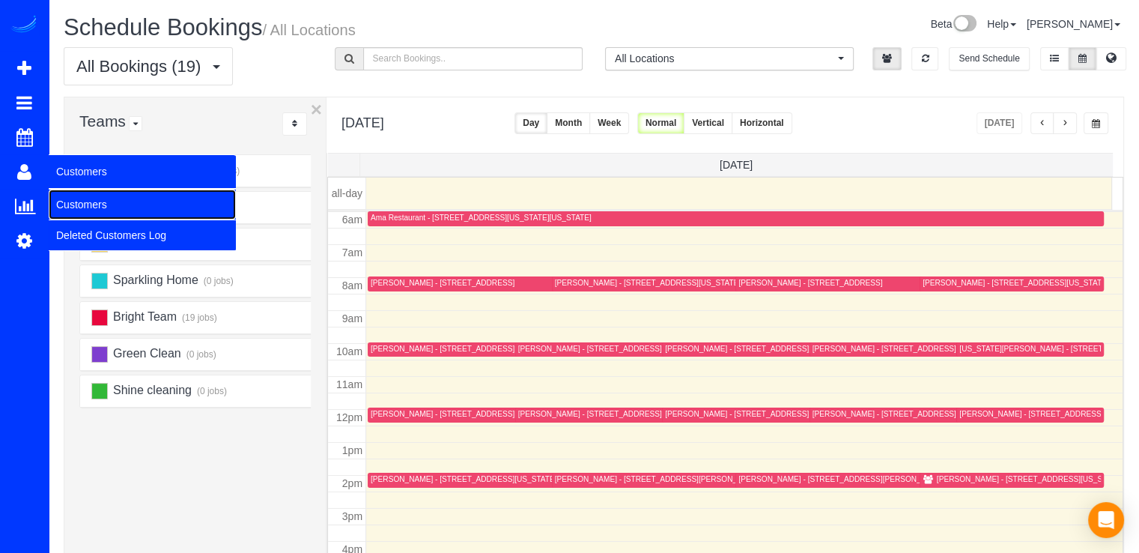
click at [81, 201] on link "Customers" at bounding box center [142, 204] width 187 height 30
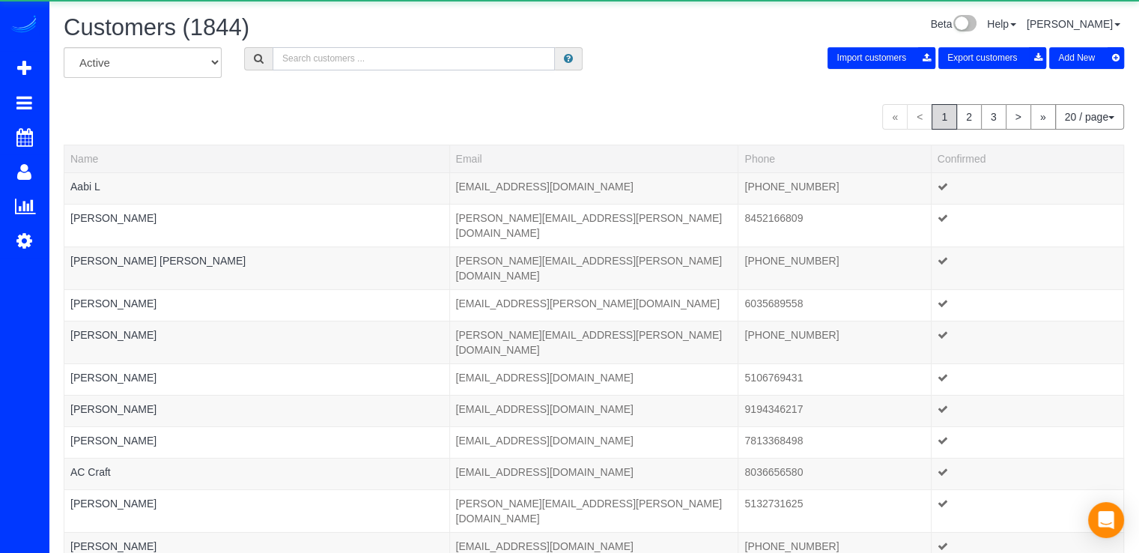
click at [355, 49] on input "text" at bounding box center [414, 58] width 282 height 23
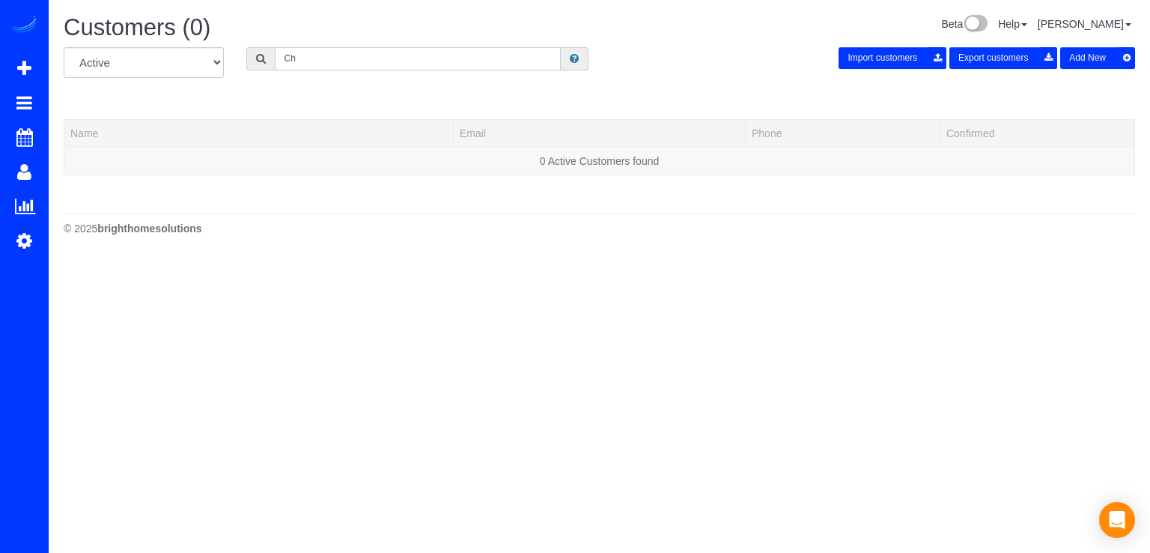
type input "C"
type input "Pat cunningham"
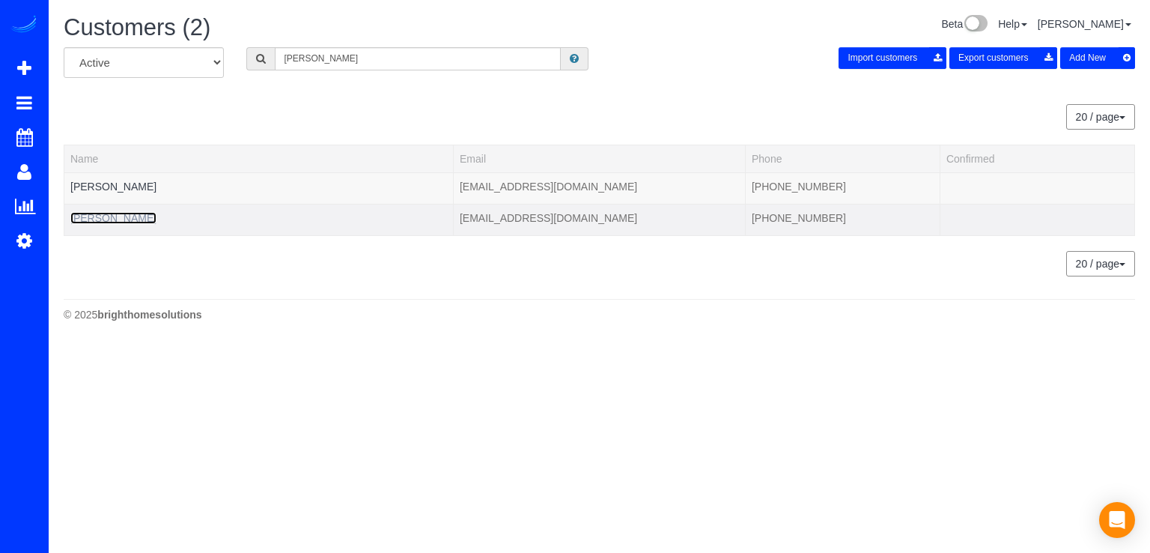
click at [136, 214] on link "[PERSON_NAME]" at bounding box center [113, 218] width 86 height 12
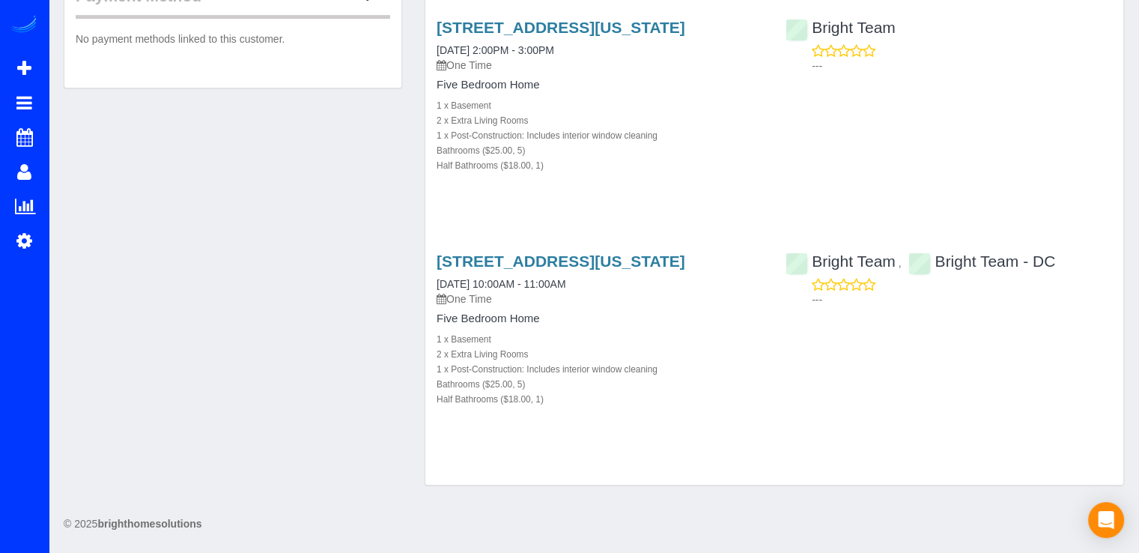
scroll to position [911, 0]
click at [553, 258] on h3 "[STREET_ADDRESS][US_STATE]" at bounding box center [600, 260] width 326 height 17
click at [554, 252] on link "[STREET_ADDRESS][US_STATE]" at bounding box center [561, 260] width 249 height 17
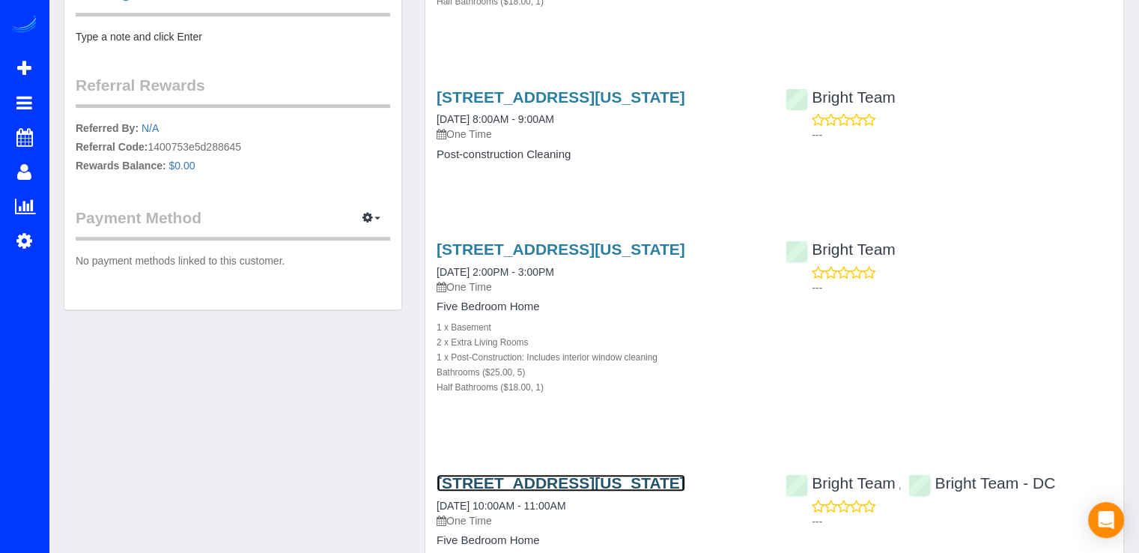
scroll to position [540, 0]
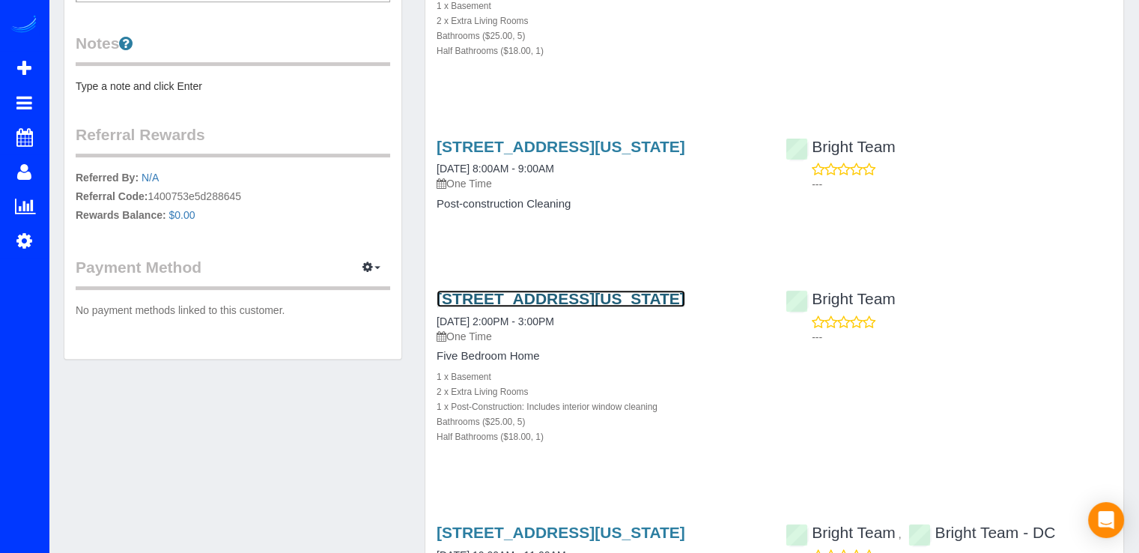
click at [503, 307] on link "[STREET_ADDRESS][US_STATE]" at bounding box center [561, 298] width 249 height 17
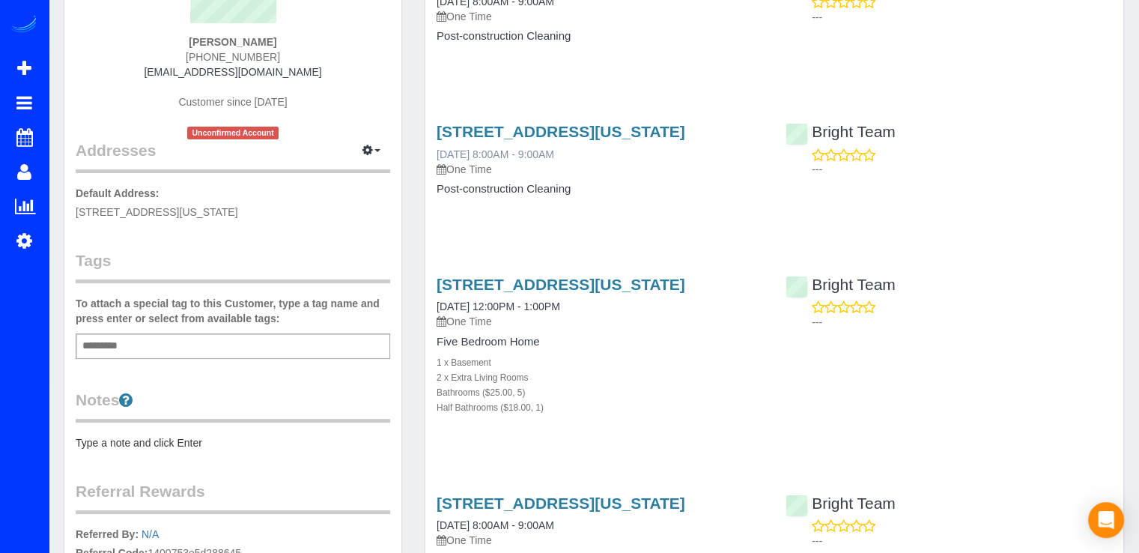
scroll to position [165, 0]
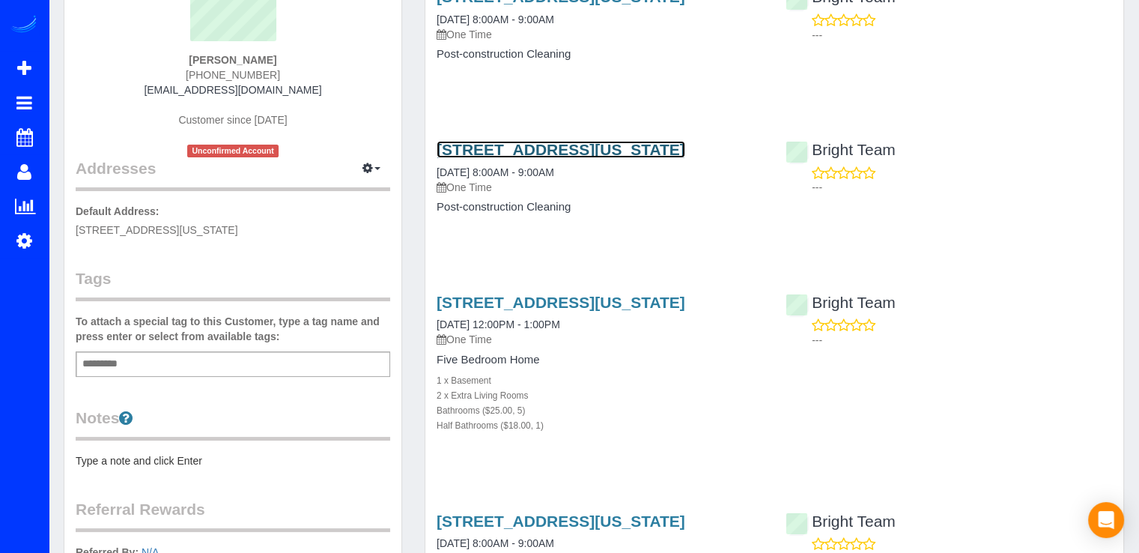
click at [497, 158] on link "[STREET_ADDRESS][US_STATE]" at bounding box center [561, 149] width 249 height 17
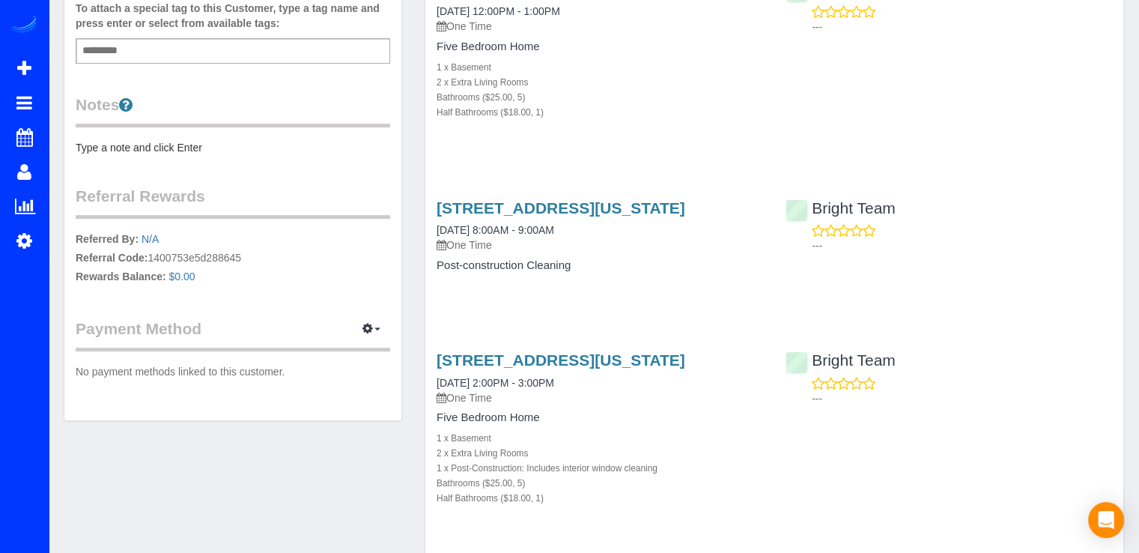
scroll to position [465, 0]
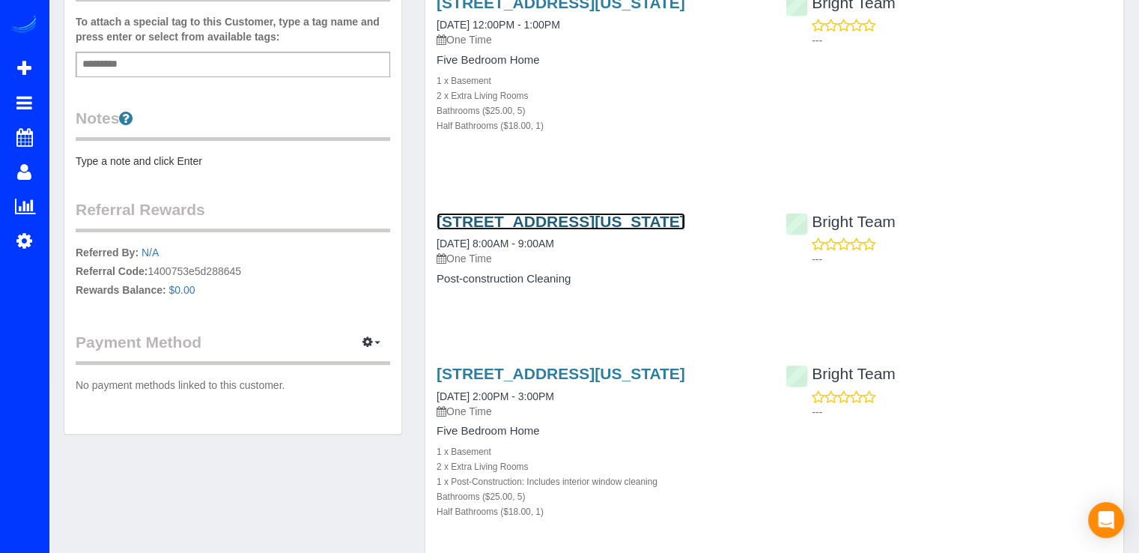
click at [515, 230] on link "[STREET_ADDRESS][US_STATE]" at bounding box center [561, 221] width 249 height 17
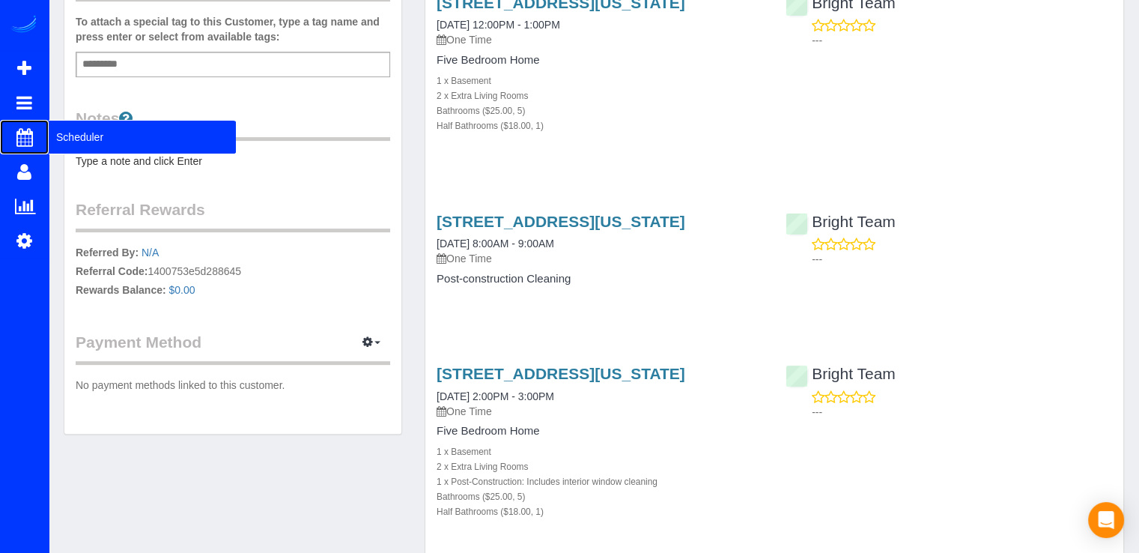
click at [64, 137] on span "Scheduler" at bounding box center [142, 137] width 187 height 34
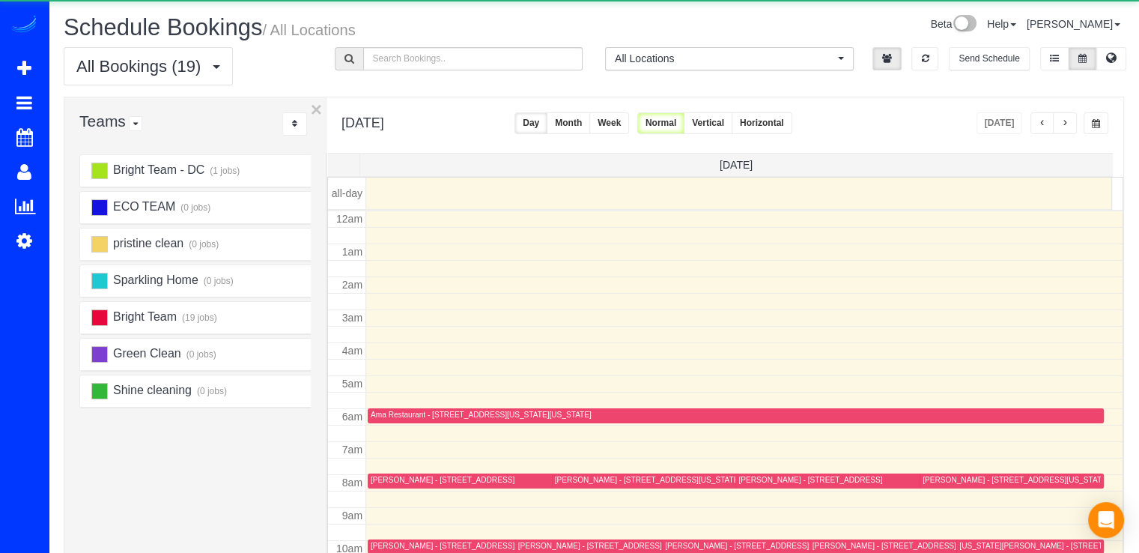
scroll to position [197, 0]
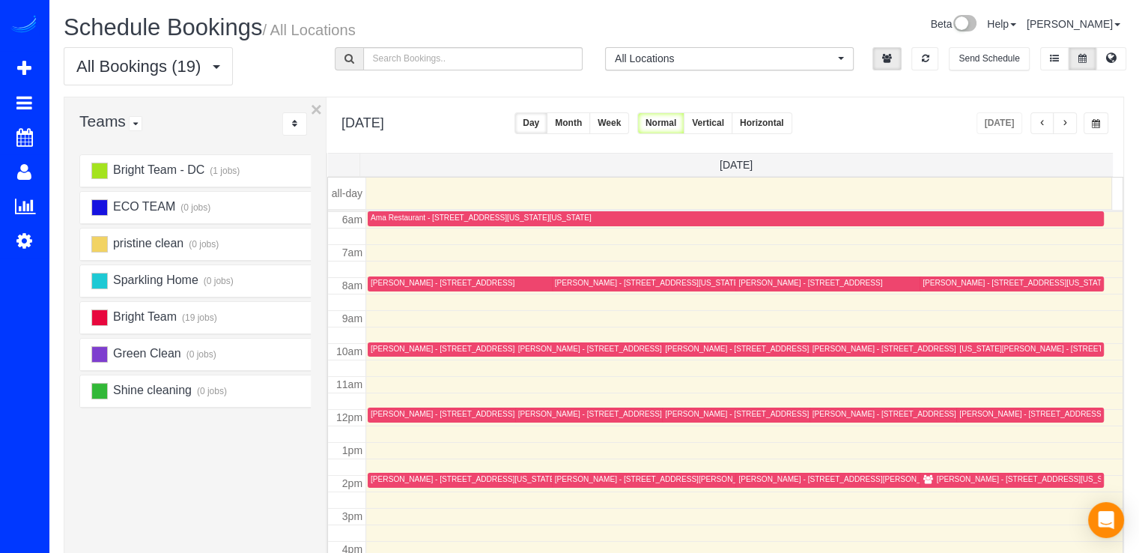
click at [1074, 121] on button "button" at bounding box center [1065, 123] width 24 height 22
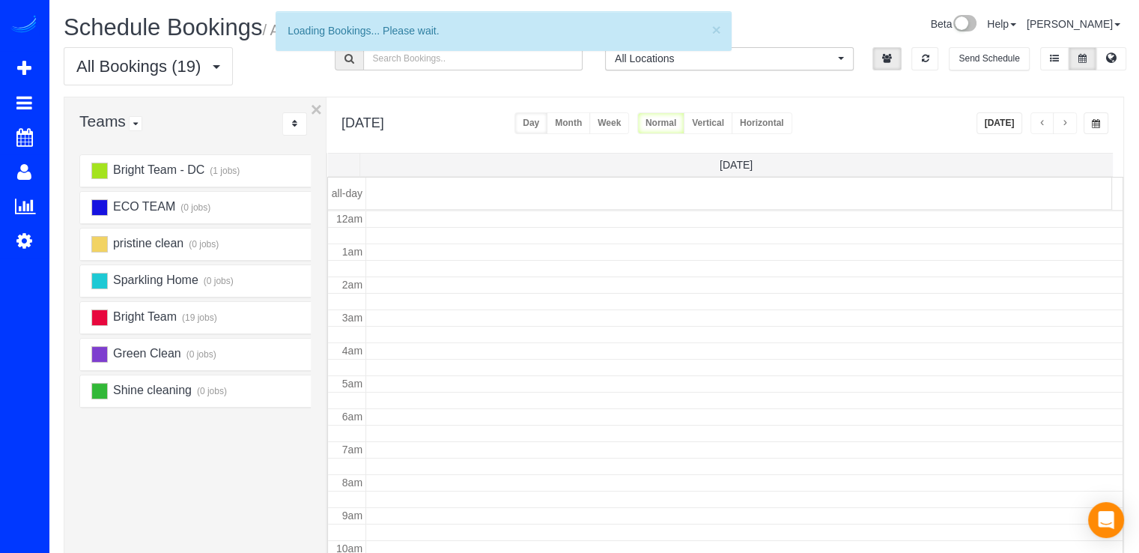
click at [1071, 121] on button "button" at bounding box center [1065, 123] width 24 height 22
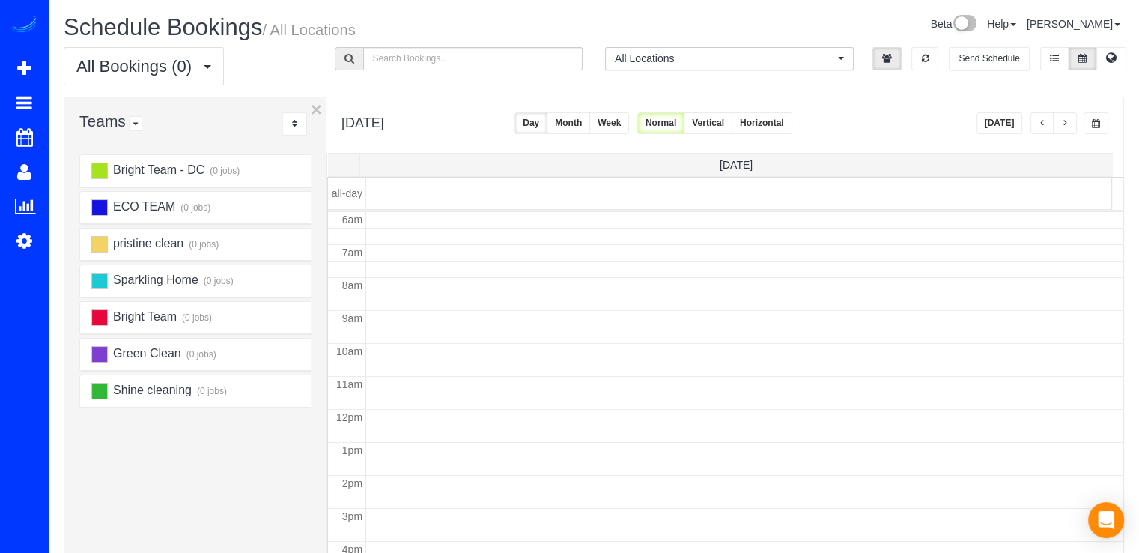
click at [1071, 121] on button "button" at bounding box center [1065, 123] width 24 height 22
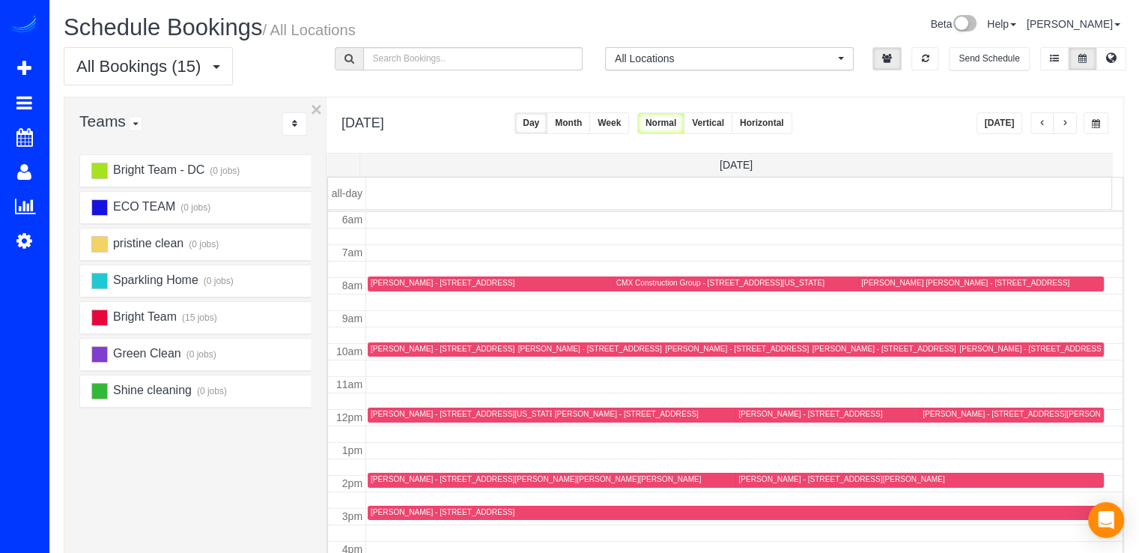
click at [1071, 121] on button "button" at bounding box center [1065, 123] width 24 height 22
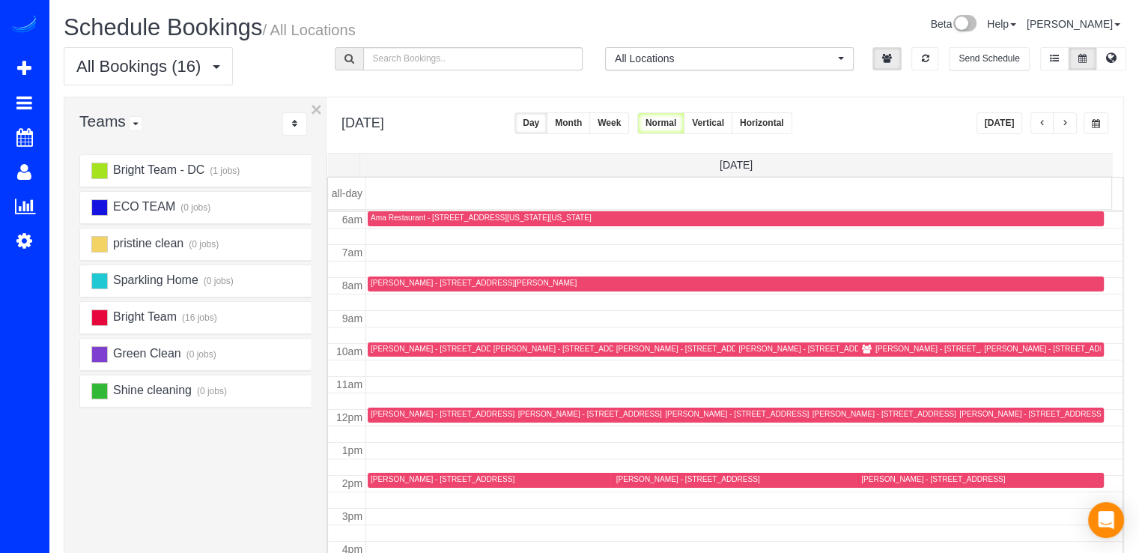
click at [1043, 130] on button "button" at bounding box center [1042, 123] width 24 height 22
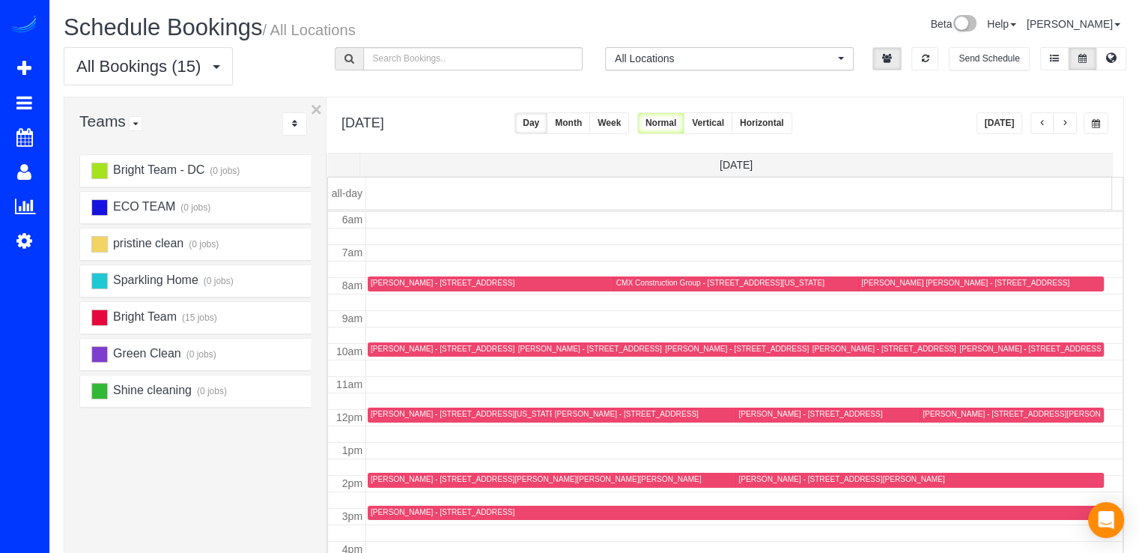
click at [864, 288] on div "Laura Craig Mason - 6607 Poplar Ave,, Takoma Park, MD 20912" at bounding box center [981, 283] width 240 height 11
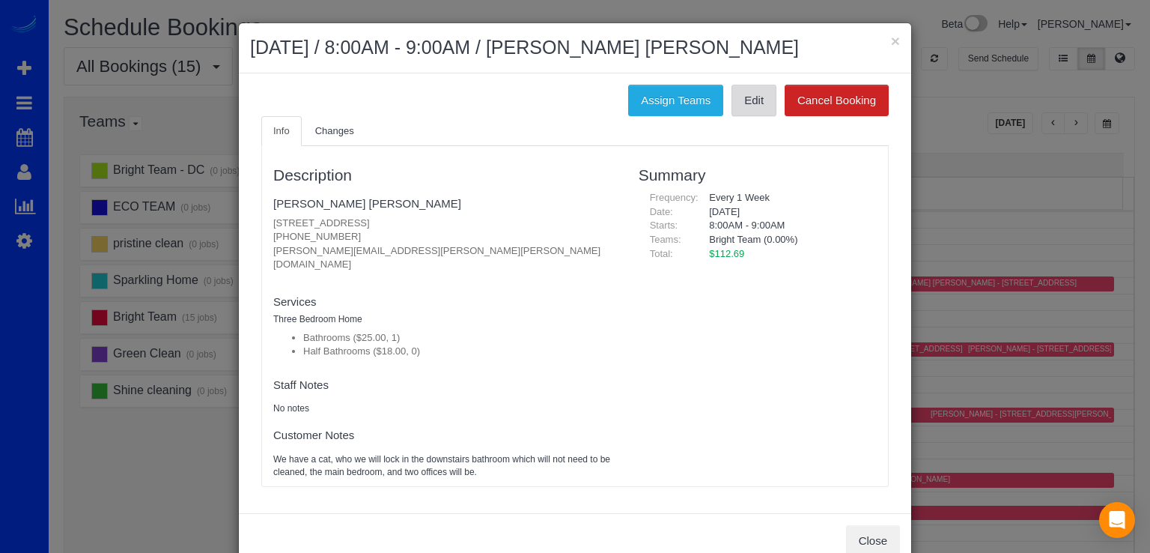
click at [763, 104] on link "Edit" at bounding box center [754, 100] width 45 height 31
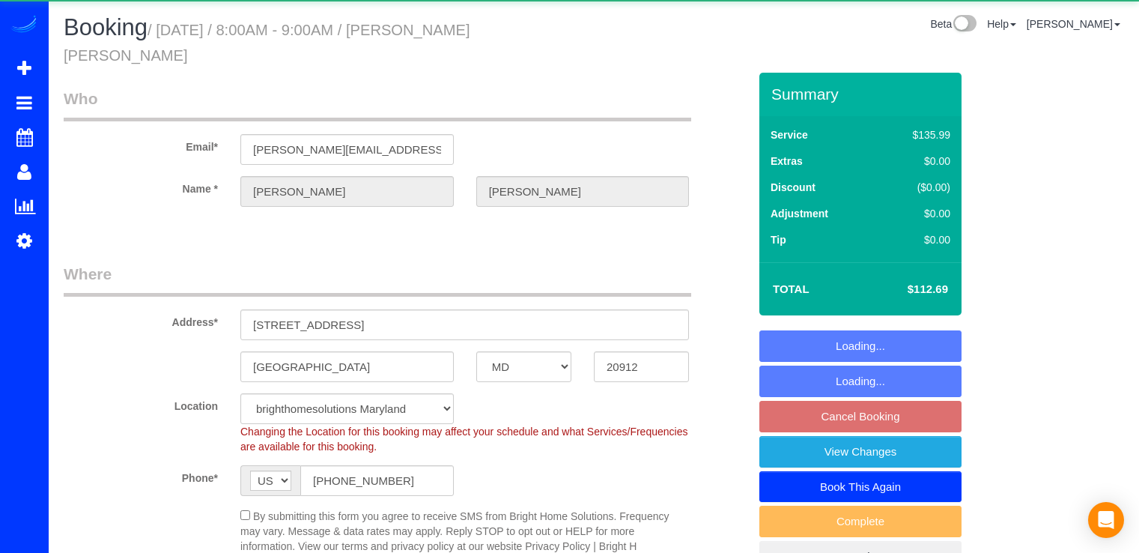
select select "MD"
select select "spot1"
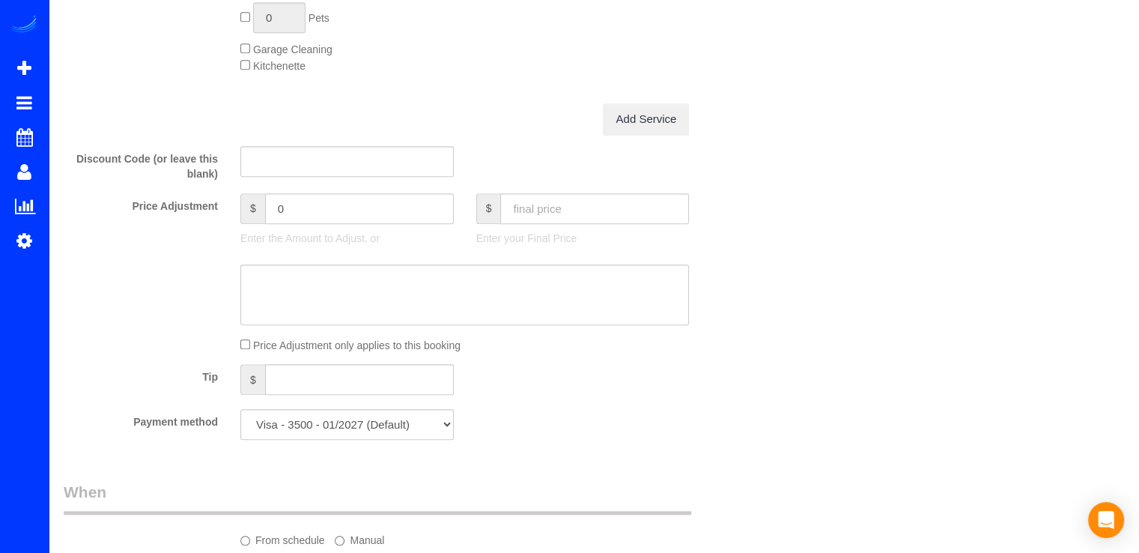
scroll to position [1348, 0]
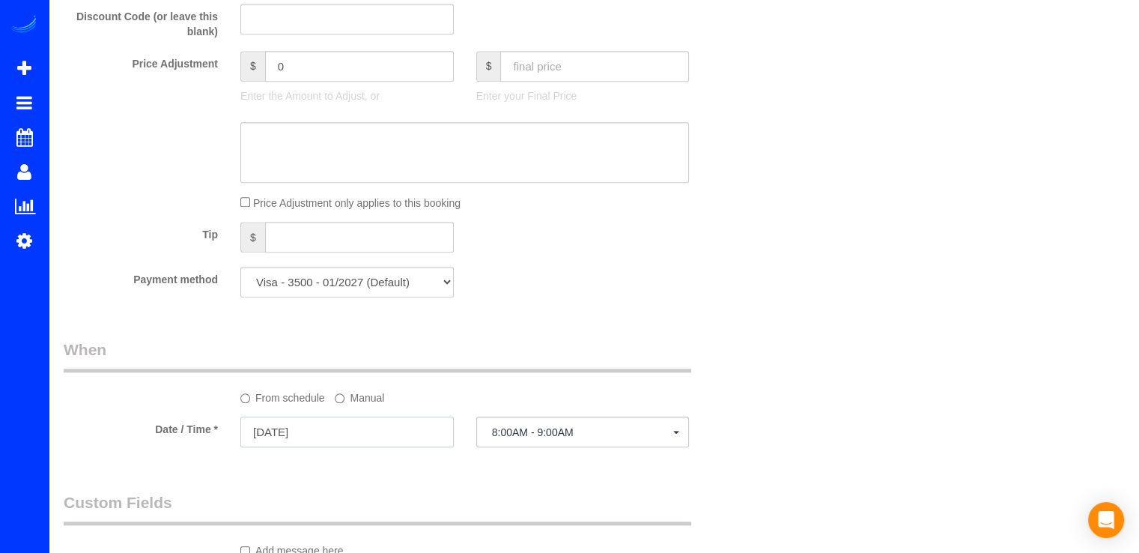
click at [383, 418] on input "09/15/2025" at bounding box center [346, 431] width 213 height 31
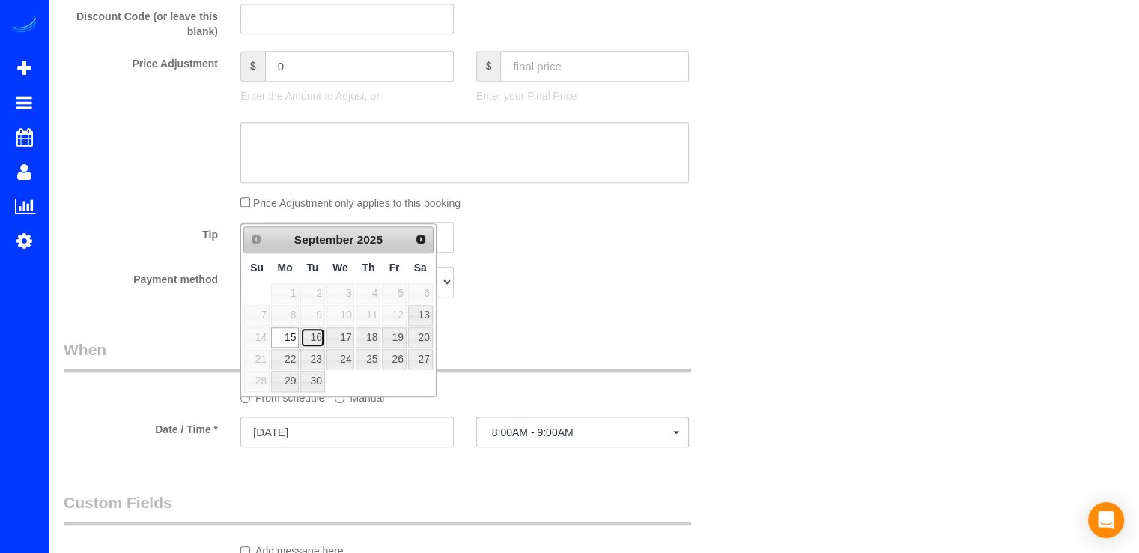
click at [318, 336] on link "16" at bounding box center [312, 337] width 24 height 20
type input "09/16/2025"
select select "spot6"
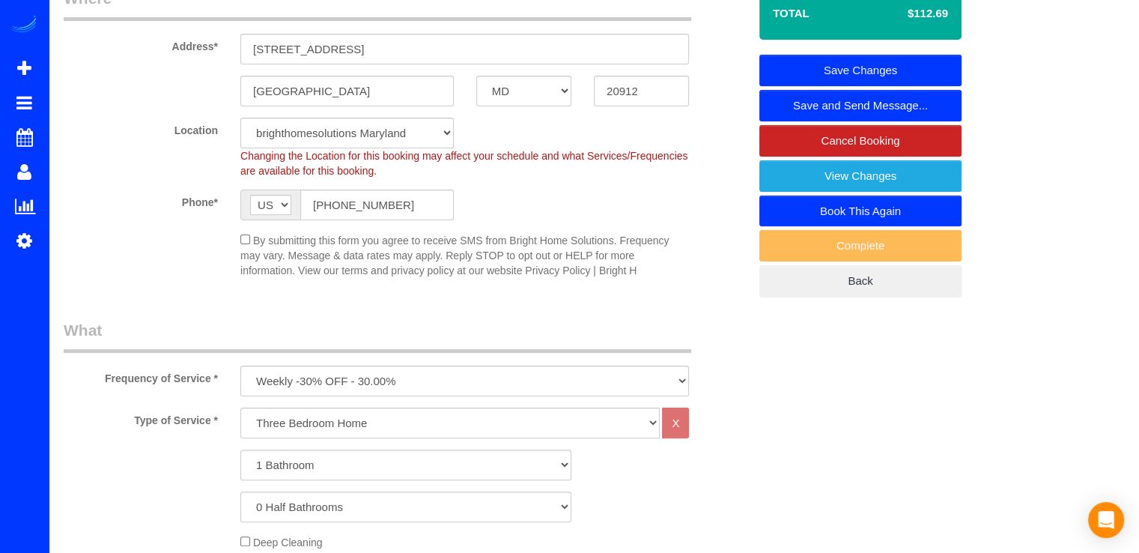
scroll to position [150, 0]
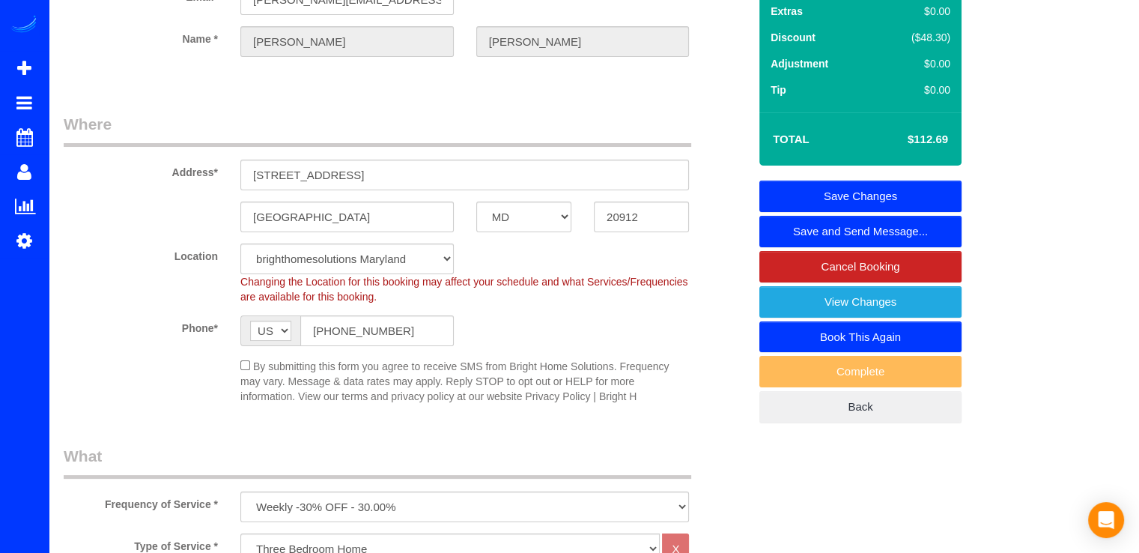
click at [908, 180] on link "Save Changes" at bounding box center [860, 195] width 202 height 31
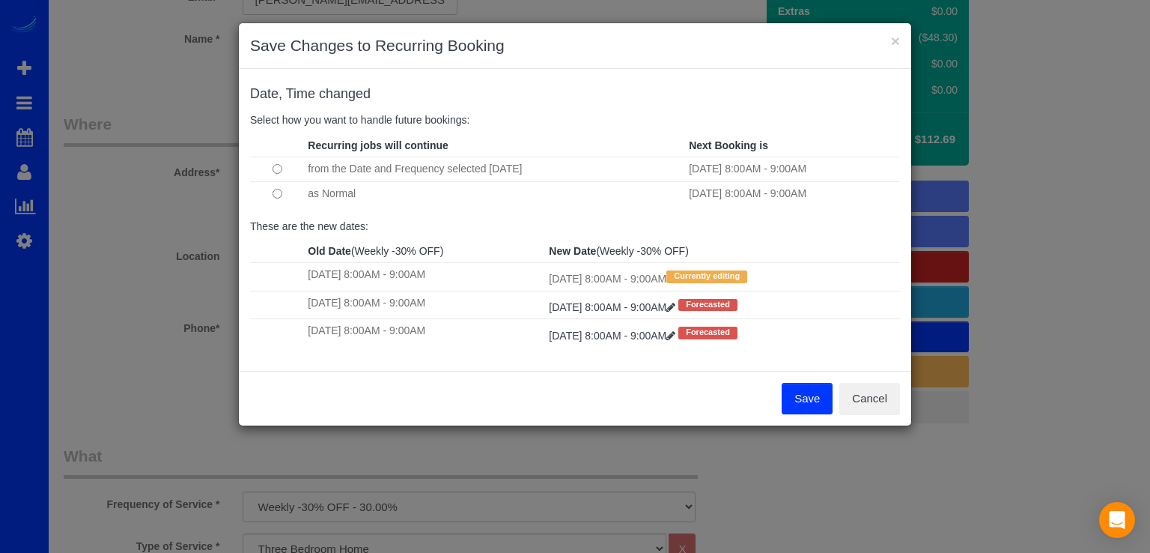
click at [271, 186] on td at bounding box center [277, 193] width 54 height 25
click at [822, 406] on button "Save" at bounding box center [807, 398] width 51 height 31
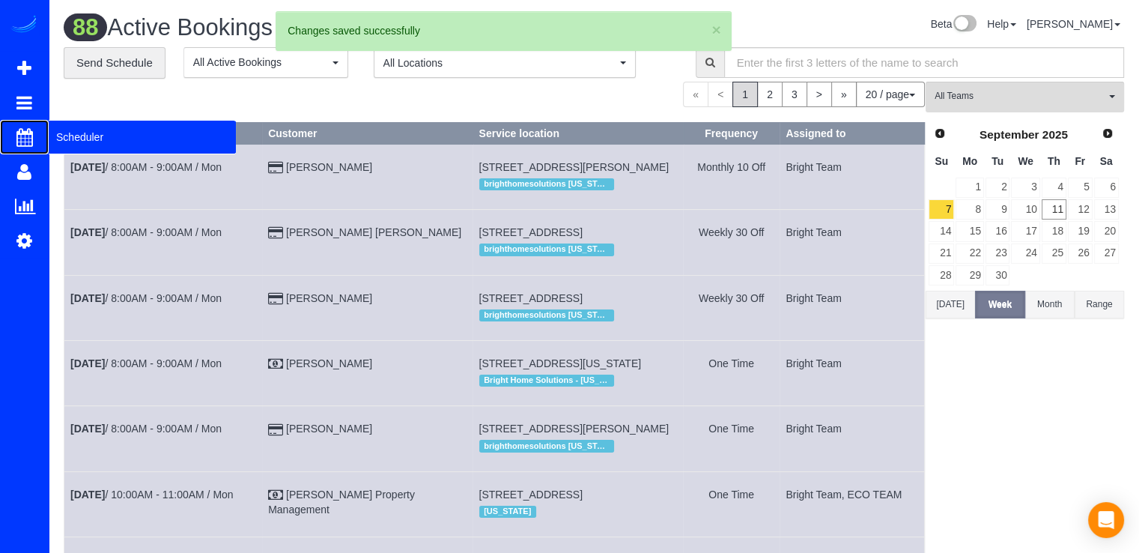
click at [59, 136] on span "Scheduler" at bounding box center [142, 137] width 187 height 34
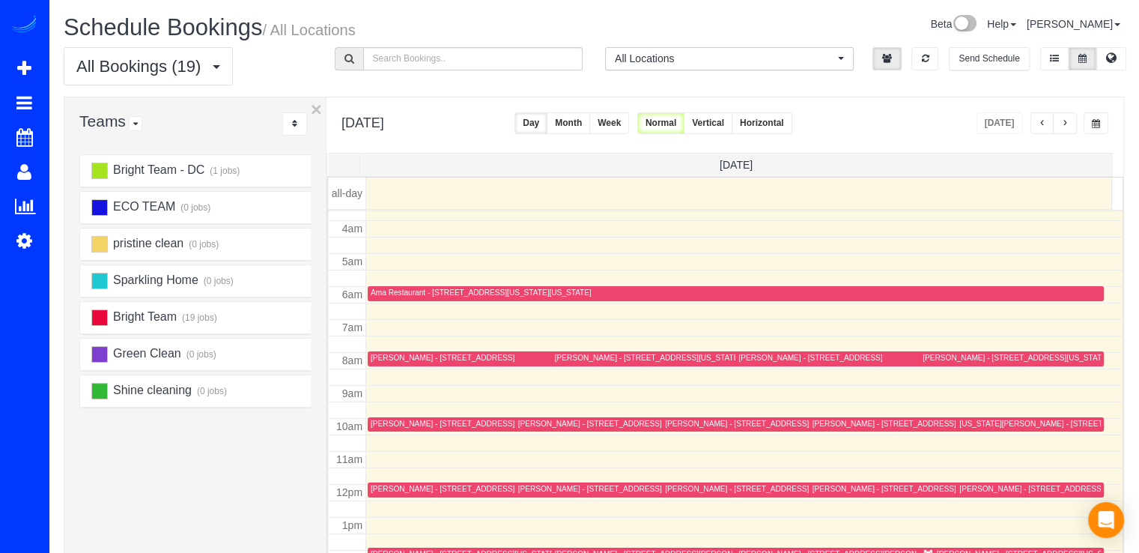
scroll to position [272, 0]
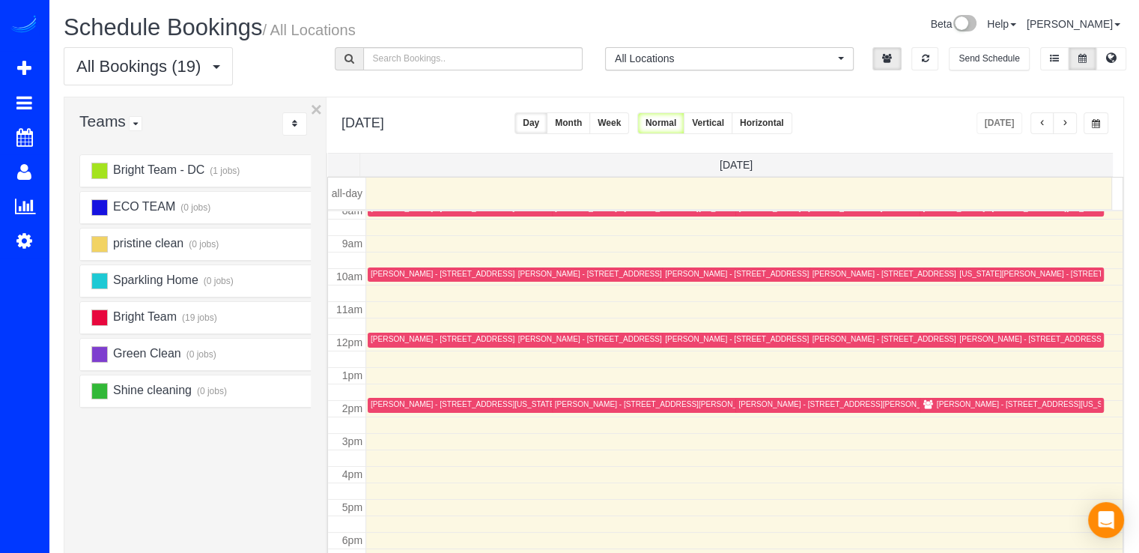
click at [1054, 134] on div "Thursday, Sep 11, 2025 Today Day Month Week Normal Vertical Horizontal" at bounding box center [724, 124] width 797 height 55
click at [1063, 126] on span "button" at bounding box center [1064, 123] width 7 height 9
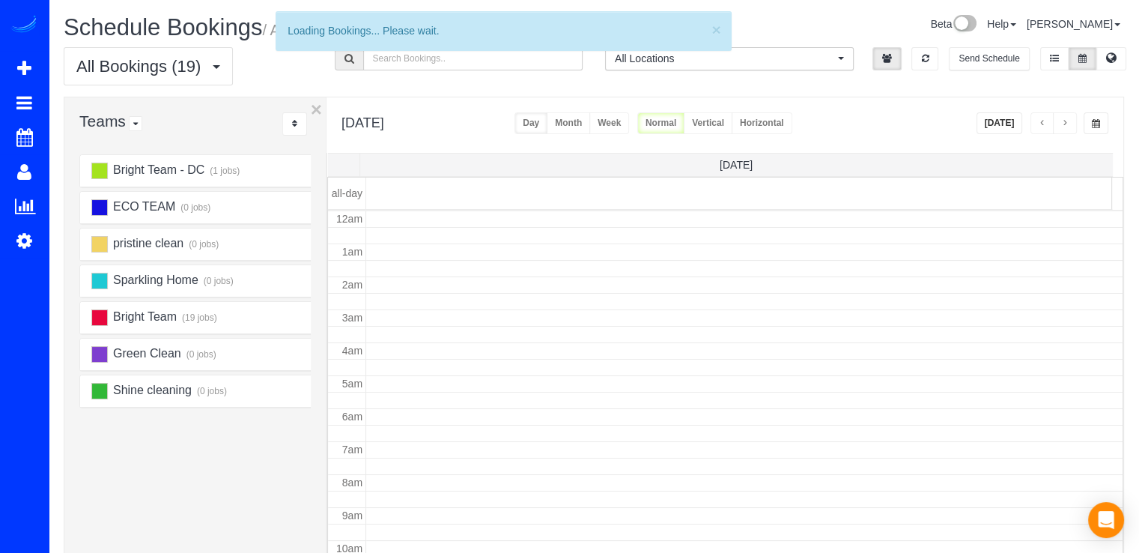
scroll to position [197, 0]
click at [1063, 125] on span "button" at bounding box center [1064, 123] width 7 height 9
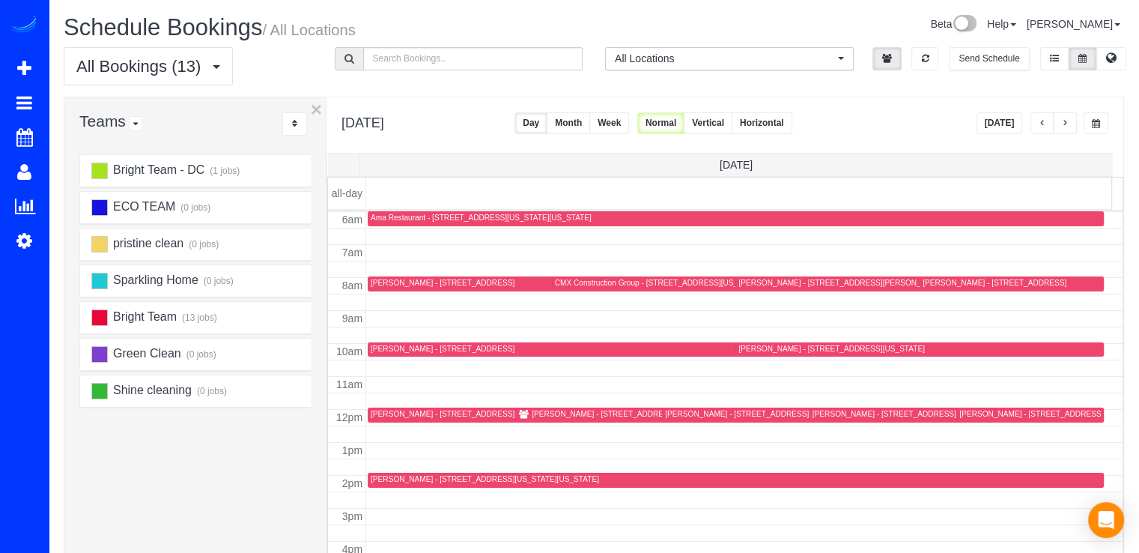
click at [1063, 125] on span "button" at bounding box center [1064, 123] width 7 height 9
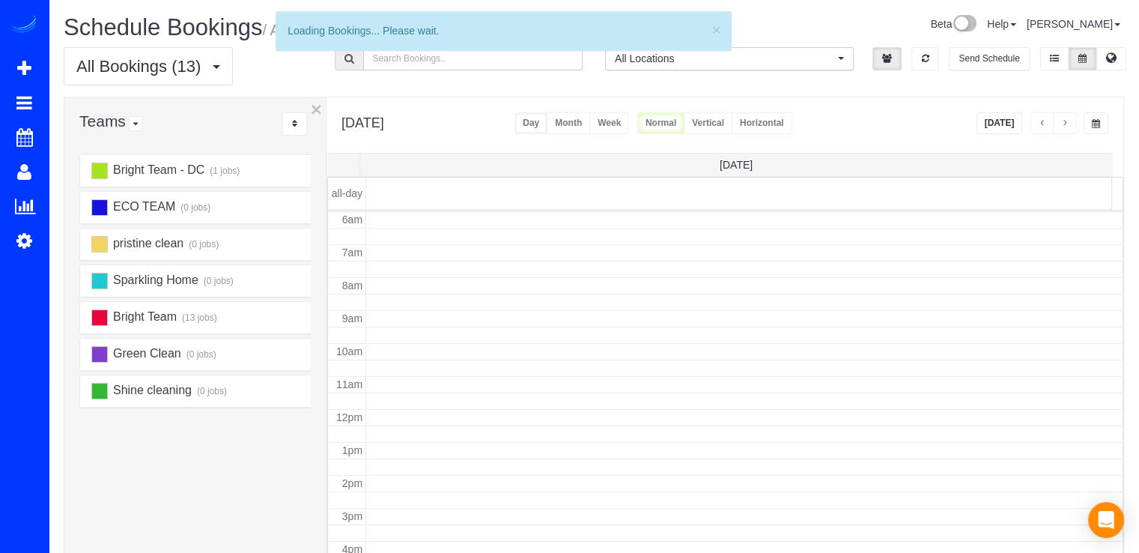
click at [1066, 121] on span "button" at bounding box center [1064, 123] width 7 height 9
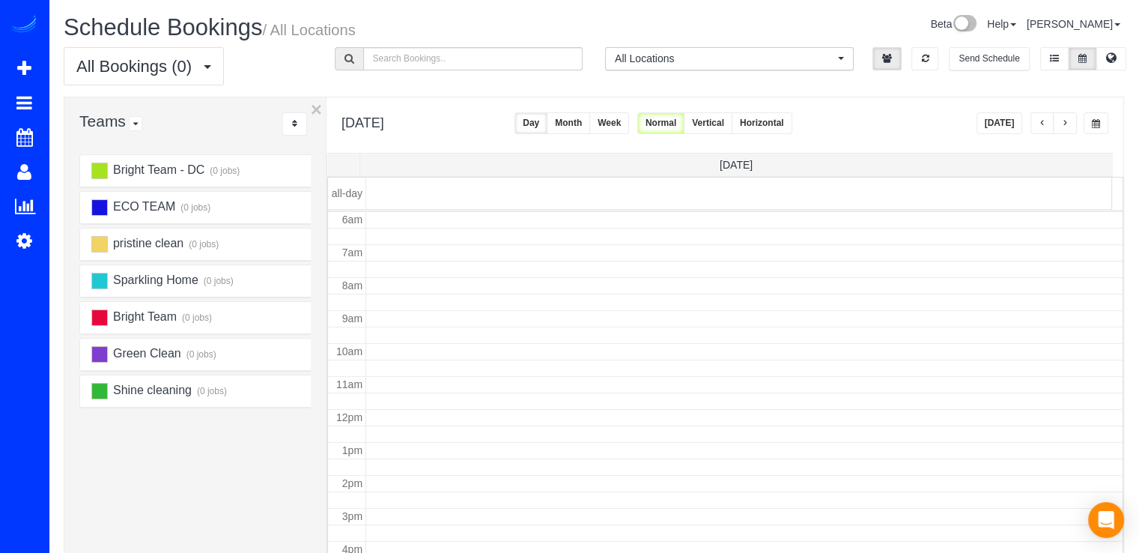
click at [1066, 121] on span "button" at bounding box center [1064, 123] width 7 height 9
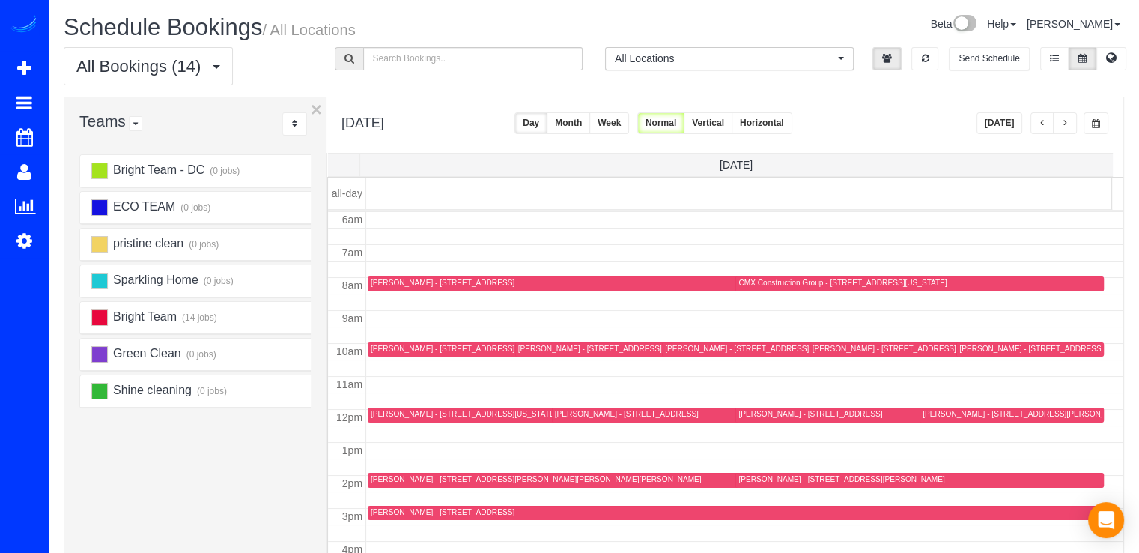
click at [1066, 121] on span "button" at bounding box center [1064, 123] width 7 height 9
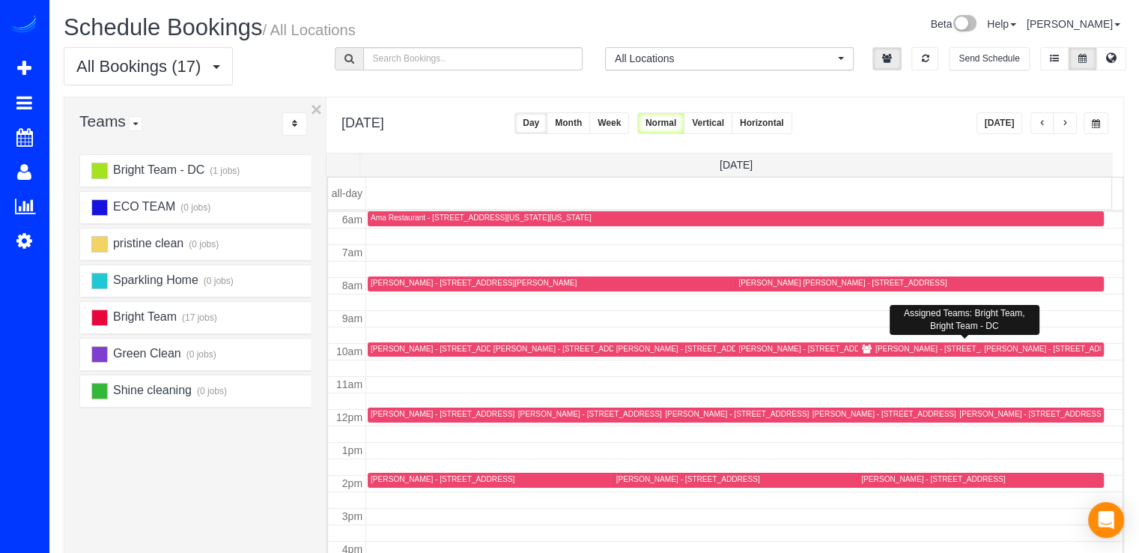
click at [878, 348] on div "[PERSON_NAME] - [STREET_ADDRESS][US_STATE][US_STATE]" at bounding box center [989, 349] width 228 height 10
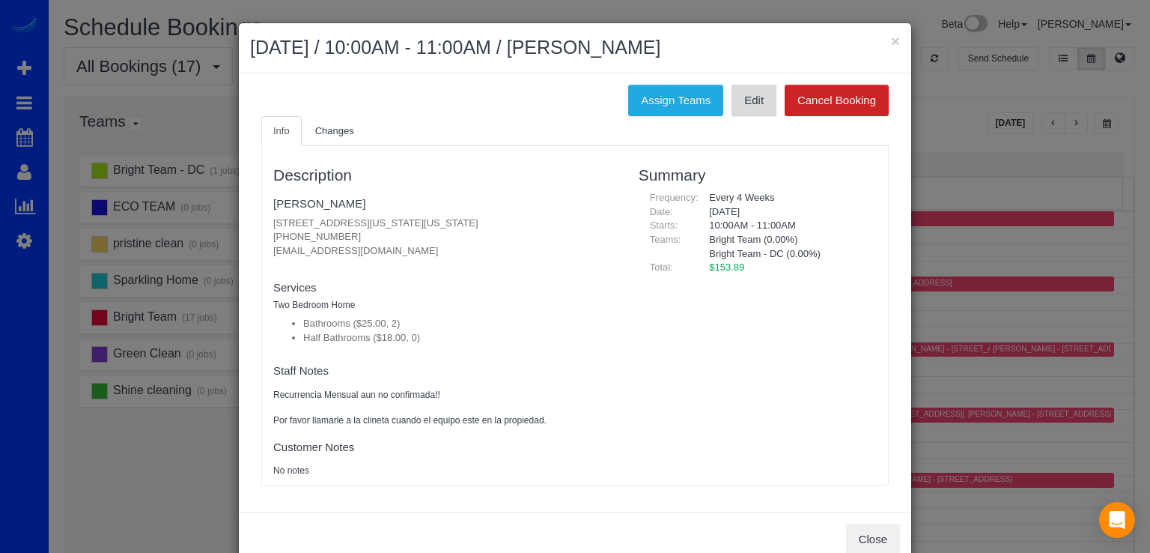
click at [743, 100] on link "Edit" at bounding box center [754, 100] width 45 height 31
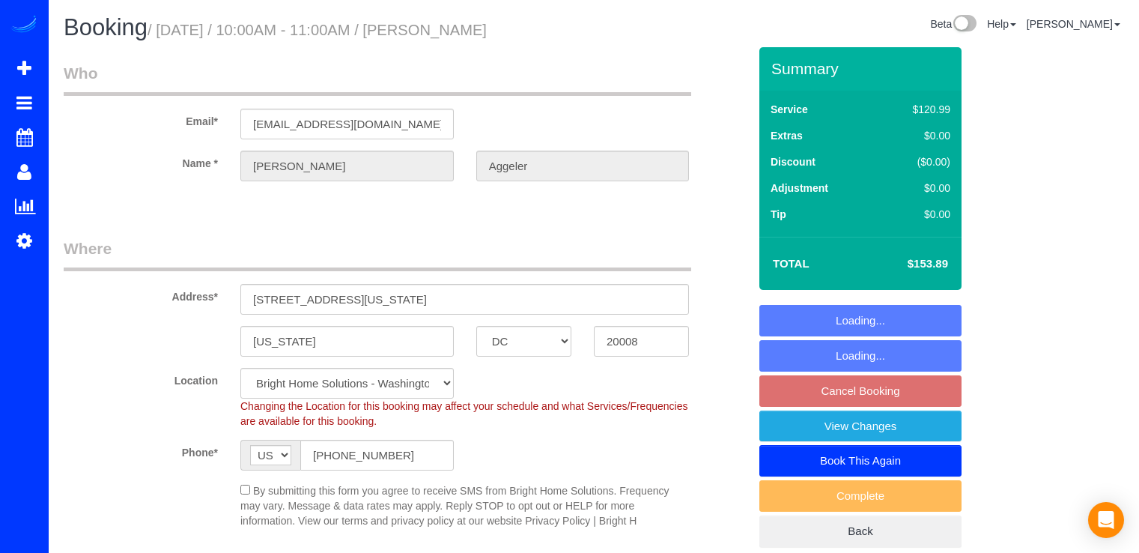
select select "DC"
select select "2"
select select "spot2"
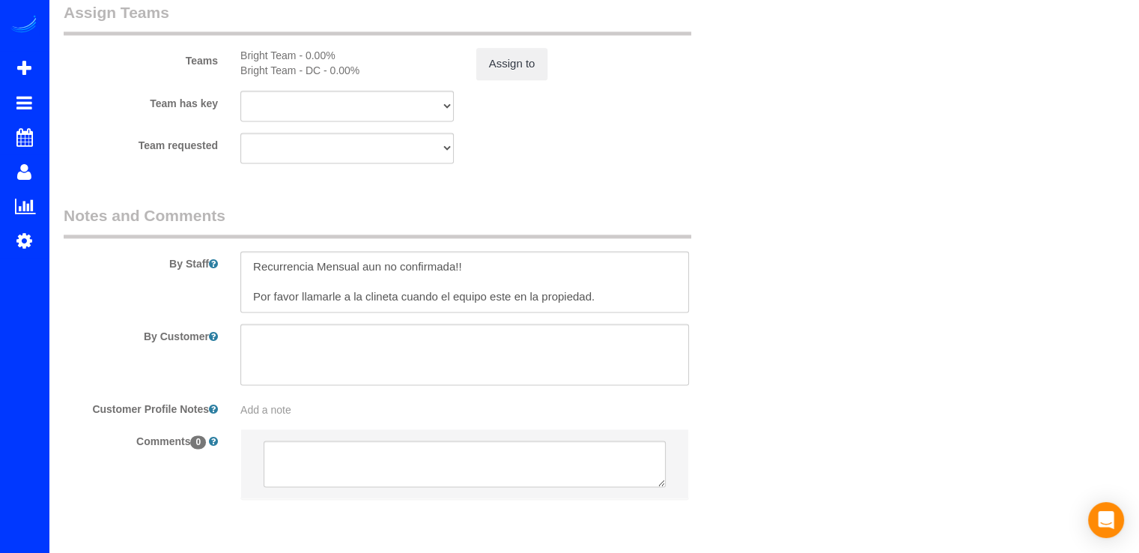
scroll to position [2074, 0]
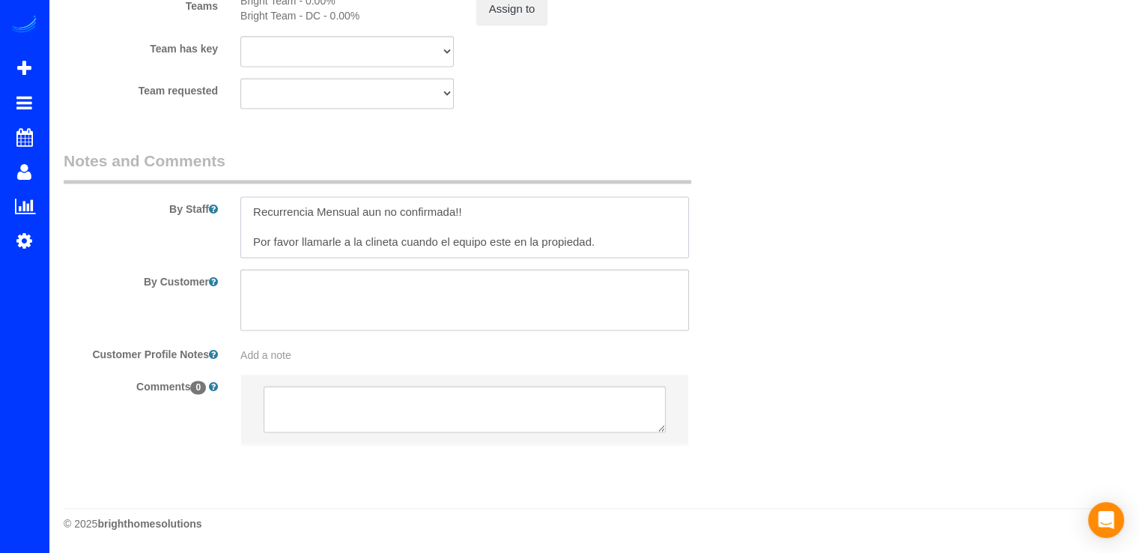
drag, startPoint x: 396, startPoint y: 240, endPoint x: 365, endPoint y: 243, distance: 30.8
click at [365, 243] on textarea at bounding box center [464, 226] width 449 height 61
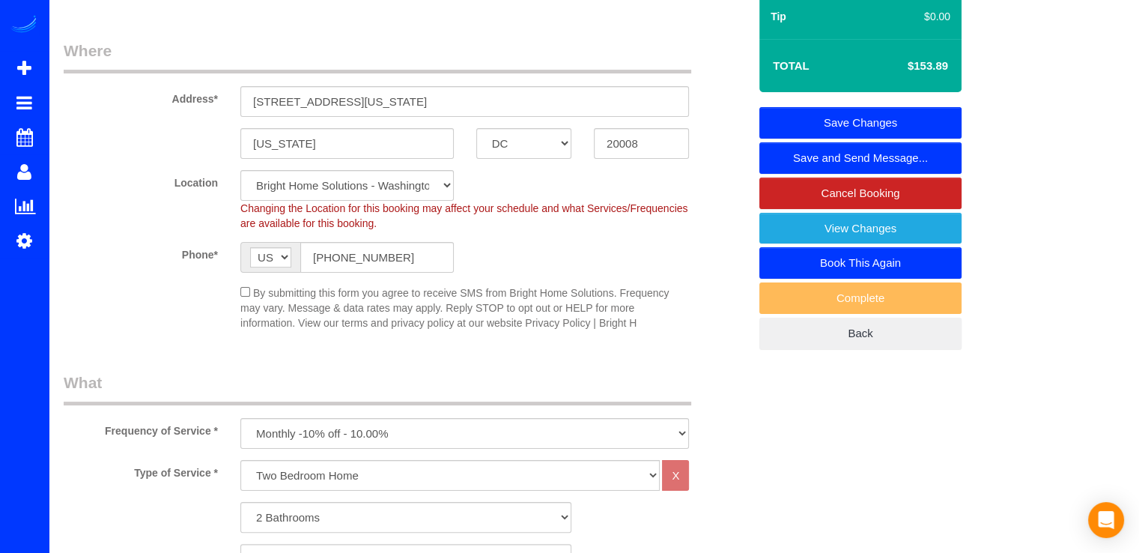
scroll to position [0, 0]
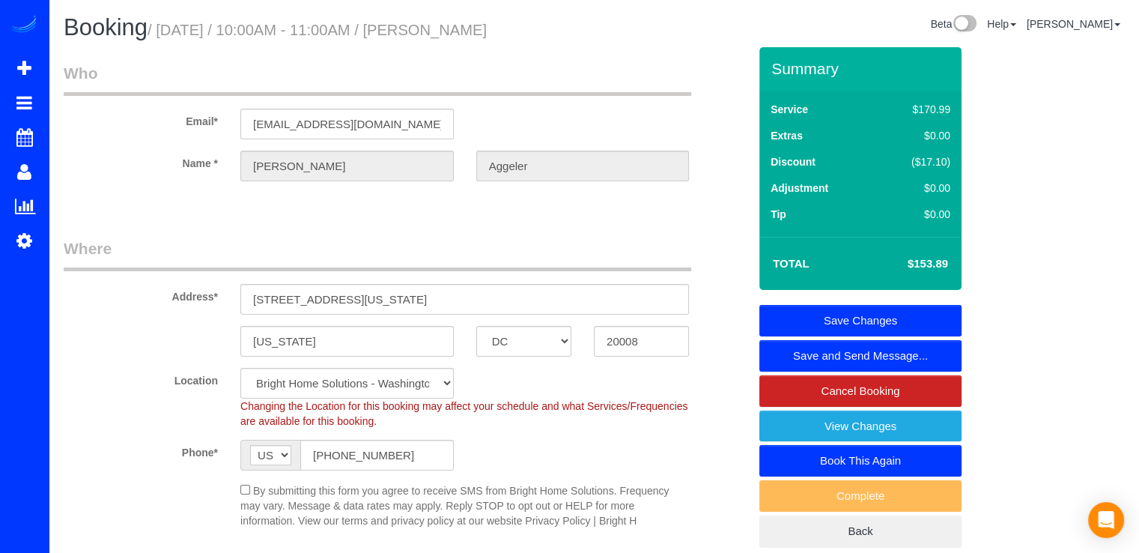
type textarea "Recurrencia Mensual aun no confirmada!! Por favor llamarle a la clienta cuando …"
click at [866, 312] on link "Save Changes" at bounding box center [860, 320] width 202 height 31
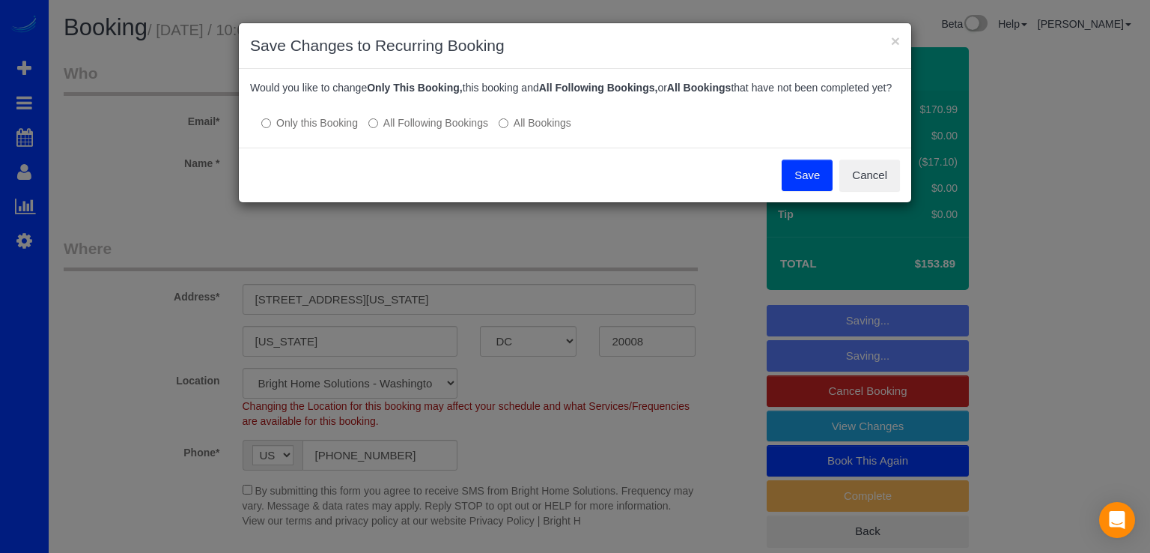
click at [380, 130] on label "All Following Bookings" at bounding box center [428, 122] width 120 height 15
click at [809, 183] on button "Save" at bounding box center [807, 175] width 51 height 31
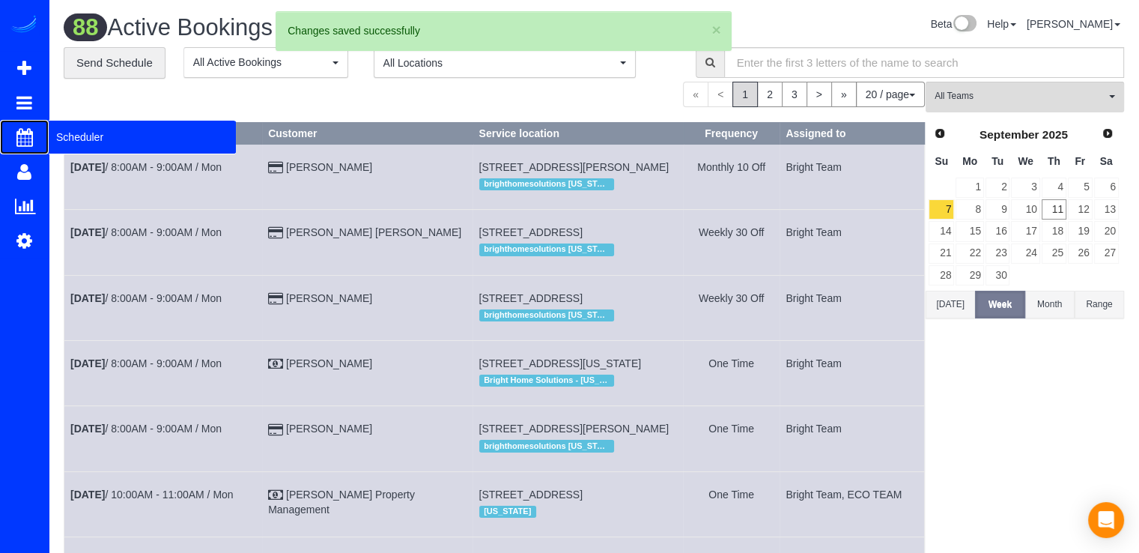
click at [65, 132] on span "Scheduler" at bounding box center [142, 137] width 187 height 34
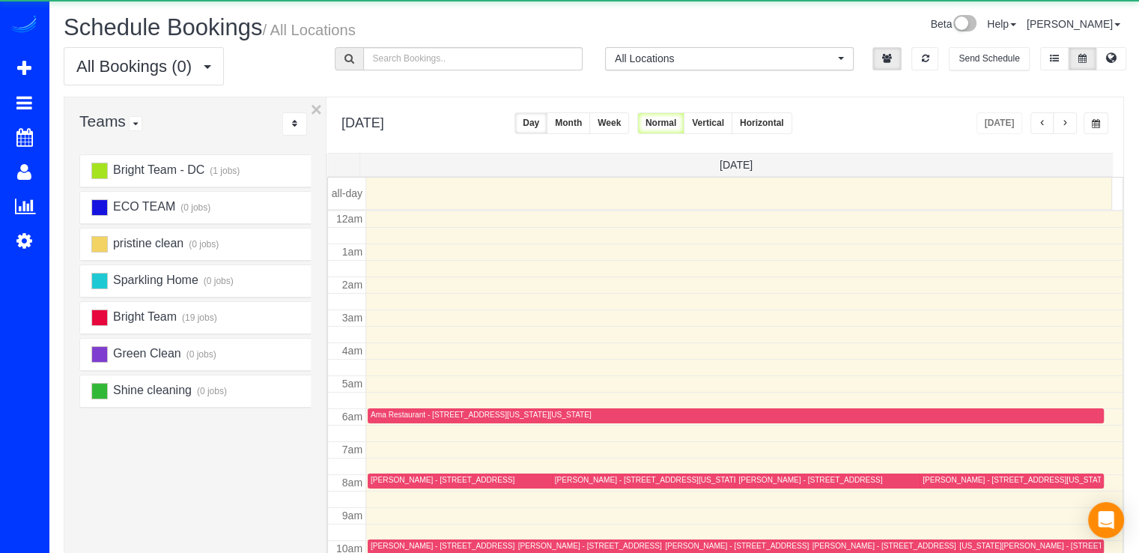
scroll to position [197, 0]
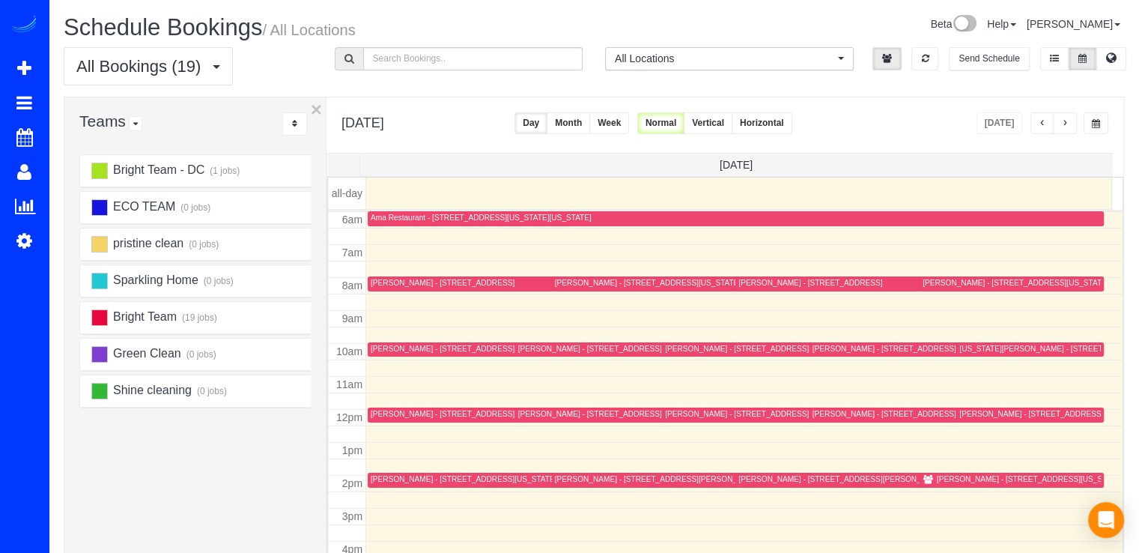
click at [1063, 127] on button "button" at bounding box center [1065, 123] width 24 height 22
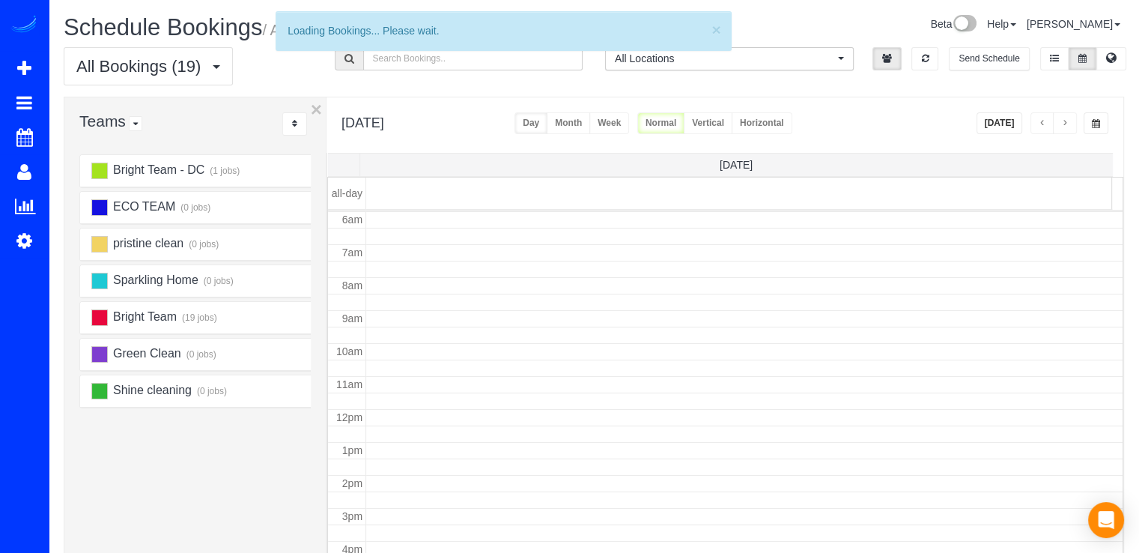
click at [1064, 127] on span "button" at bounding box center [1064, 123] width 7 height 9
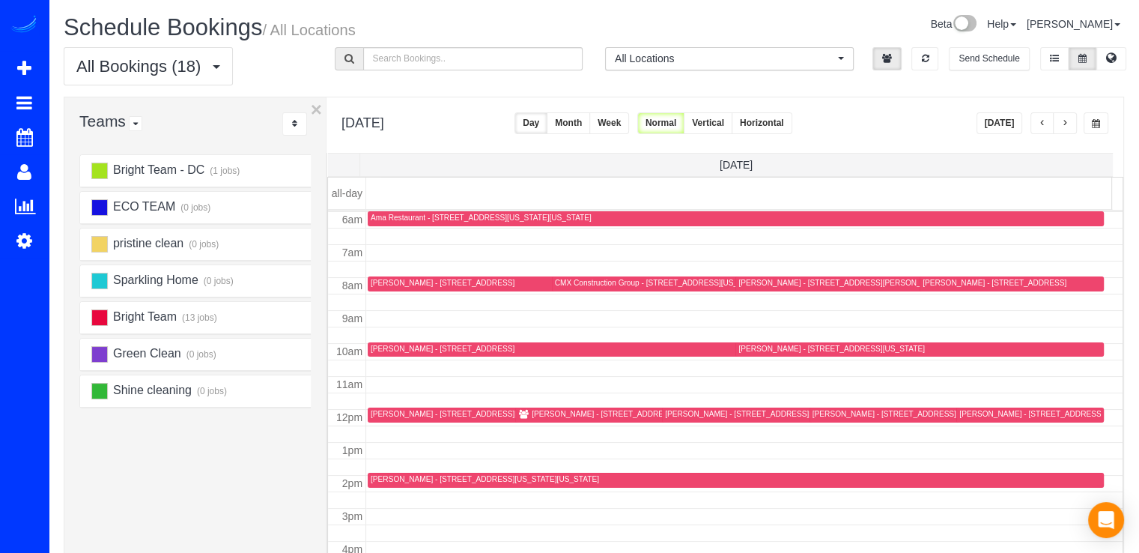
click at [1064, 127] on span "button" at bounding box center [1064, 123] width 7 height 9
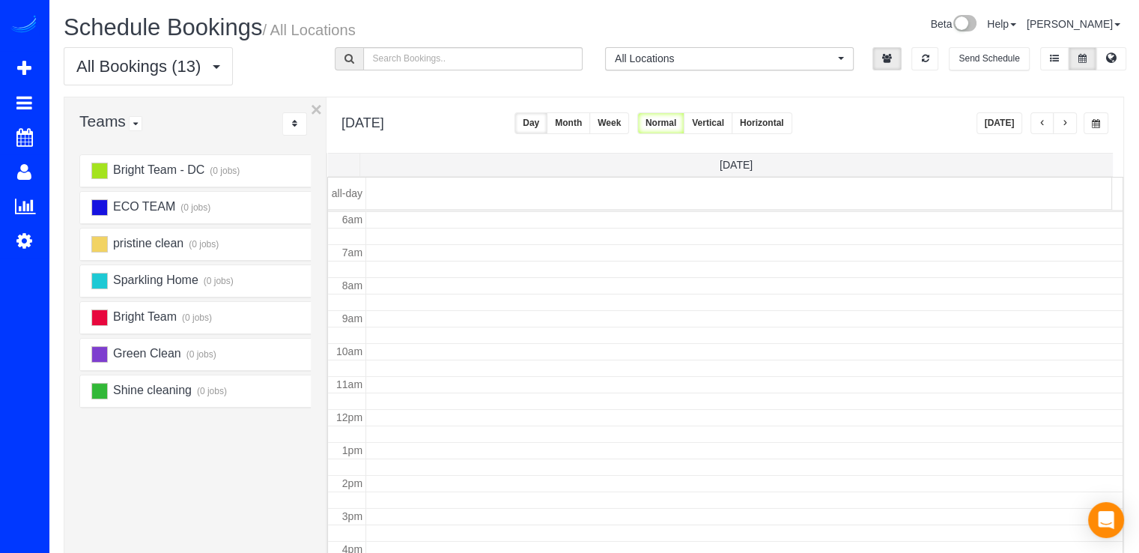
click at [1064, 127] on span "button" at bounding box center [1064, 123] width 7 height 9
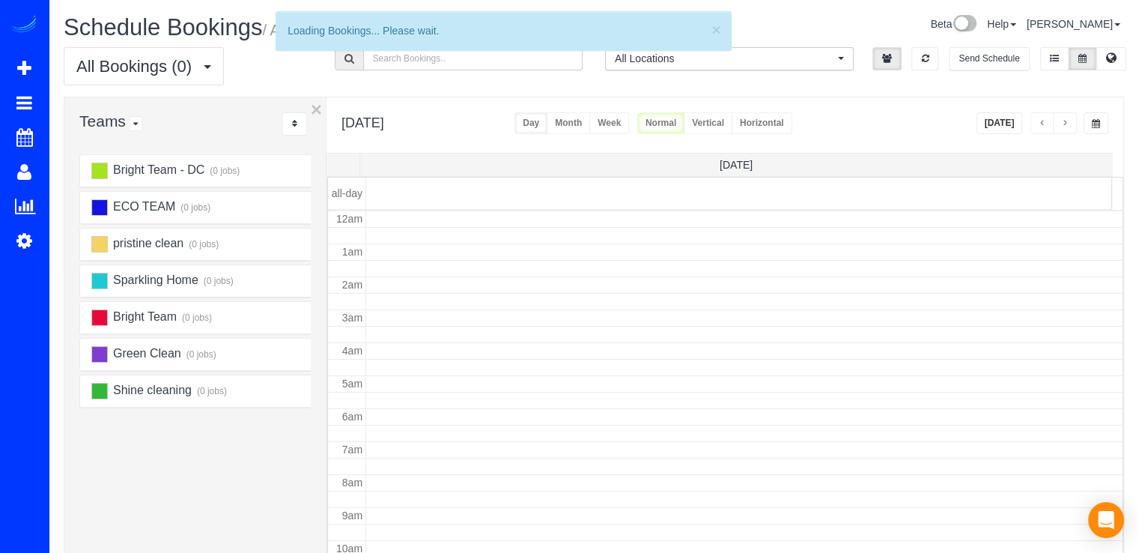
click at [1064, 127] on span "button" at bounding box center [1064, 123] width 7 height 9
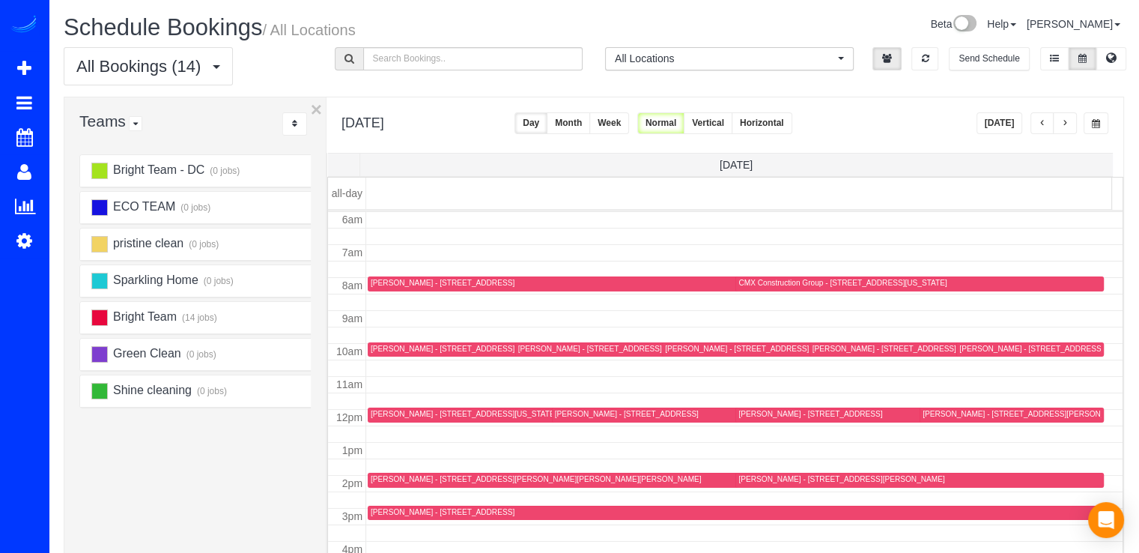
click at [1064, 127] on span "button" at bounding box center [1064, 123] width 7 height 9
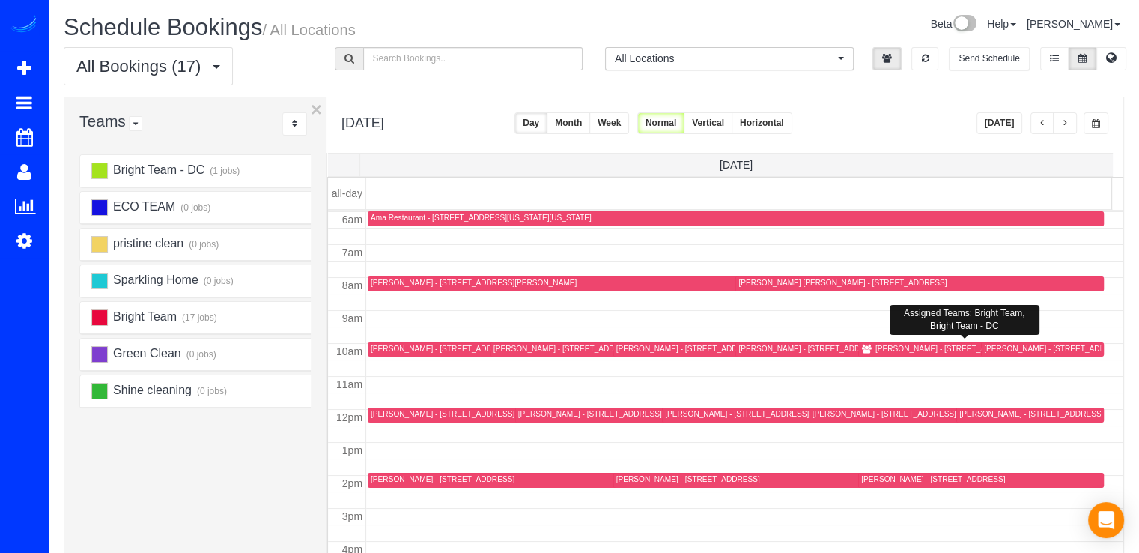
click at [896, 350] on div "[PERSON_NAME] - [STREET_ADDRESS][US_STATE][US_STATE]" at bounding box center [989, 349] width 228 height 10
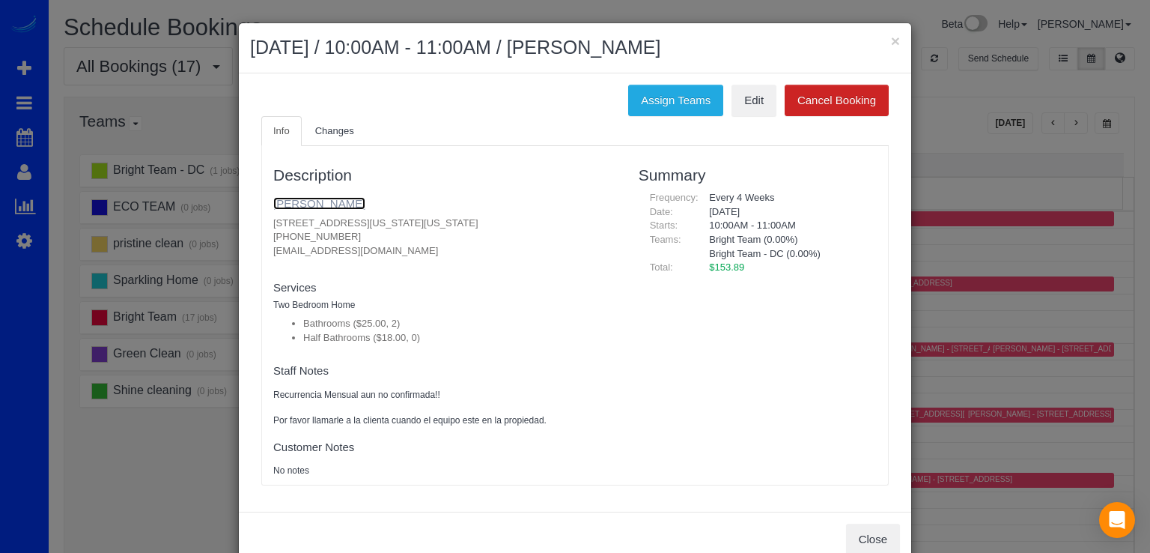
click at [315, 200] on link "Madeleine Aggeler" at bounding box center [319, 203] width 92 height 13
click at [749, 112] on link "Edit" at bounding box center [754, 100] width 45 height 31
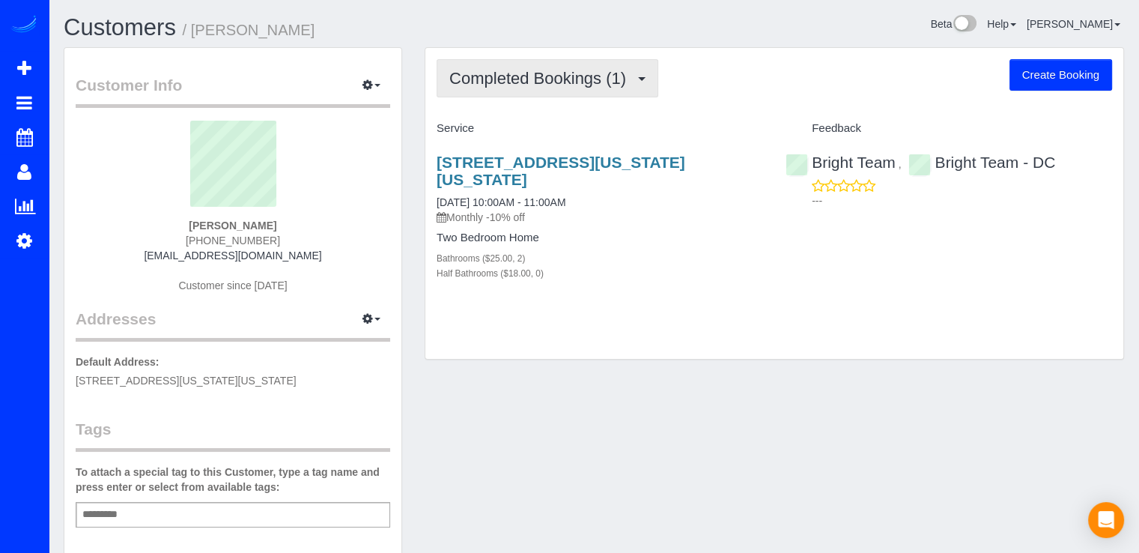
click at [560, 93] on button "Completed Bookings (1)" at bounding box center [548, 78] width 222 height 38
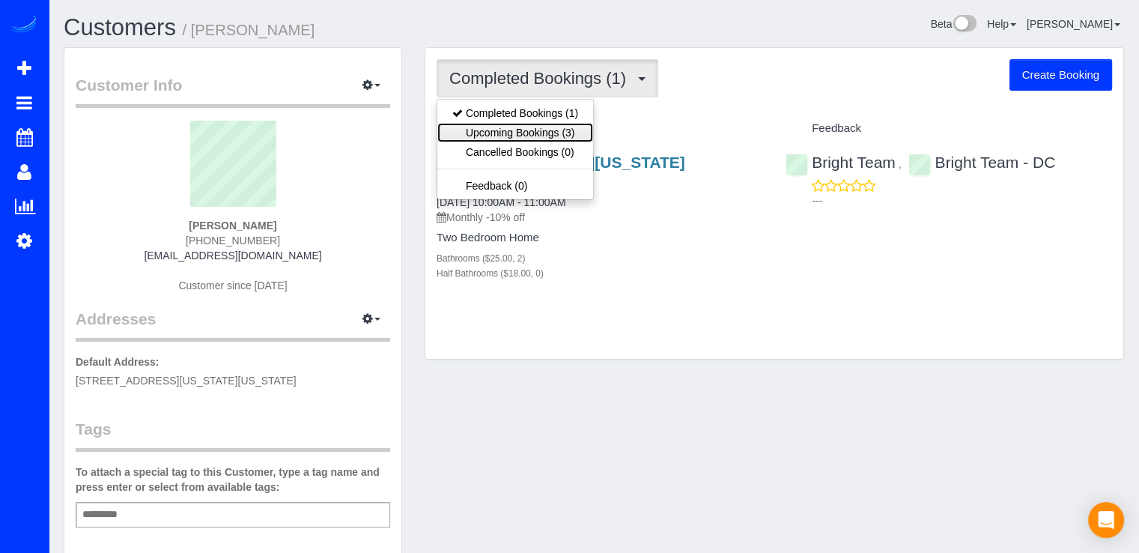
click at [530, 126] on link "Upcoming Bookings (3)" at bounding box center [515, 132] width 156 height 19
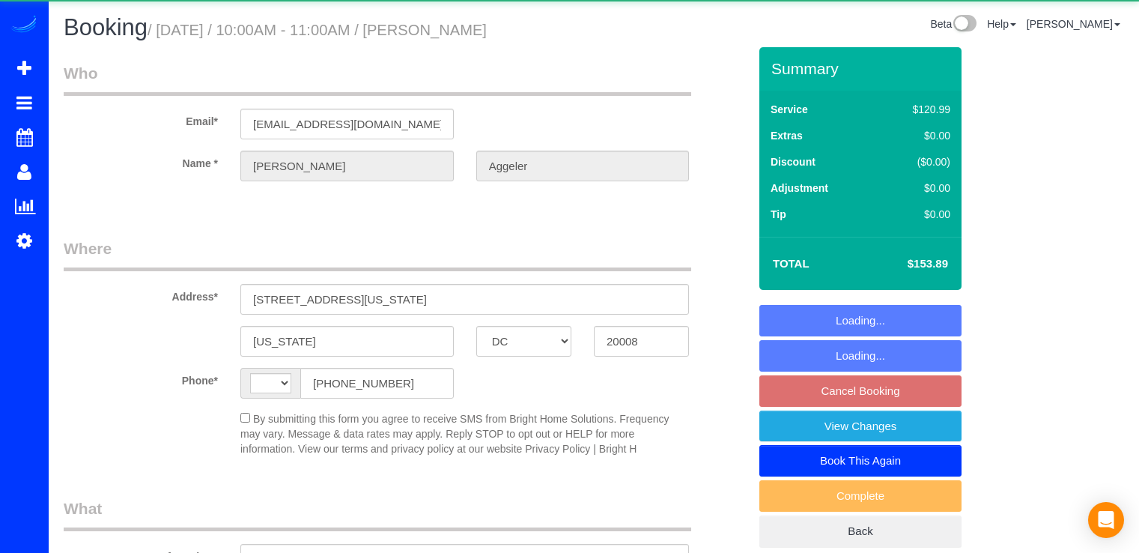
select select "DC"
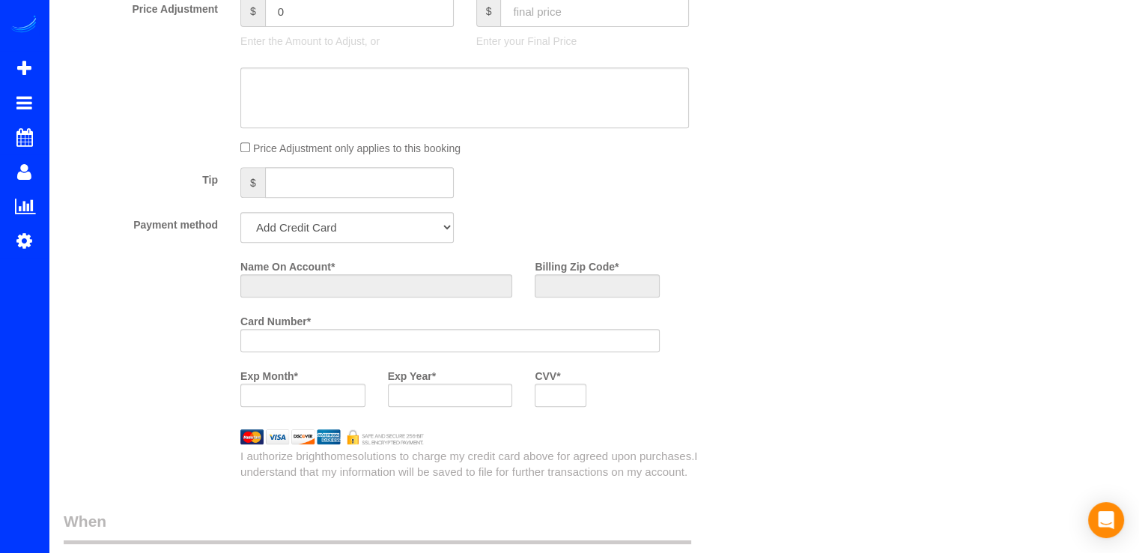
select select "string:[GEOGRAPHIC_DATA]"
select select "object:828"
select select "string:fspay-2b21ca9c-83c1-4e99-a0c6-05241e9a58a4"
select select "2"
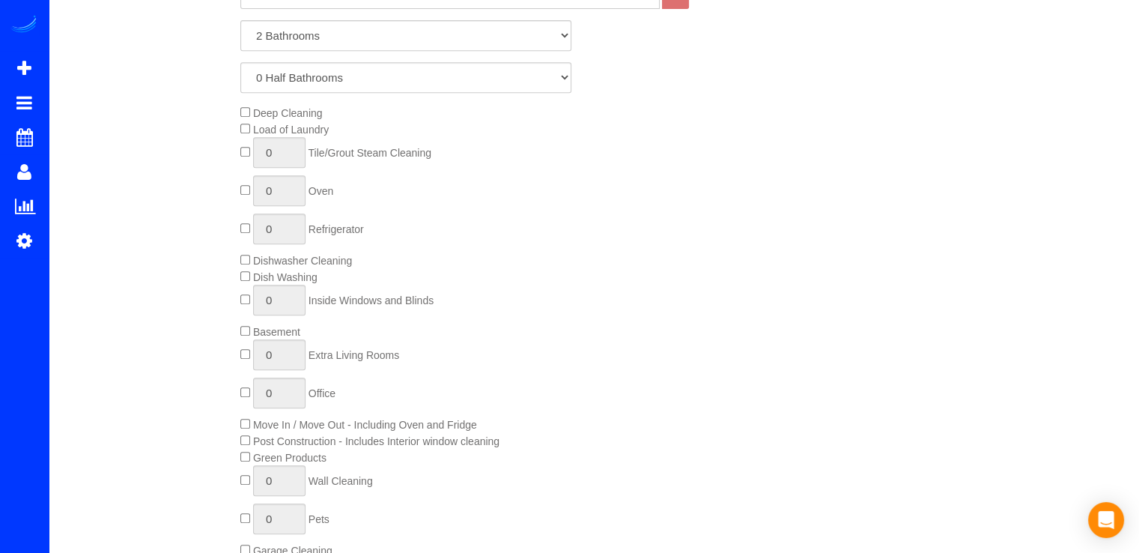
select select "spot2"
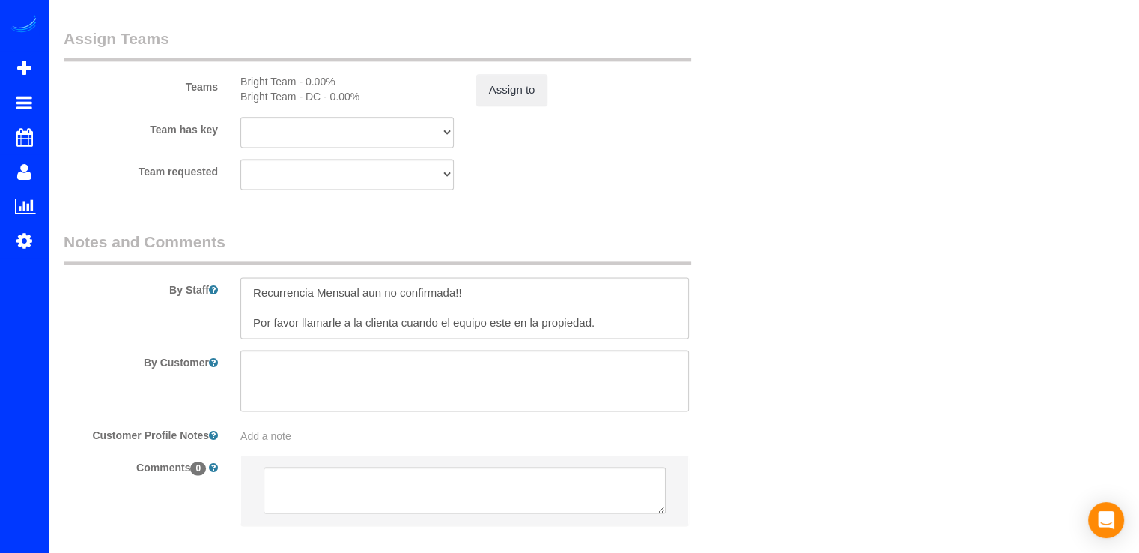
scroll to position [2050, 0]
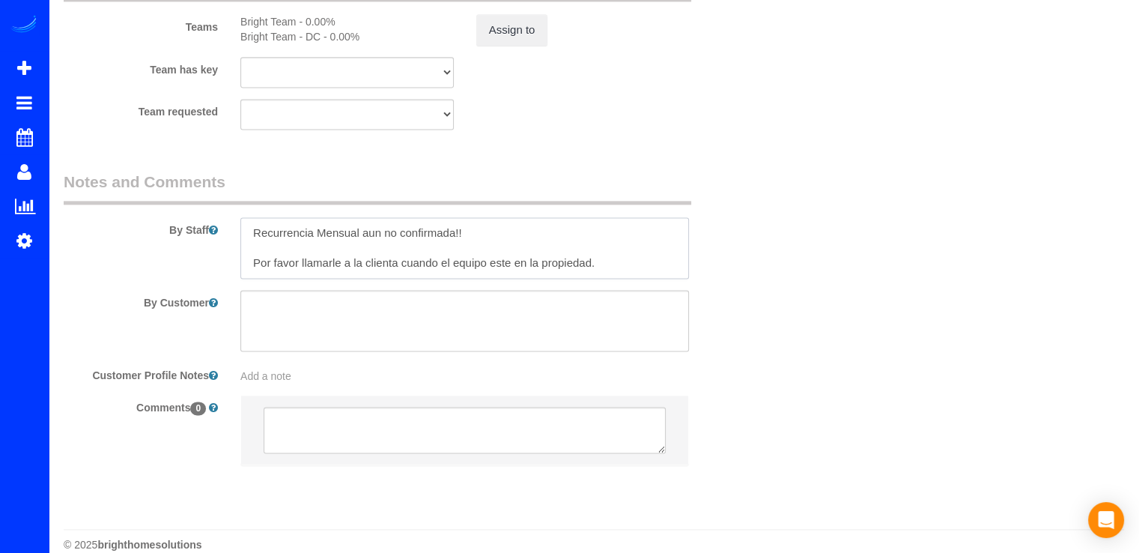
drag, startPoint x: 461, startPoint y: 238, endPoint x: 229, endPoint y: 243, distance: 231.5
click at [234, 243] on div at bounding box center [464, 247] width 471 height 61
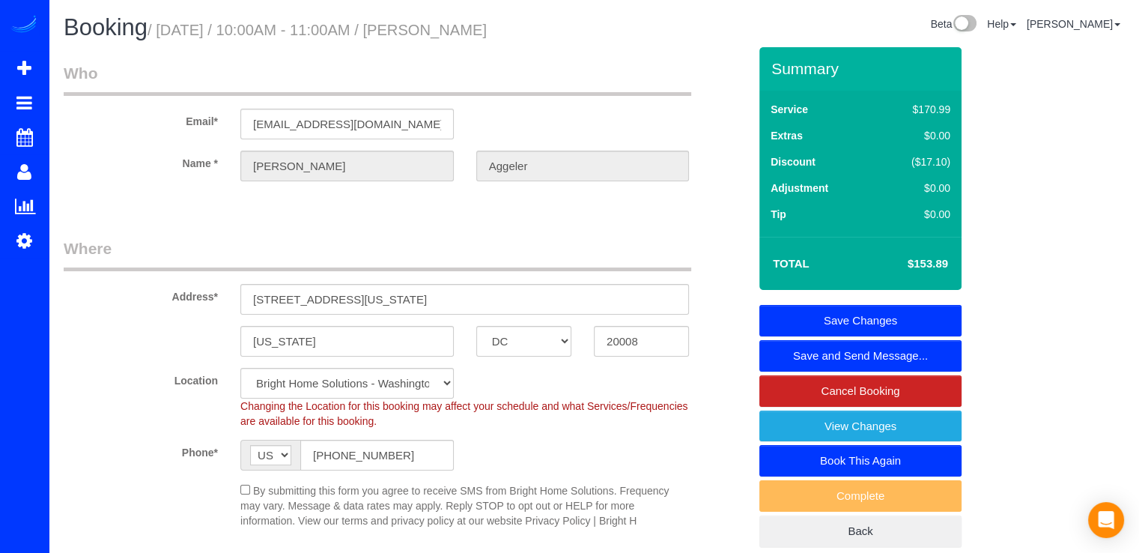
scroll to position [0, 0]
type textarea "Por favor llamarle a la clienta cuando el equipo este en la propiedad."
click at [875, 316] on link "Save Changes" at bounding box center [860, 320] width 202 height 31
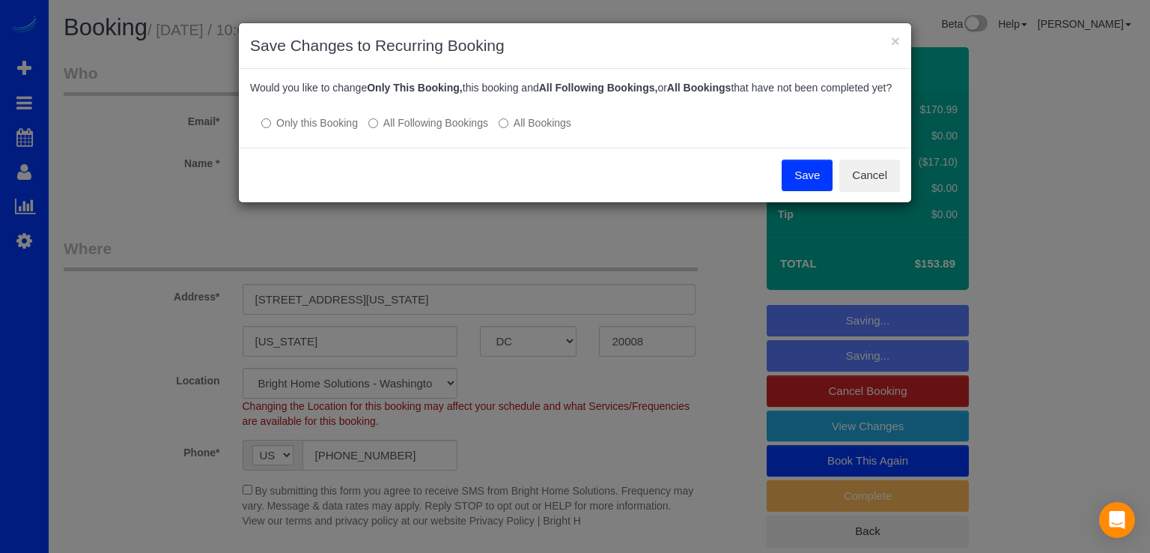
click at [415, 130] on label "All Following Bookings" at bounding box center [428, 122] width 120 height 15
click at [804, 183] on button "Save" at bounding box center [807, 175] width 51 height 31
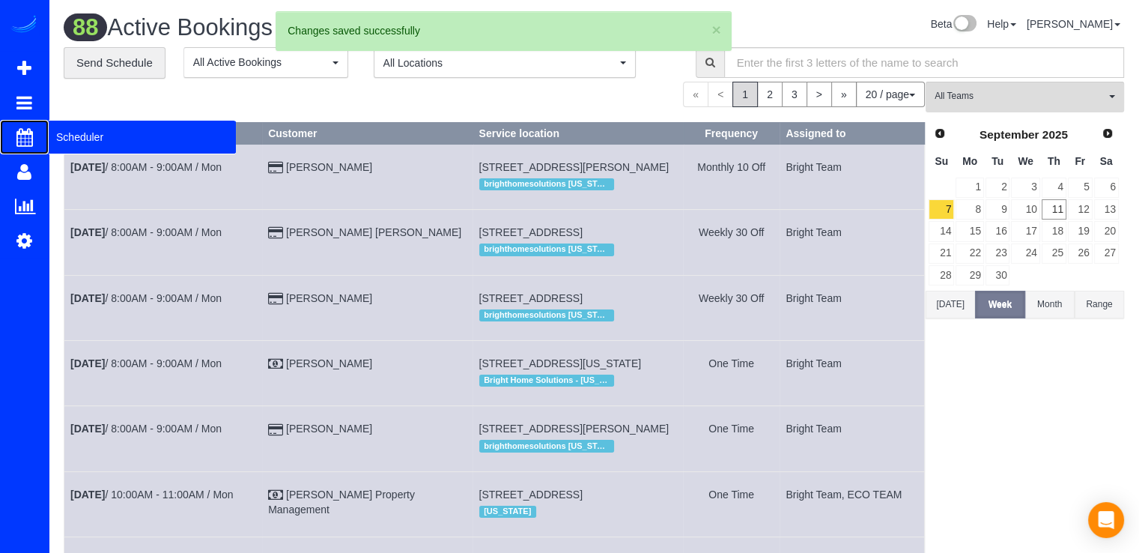
click at [67, 134] on span "Scheduler" at bounding box center [142, 137] width 187 height 34
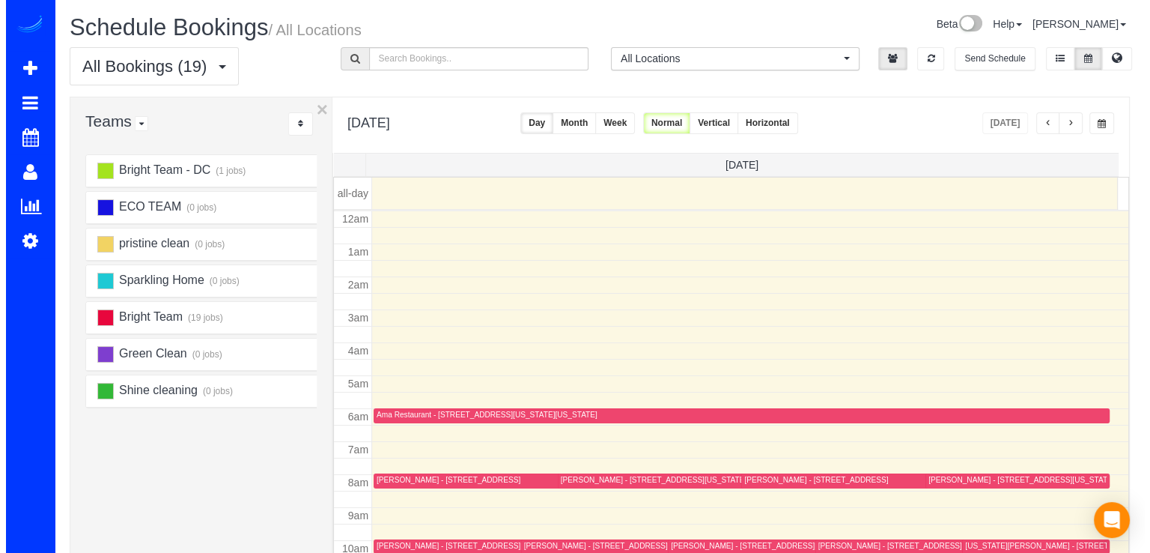
scroll to position [197, 0]
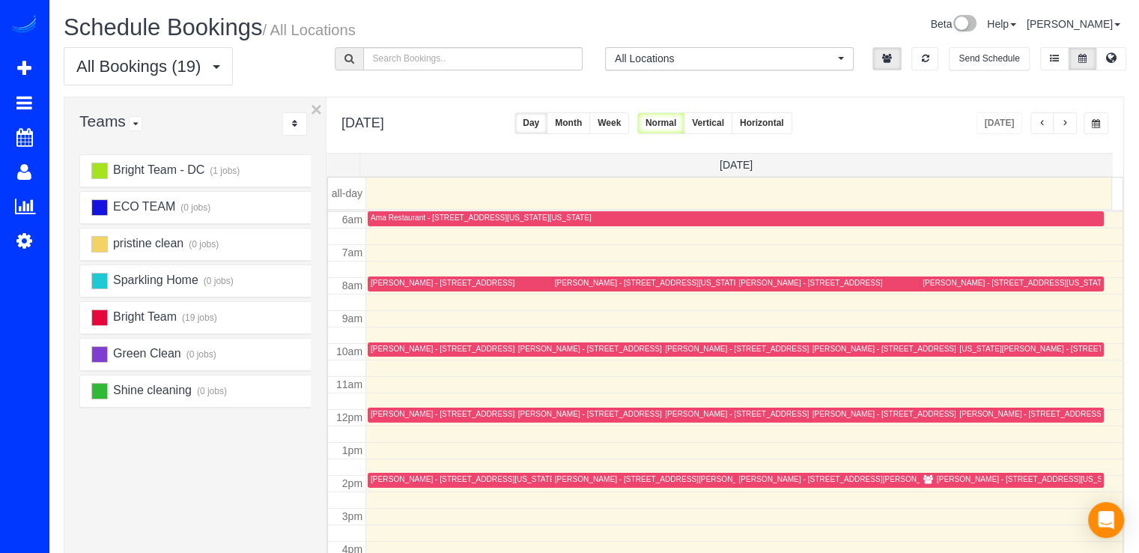
click at [944, 477] on div "Onur Balta - 2625 3rd St Ne,, Washington, DC 20002" at bounding box center [1030, 479] width 186 height 10
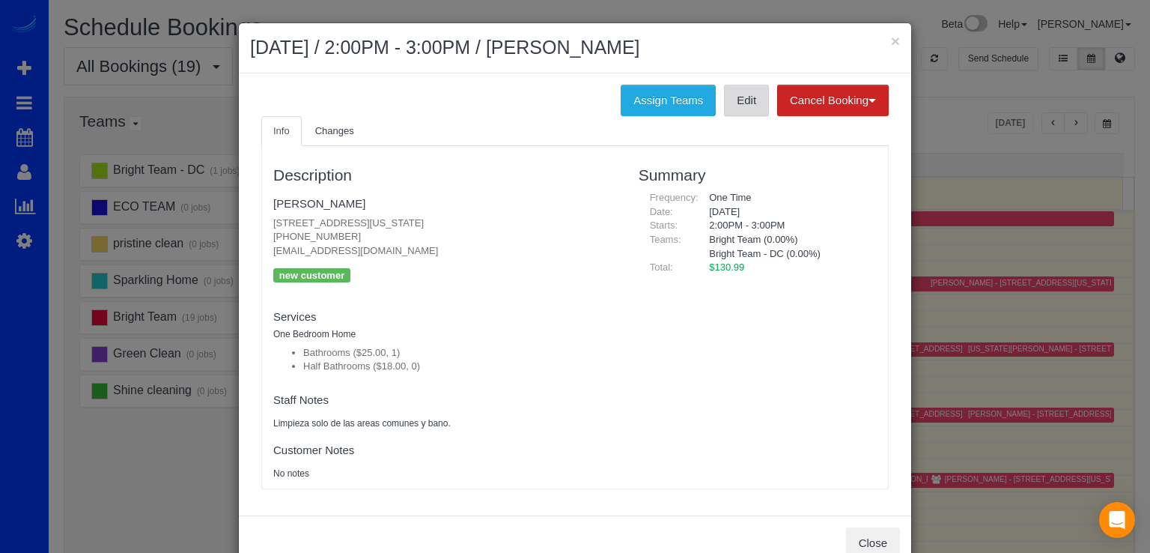
click at [737, 103] on link "Edit" at bounding box center [746, 100] width 45 height 31
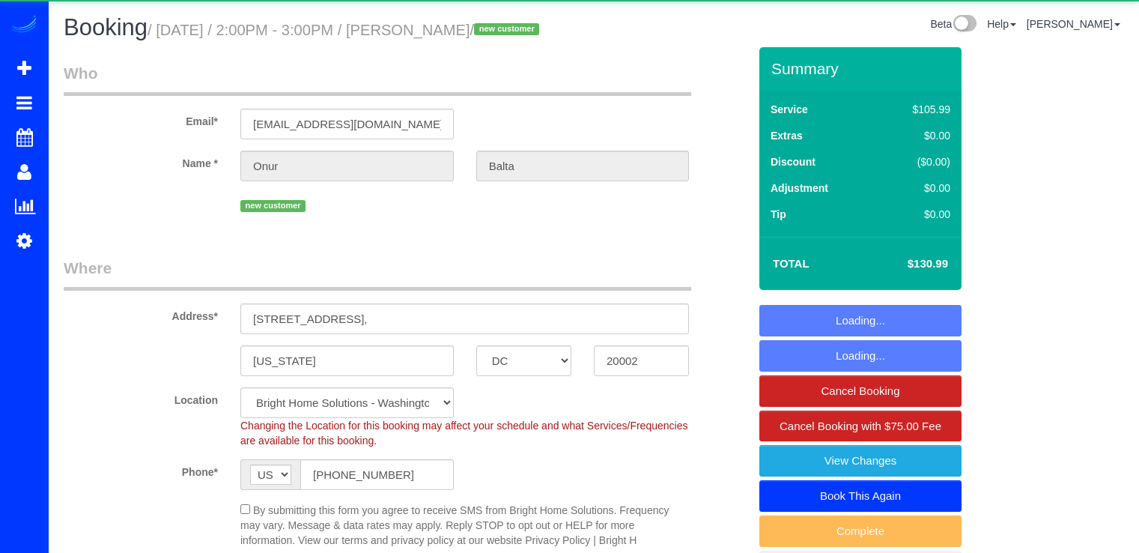
select select "DC"
select select "string:check"
select select "object:778"
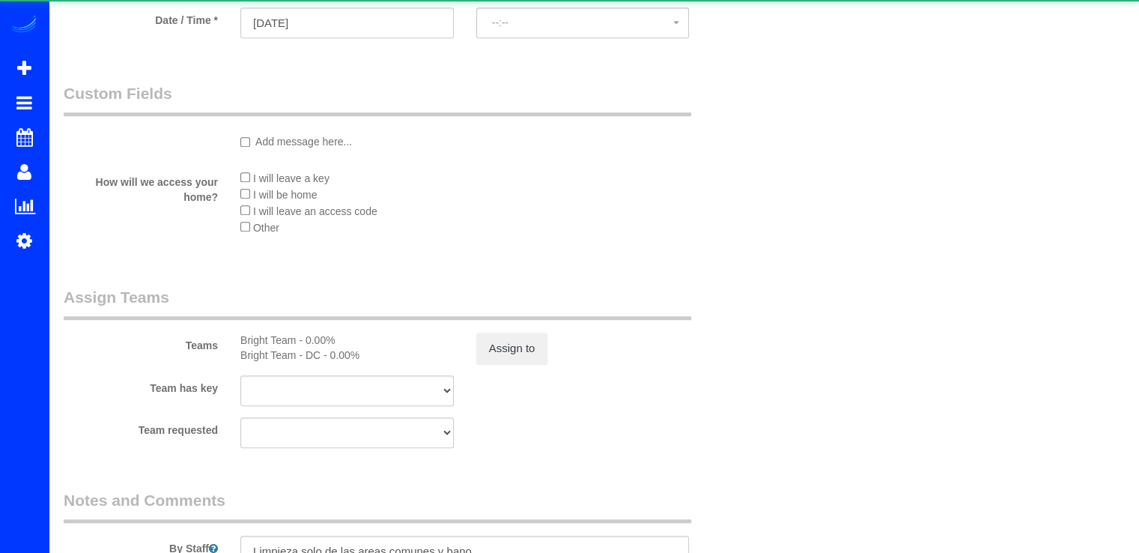
select select "spot1"
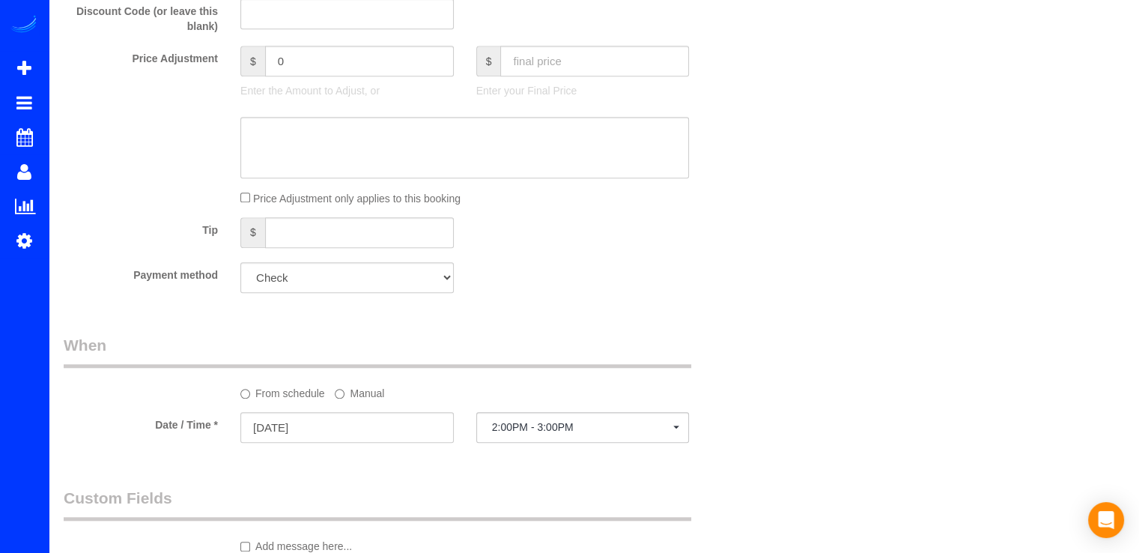
scroll to position [1348, 0]
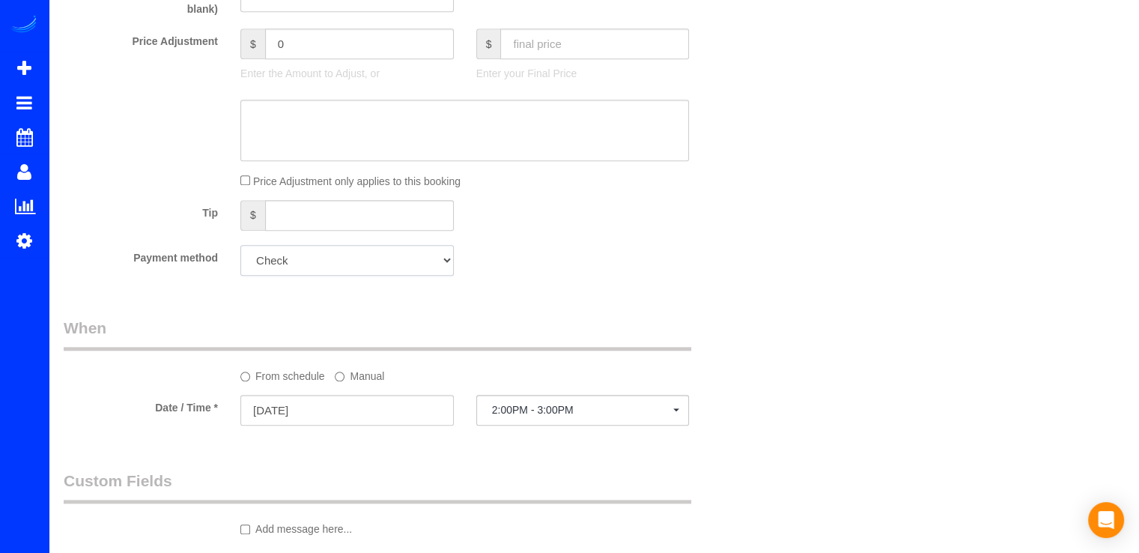
click at [365, 276] on select "Amex - 1009 - 07/2029 (Default) Add Credit Card ─────────────── Cash Check Payp…" at bounding box center [346, 260] width 213 height 31
select select "string:fspay-1b088389-6a48-42a9-bea5-bfcacd9d6f07"
click at [240, 274] on select "Amex - 1009 - 07/2029 (Default) Add Credit Card ─────────────── Cash Check Payp…" at bounding box center [346, 260] width 213 height 31
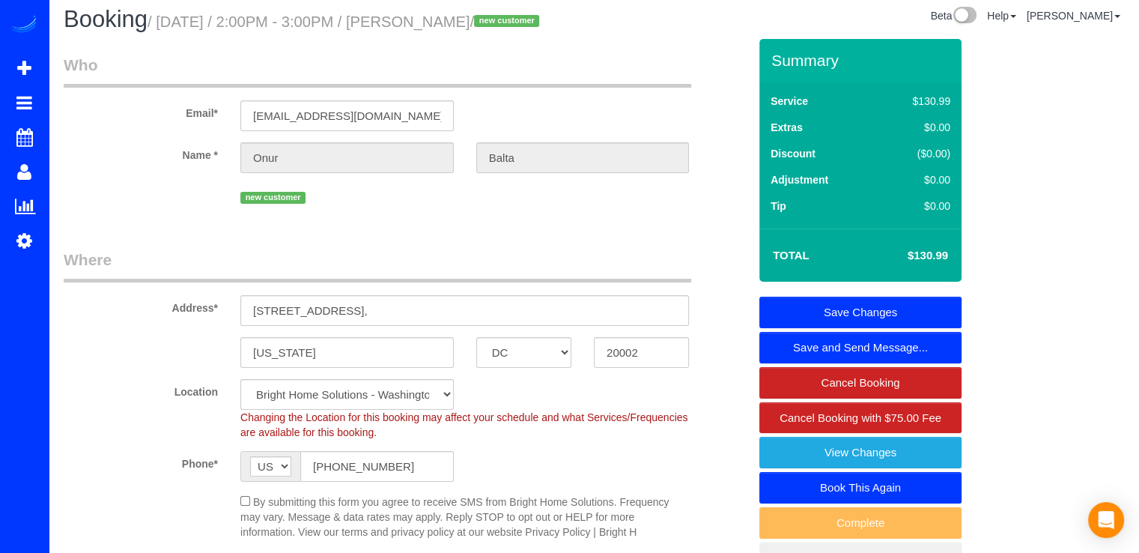
scroll to position [0, 0]
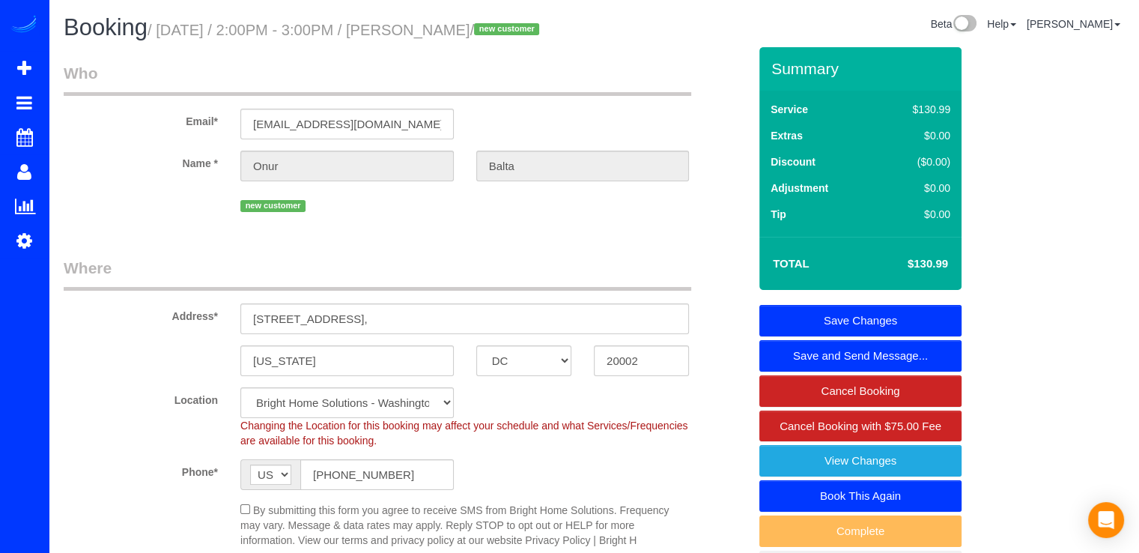
click at [886, 336] on link "Save Changes" at bounding box center [860, 320] width 202 height 31
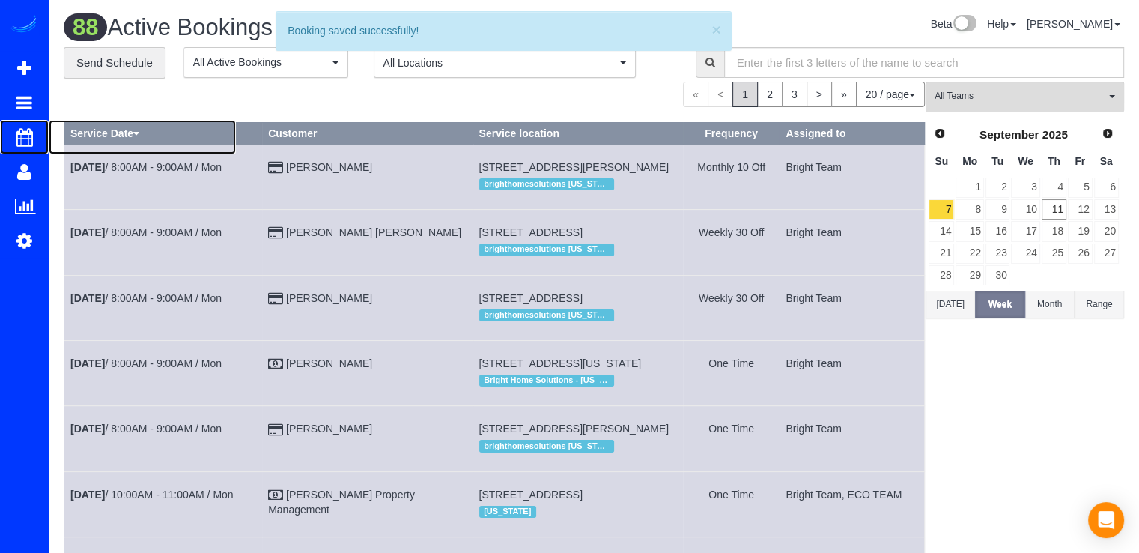
drag, startPoint x: 50, startPoint y: 135, endPoint x: 57, endPoint y: 115, distance: 21.3
click at [50, 134] on span "Scheduler" at bounding box center [142, 137] width 187 height 34
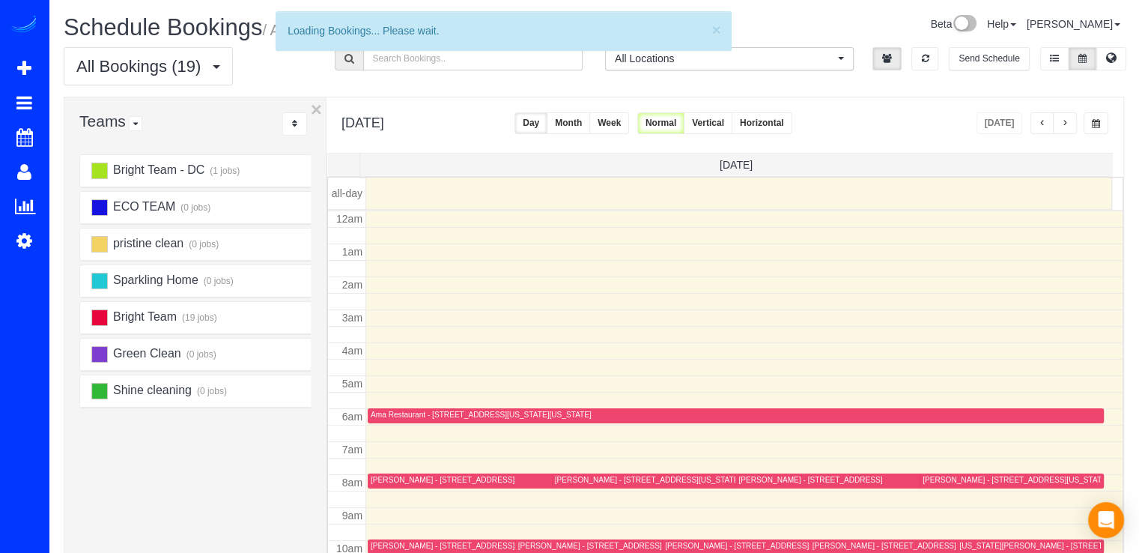
scroll to position [197, 0]
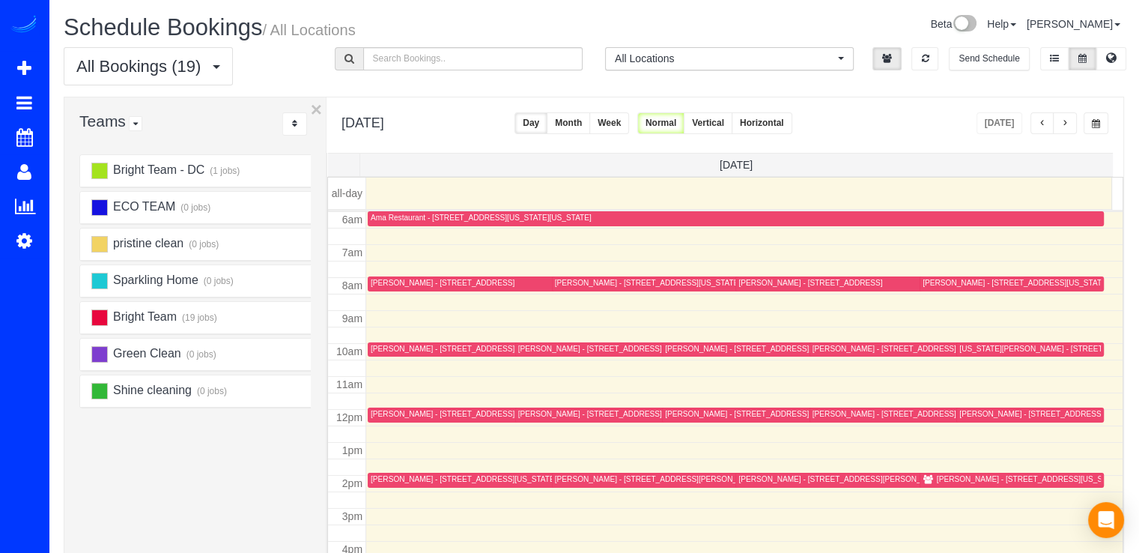
click at [1061, 121] on span "button" at bounding box center [1064, 123] width 7 height 9
